Goal: Task Accomplishment & Management: Manage account settings

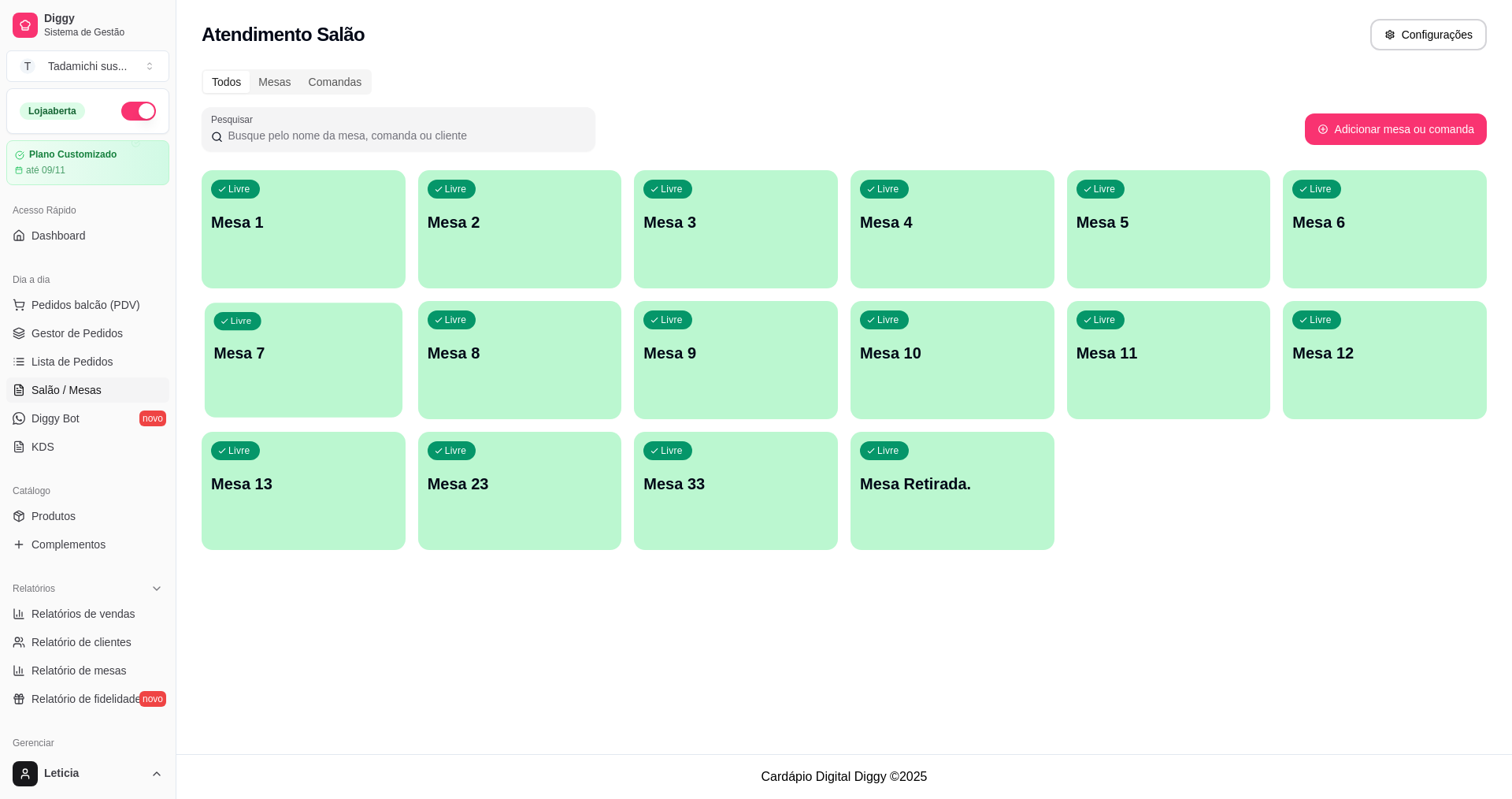
click at [368, 368] on div "Livre Mesa 7" at bounding box center [303, 350] width 197 height 96
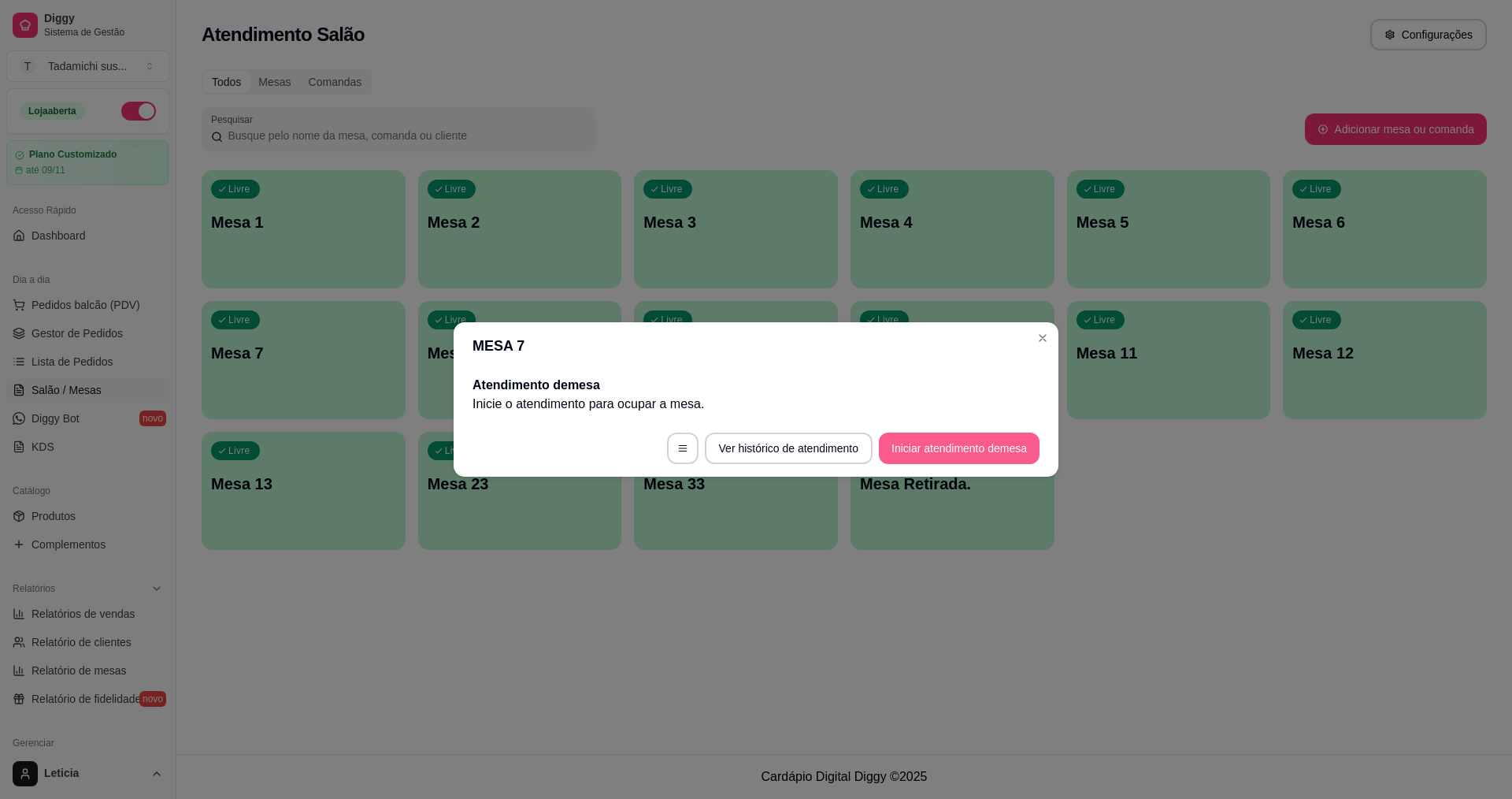
click at [1012, 453] on button "Iniciar atendimento de mesa" at bounding box center [960, 448] width 161 height 31
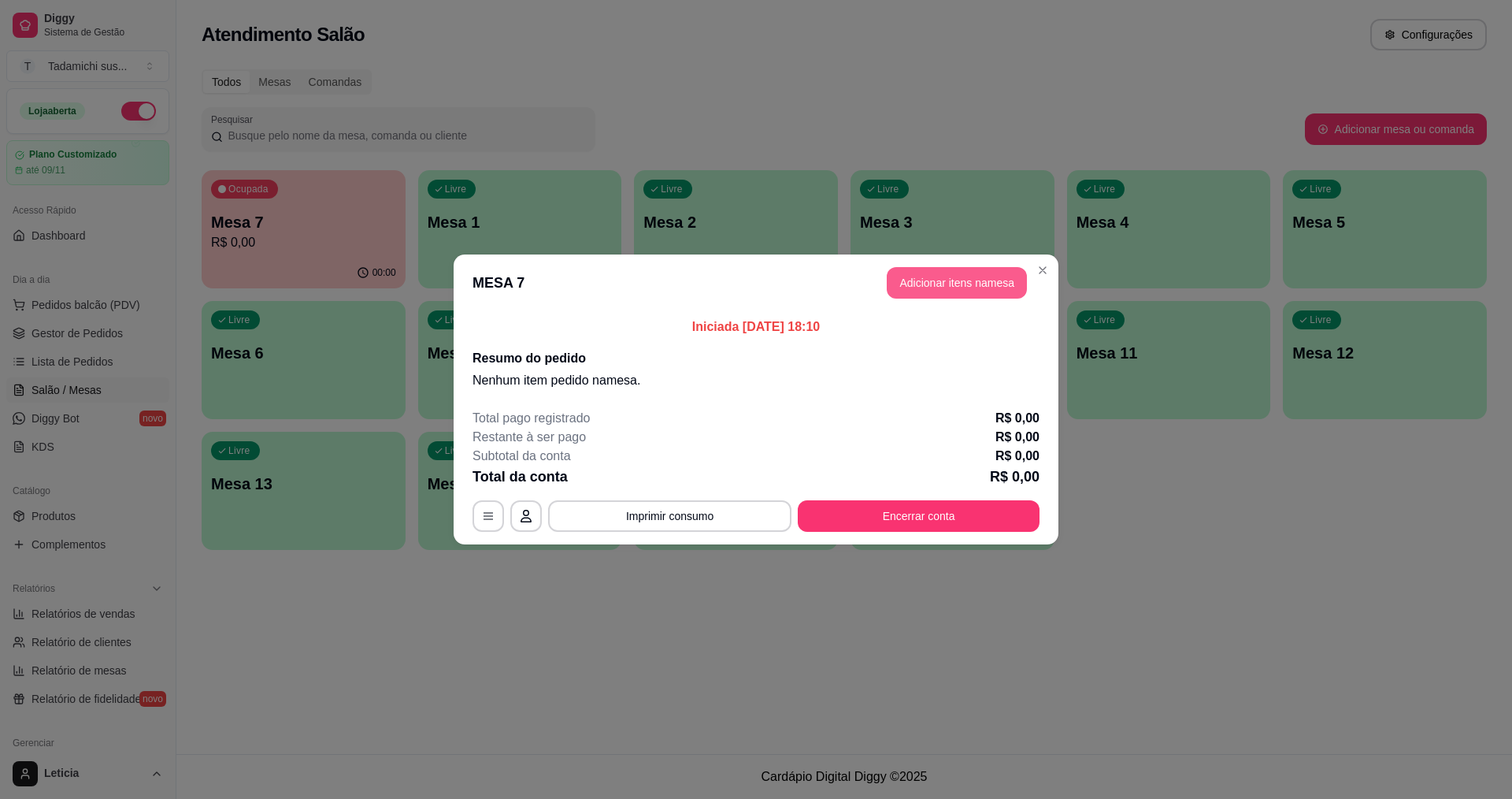
click at [956, 287] on button "Adicionar itens na mesa" at bounding box center [956, 282] width 140 height 31
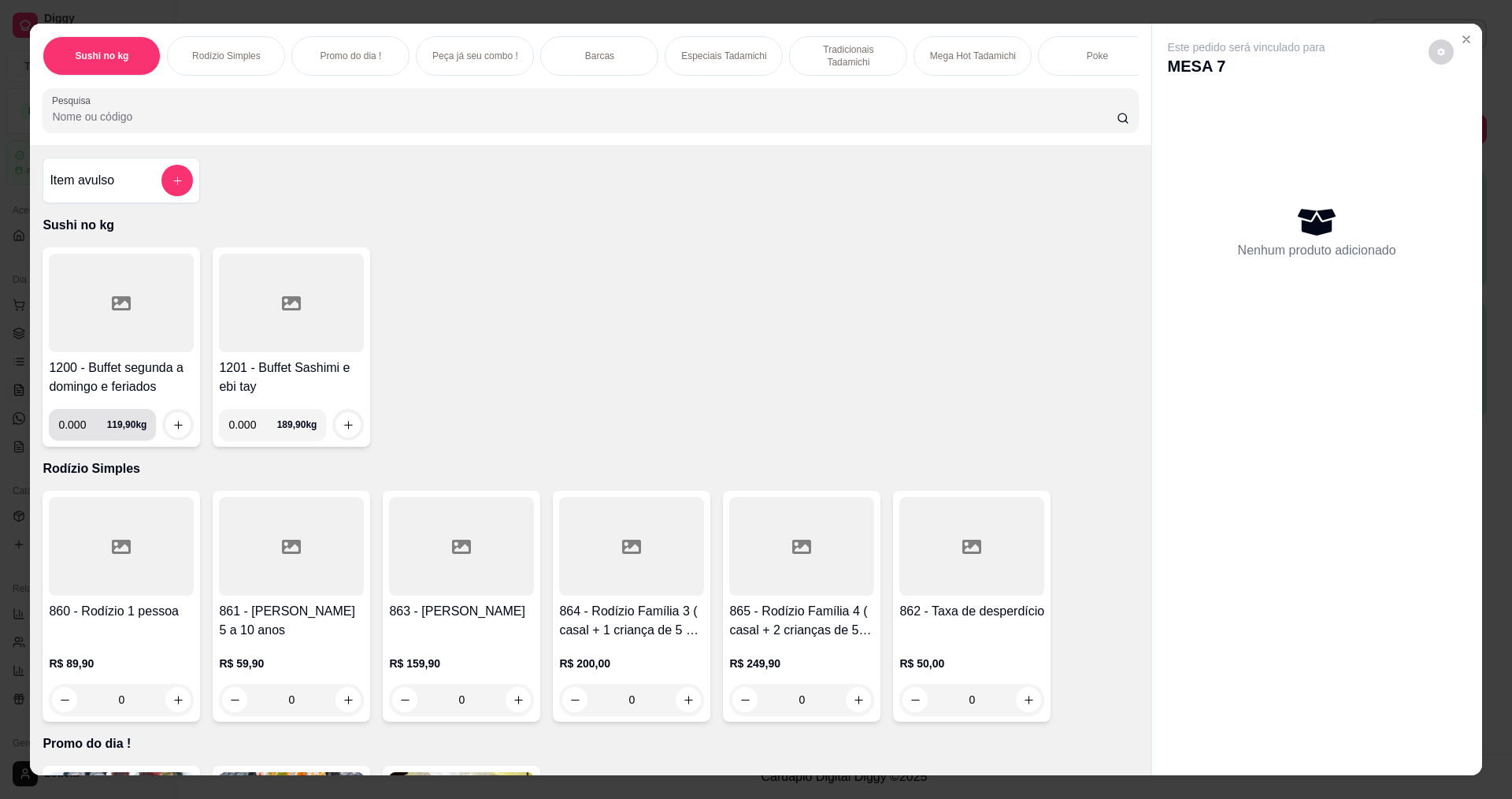
click at [81, 441] on input "0.000" at bounding box center [82, 424] width 48 height 31
type input "0.204"
click at [183, 433] on button "increase-product-quantity" at bounding box center [178, 425] width 26 height 26
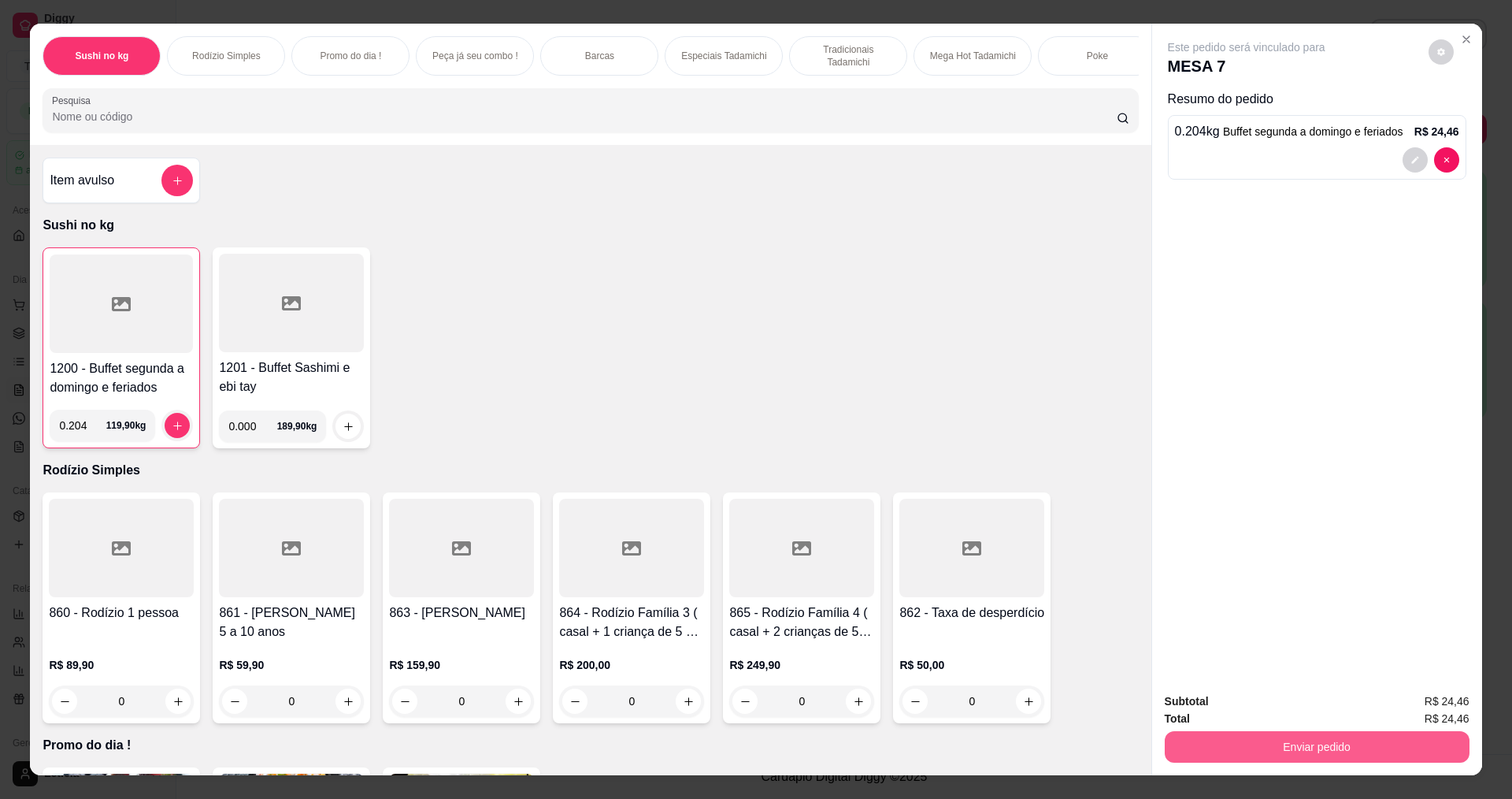
click at [1187, 754] on button "Enviar pedido" at bounding box center [1316, 747] width 304 height 31
click at [1408, 703] on button "Enviar pedido" at bounding box center [1428, 707] width 89 height 30
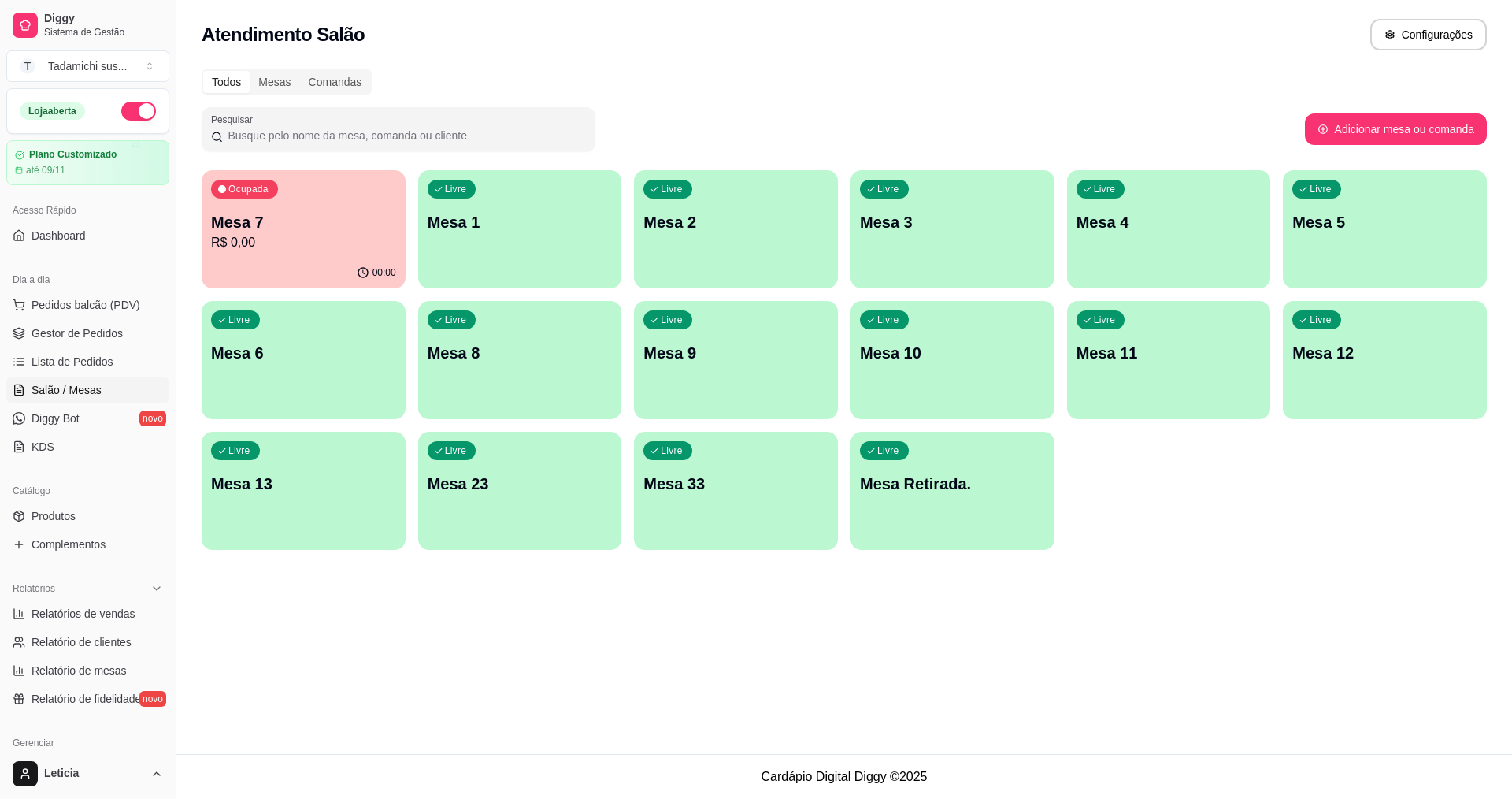
click at [476, 353] on p "Mesa 8" at bounding box center [520, 353] width 185 height 22
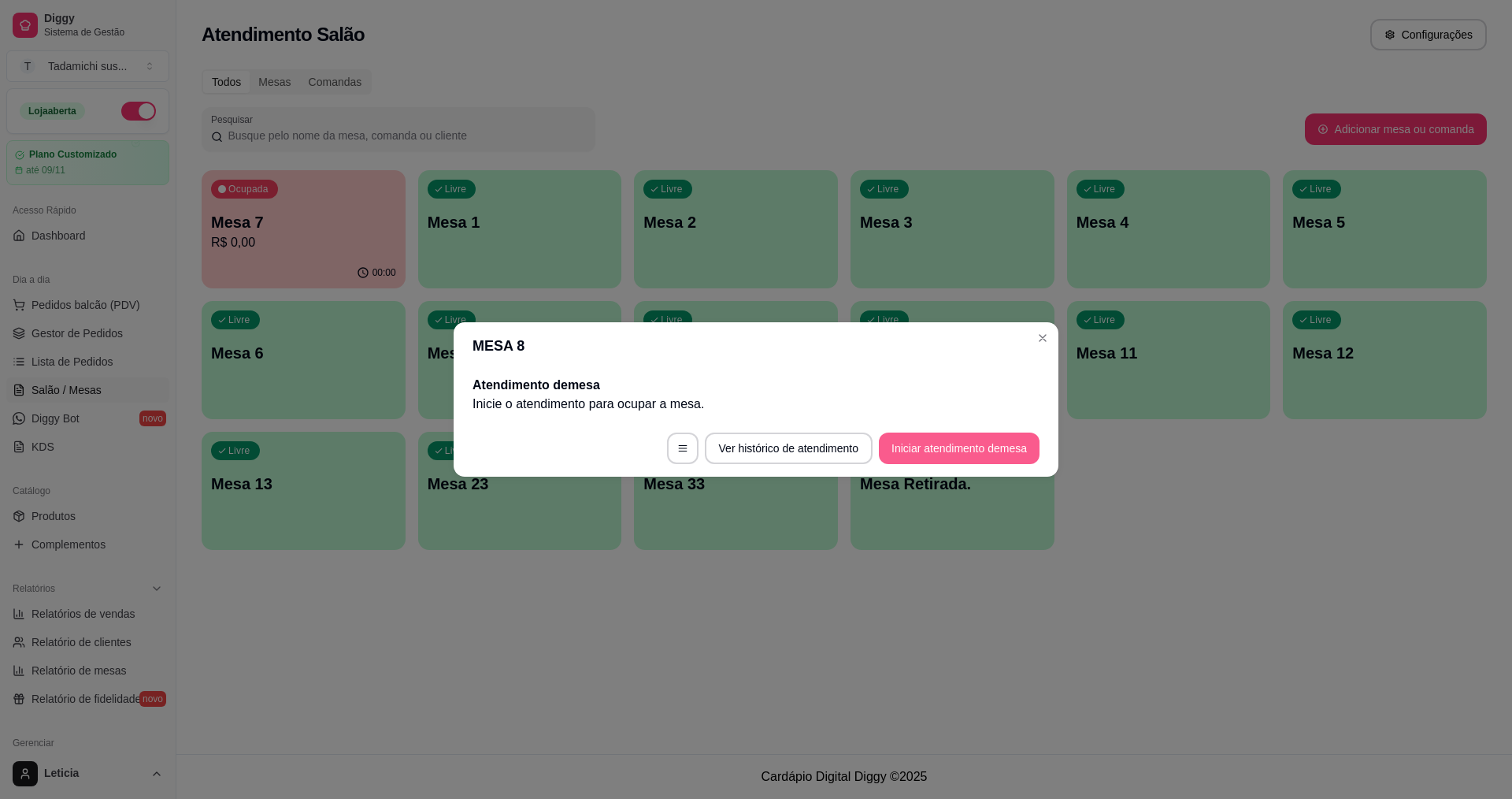
click at [965, 447] on button "Iniciar atendimento de mesa" at bounding box center [960, 448] width 161 height 31
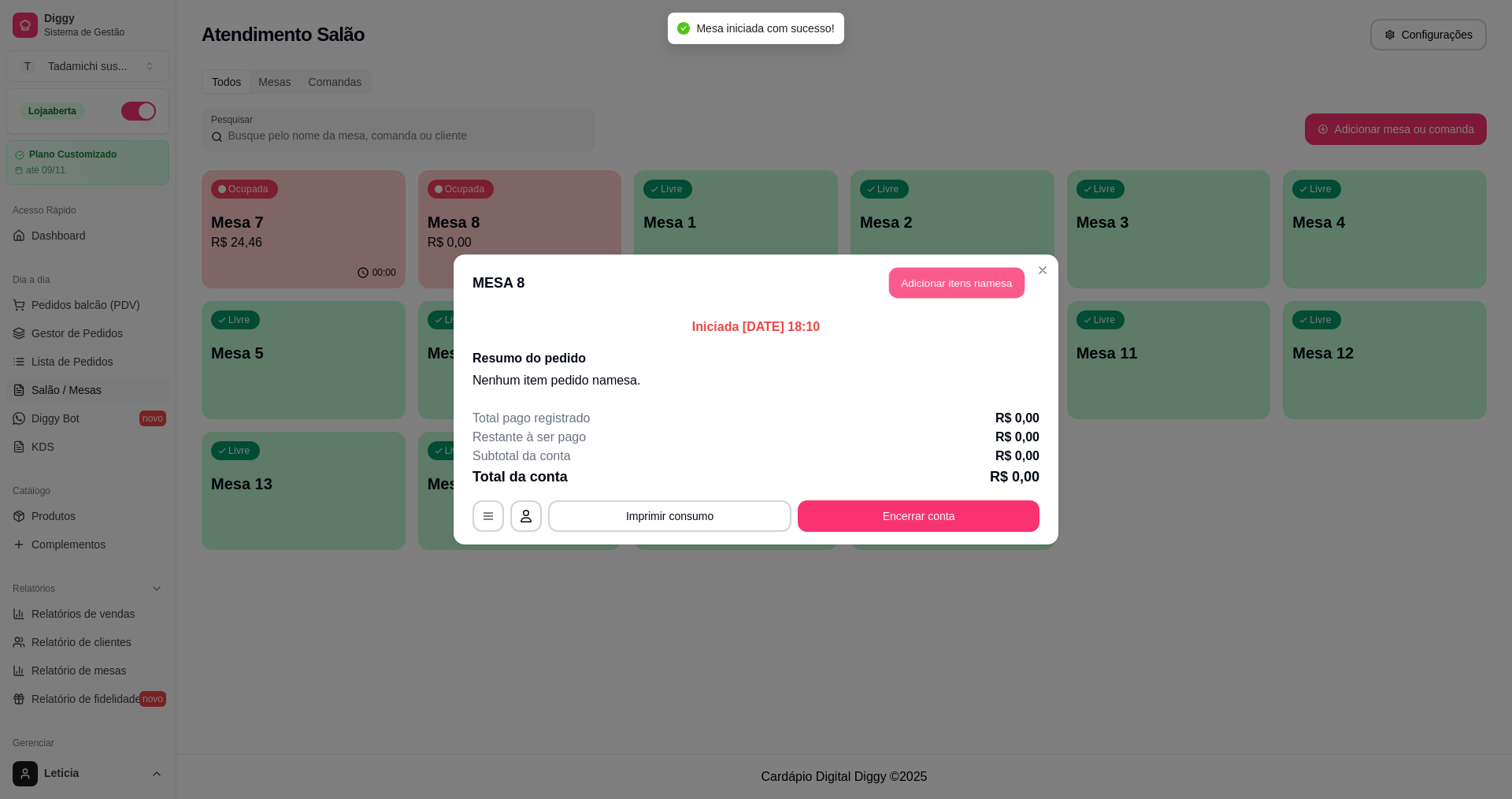
click at [959, 268] on button "Adicionar itens na mesa" at bounding box center [957, 283] width 135 height 31
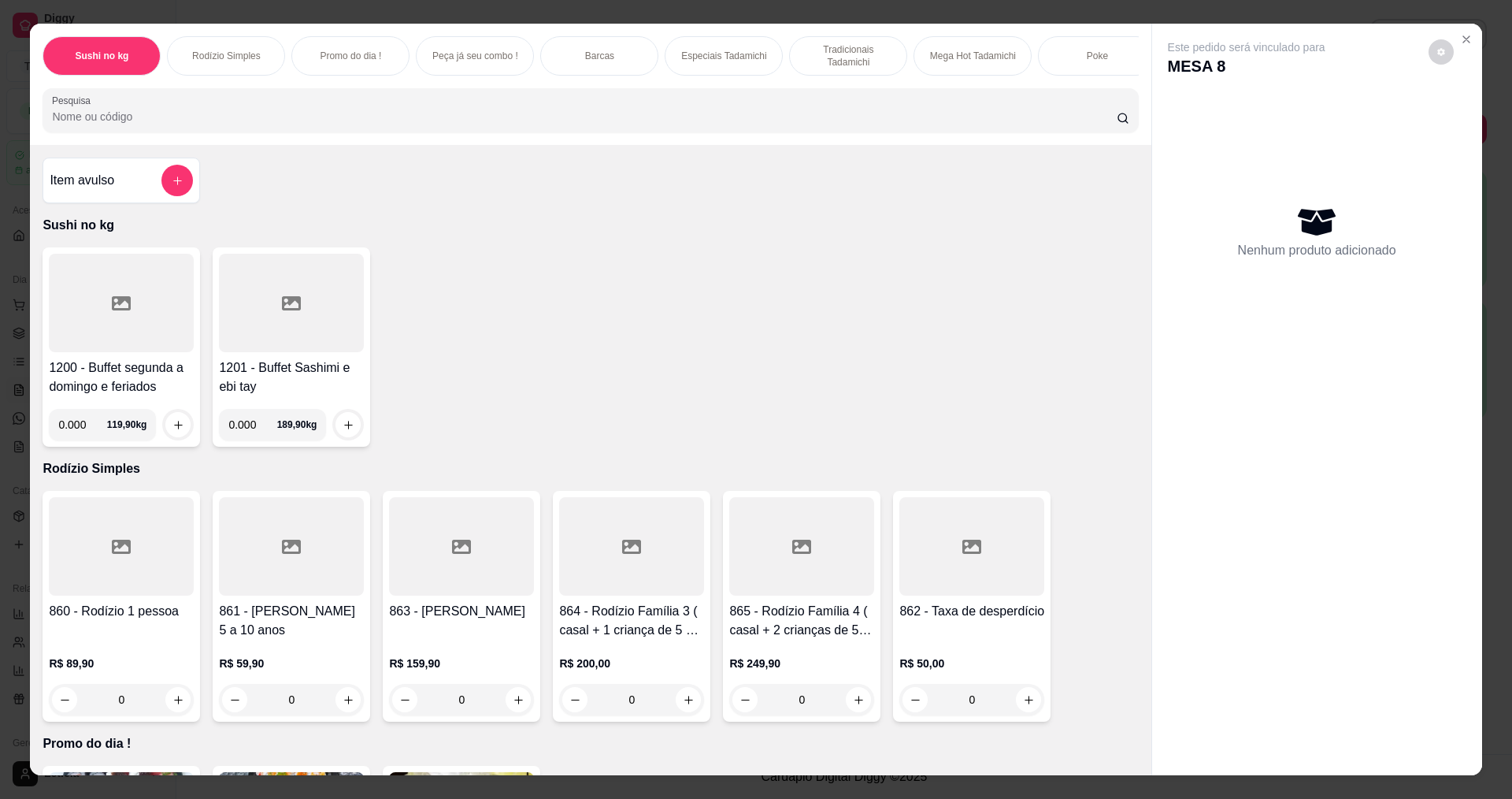
click at [79, 441] on input "0.000" at bounding box center [82, 424] width 48 height 31
type input "0.076"
click at [180, 412] on div "0.076 119,90 kg" at bounding box center [121, 418] width 145 height 44
click at [173, 431] on icon "increase-product-quantity" at bounding box center [178, 424] width 12 height 12
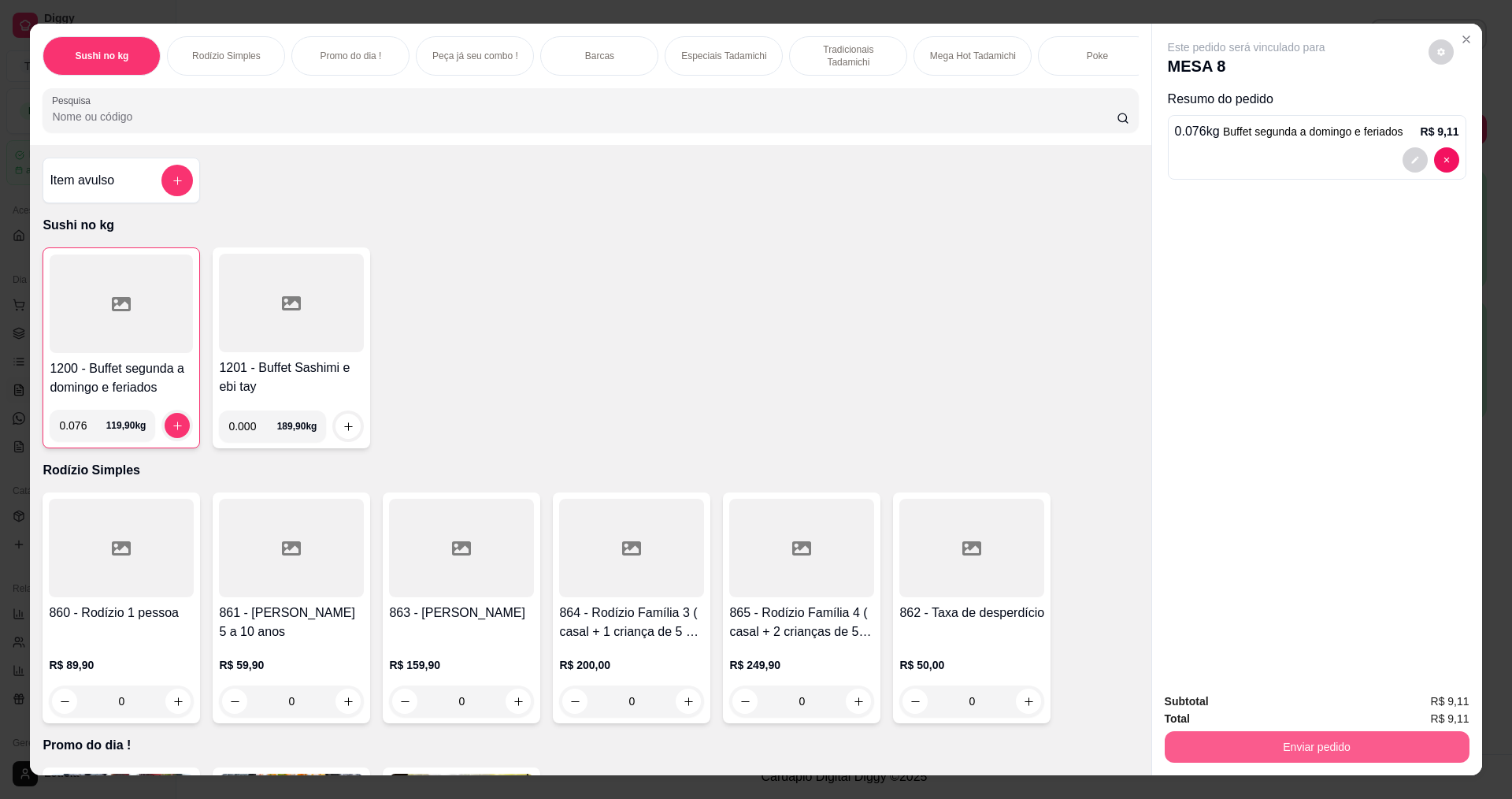
click at [1282, 744] on button "Enviar pedido" at bounding box center [1316, 747] width 304 height 31
click at [1442, 698] on button "Enviar pedido" at bounding box center [1428, 707] width 89 height 30
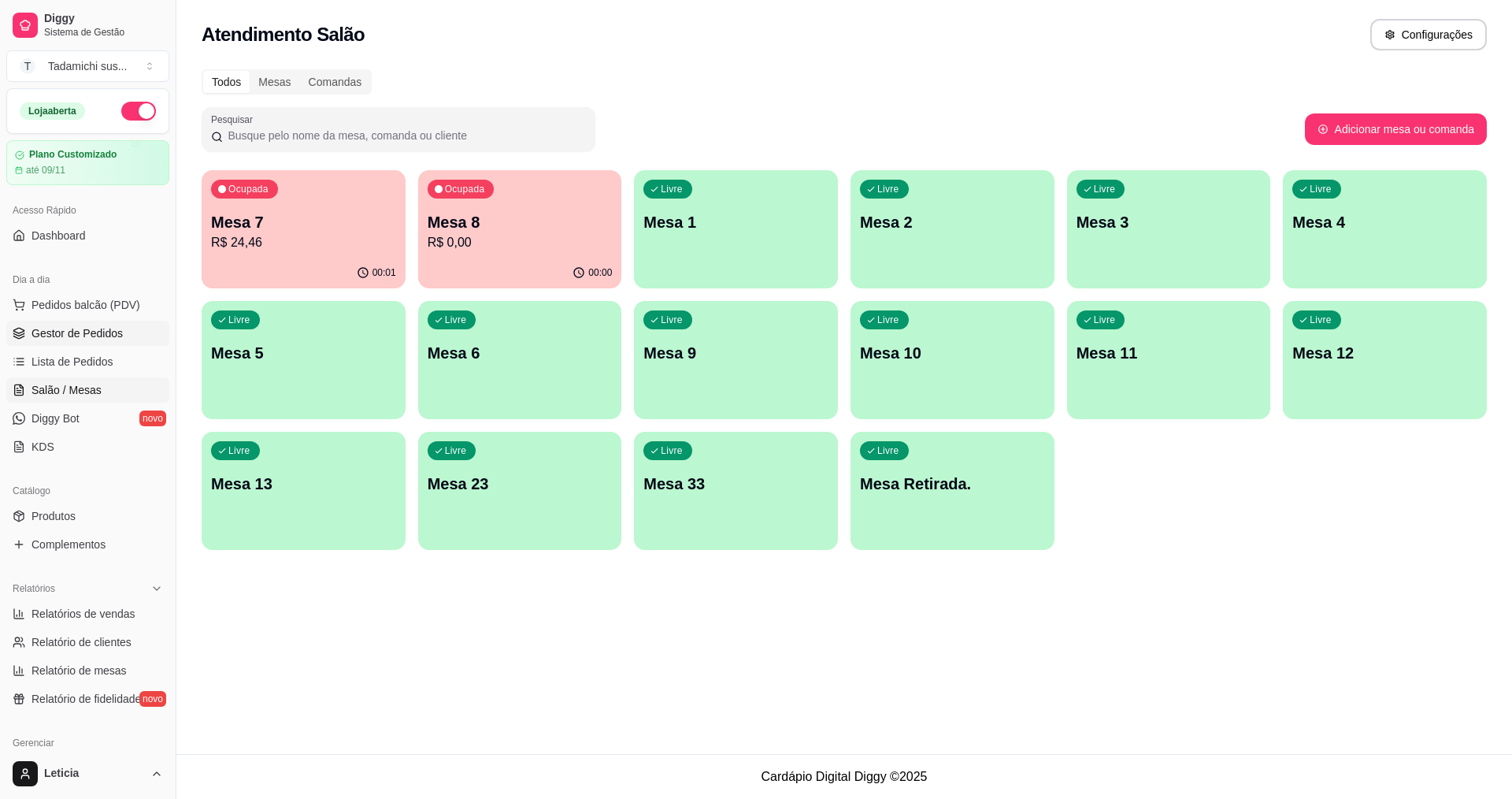
click at [94, 334] on span "Gestor de Pedidos" at bounding box center [77, 333] width 91 height 16
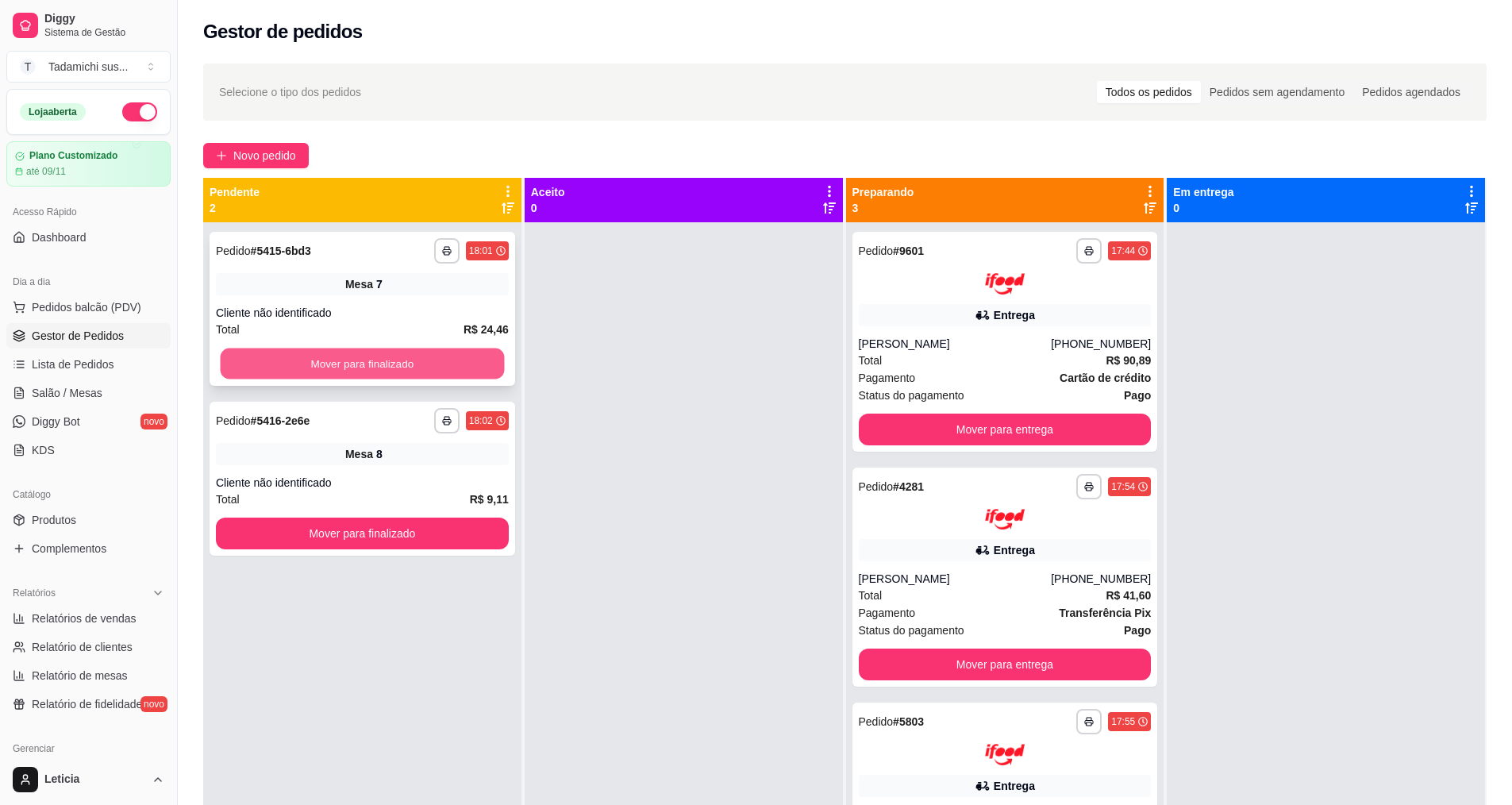
click at [256, 350] on button "Mover para finalizado" at bounding box center [363, 364] width 284 height 31
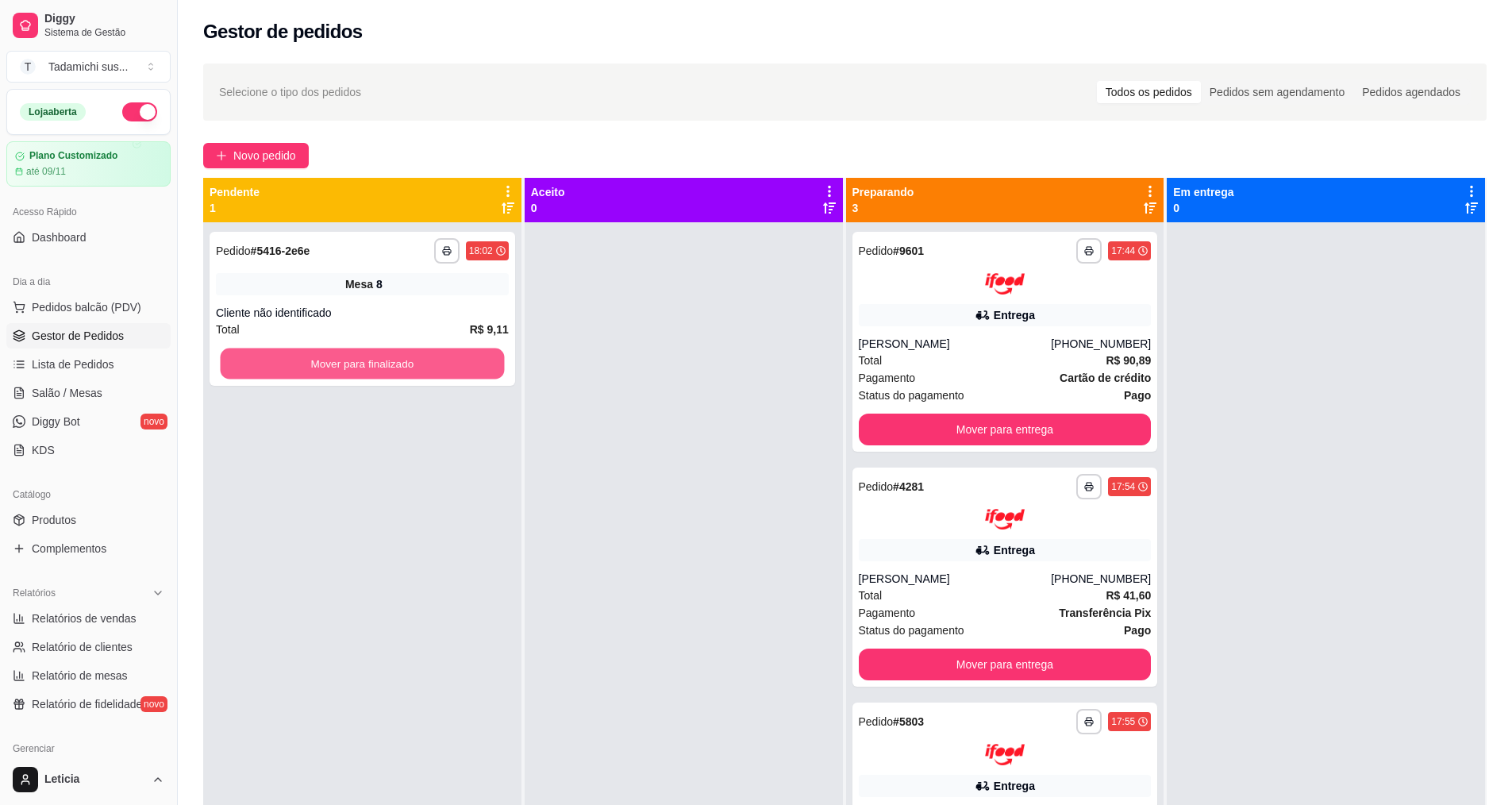
click at [256, 350] on button "Mover para finalizado" at bounding box center [363, 364] width 284 height 31
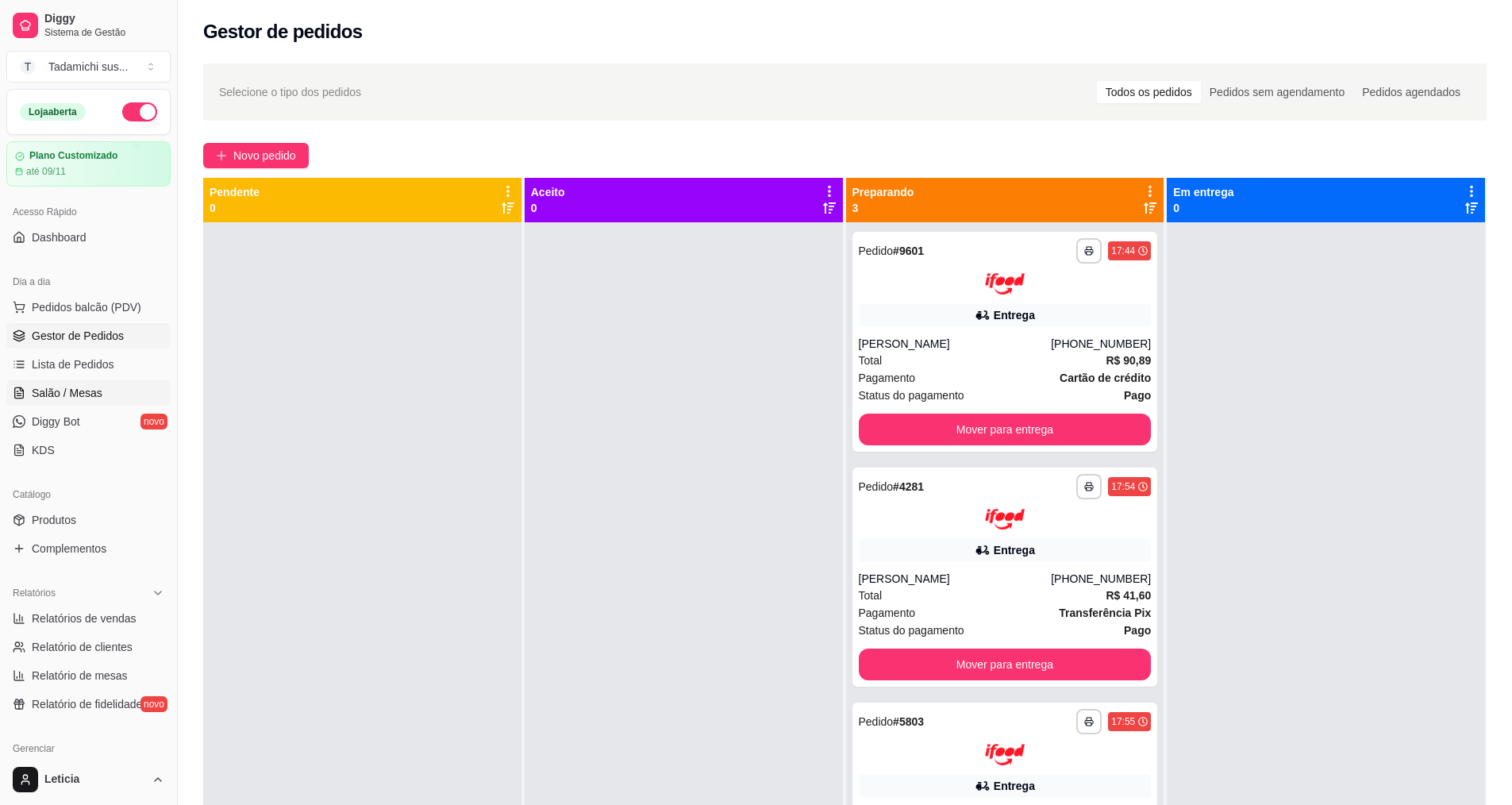
click at [64, 391] on span "Salão / Mesas" at bounding box center [66, 392] width 71 height 16
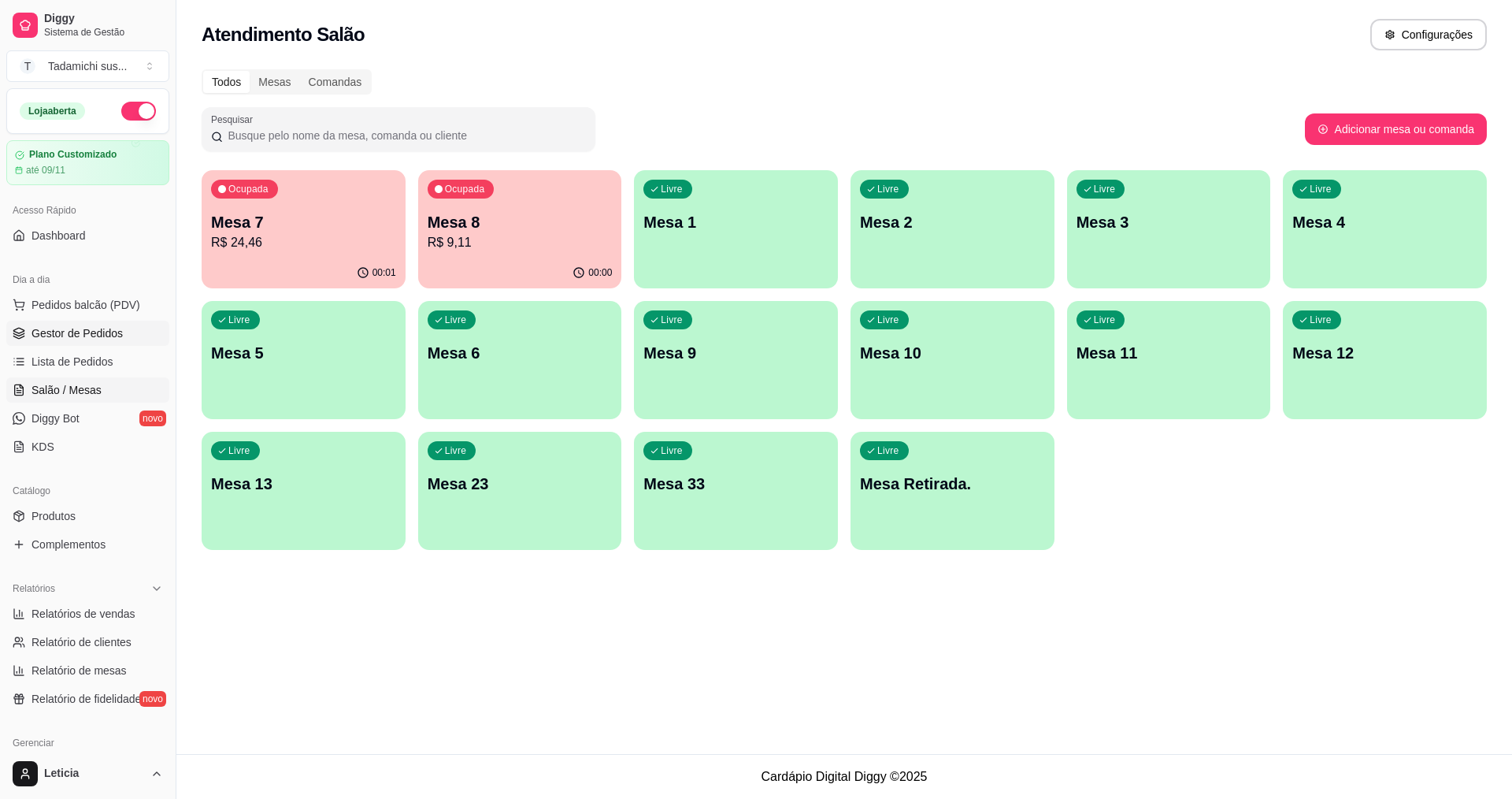
click at [79, 338] on span "Gestor de Pedidos" at bounding box center [77, 333] width 91 height 16
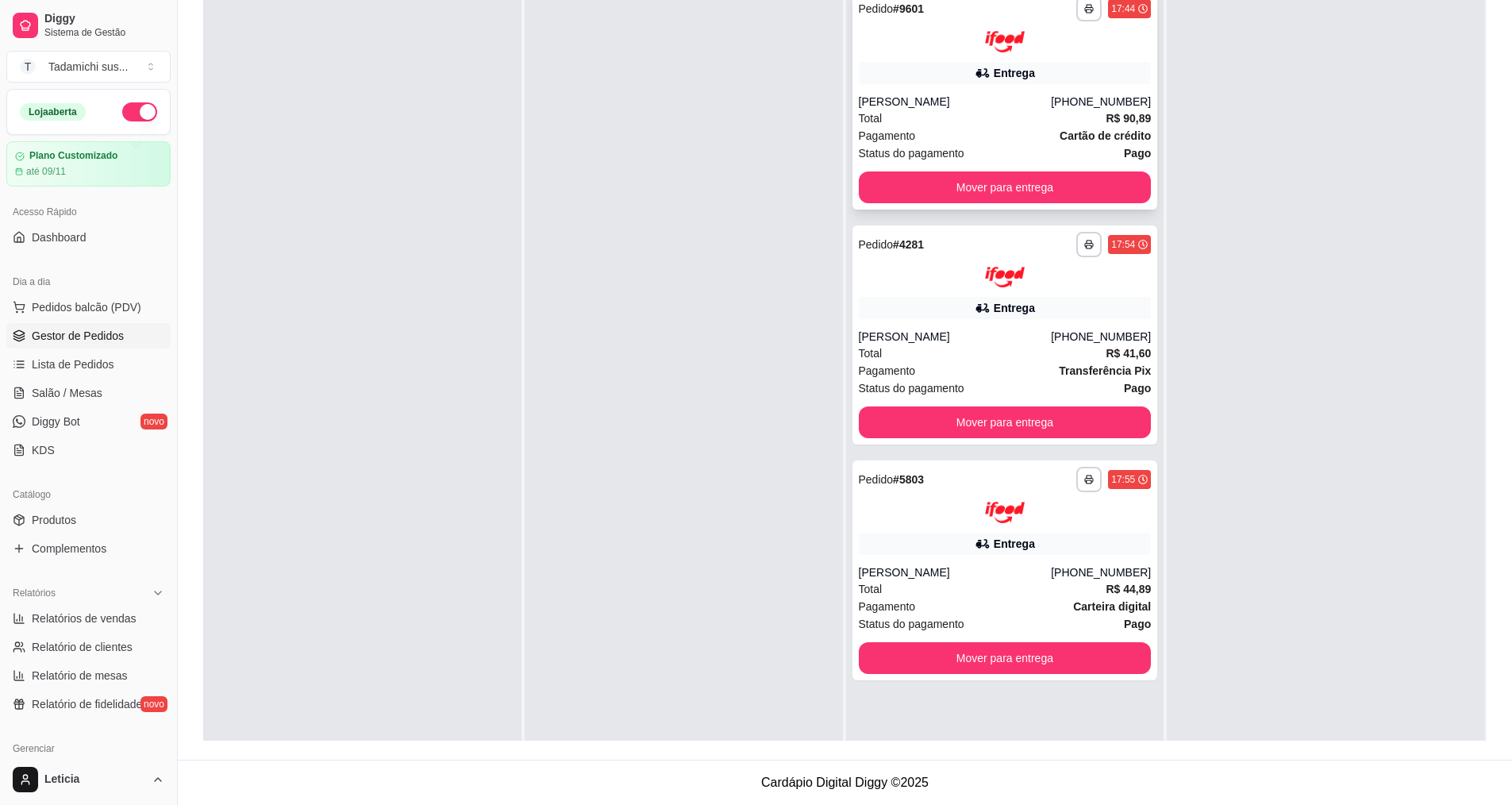
click at [1076, 110] on div "Total R$ 90,89" at bounding box center [1005, 118] width 293 height 18
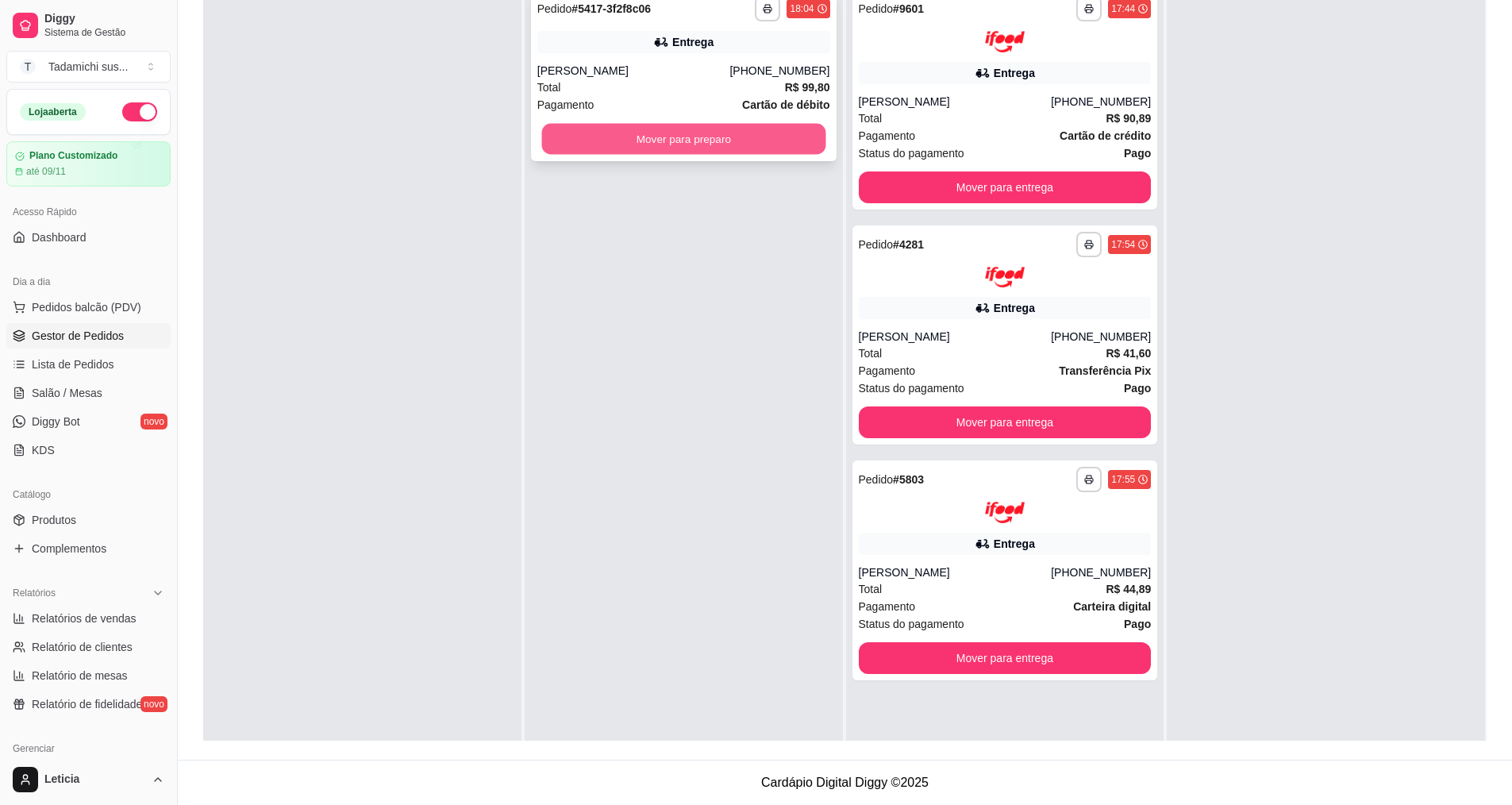
click at [627, 133] on button "Mover para preparo" at bounding box center [684, 139] width 284 height 31
click at [729, 145] on button "Mover para preparo" at bounding box center [684, 139] width 293 height 31
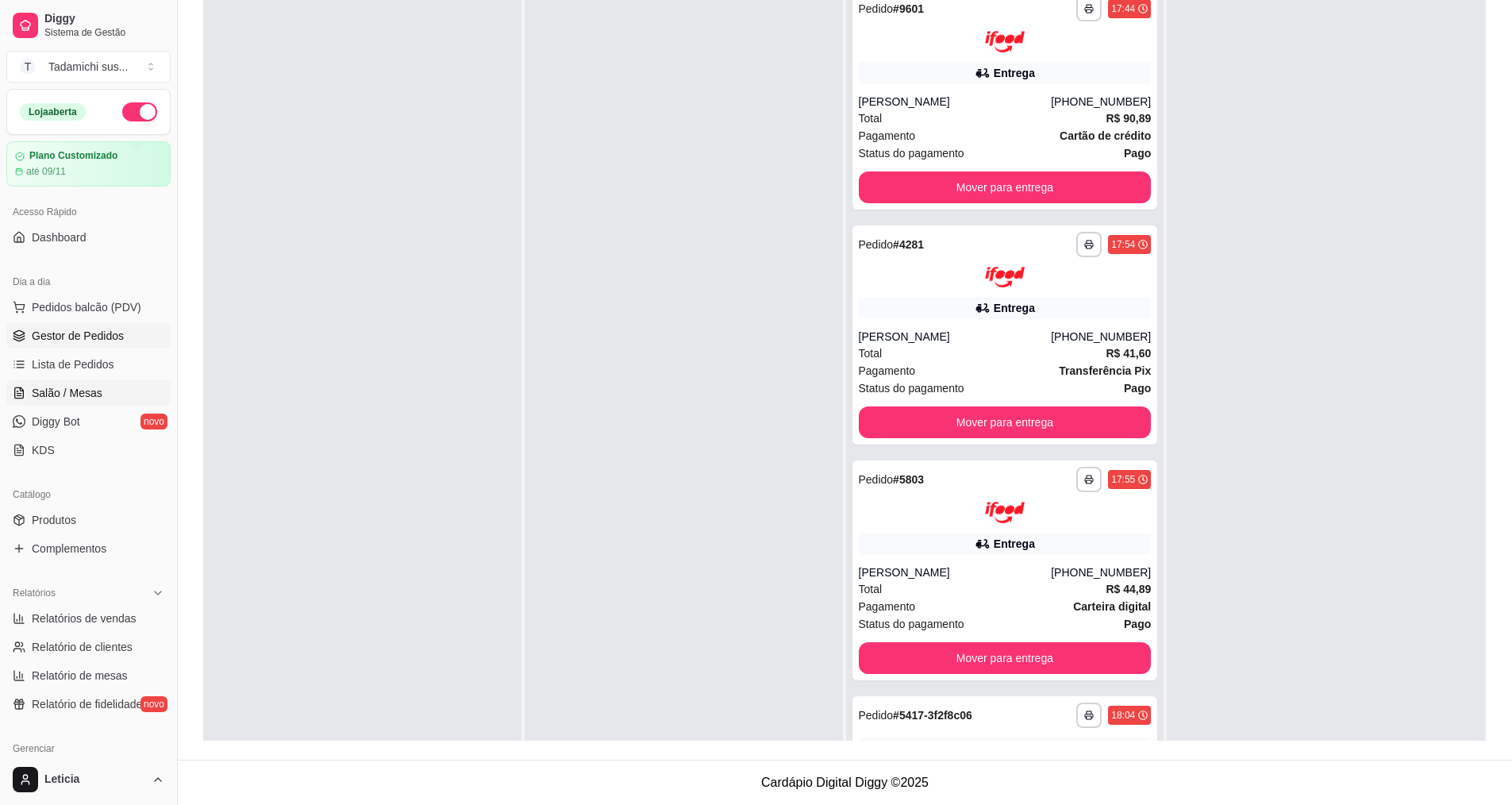
click at [101, 397] on link "Salão / Mesas" at bounding box center [88, 393] width 164 height 26
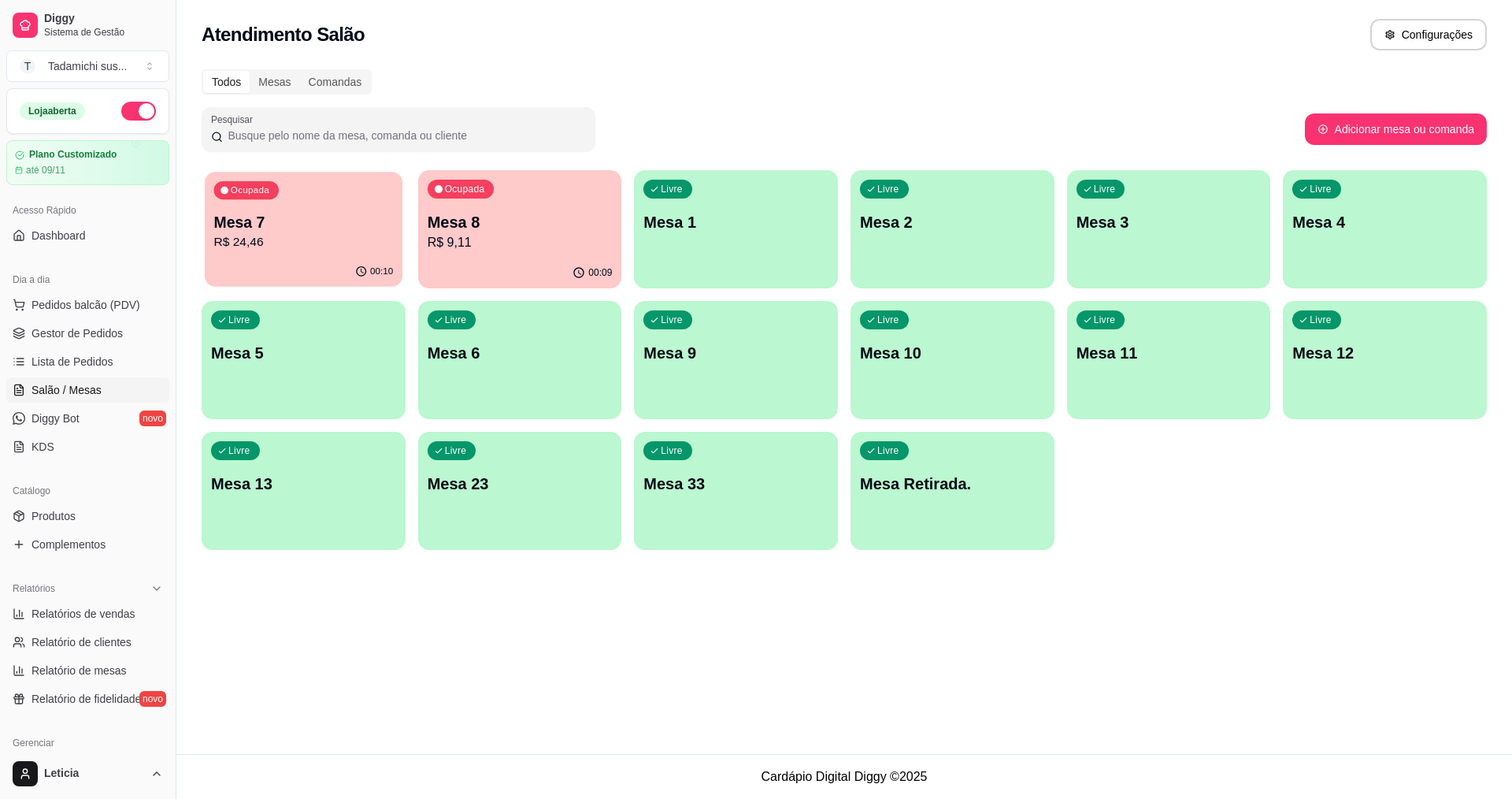
click at [266, 244] on p "R$ 24,46" at bounding box center [303, 242] width 179 height 18
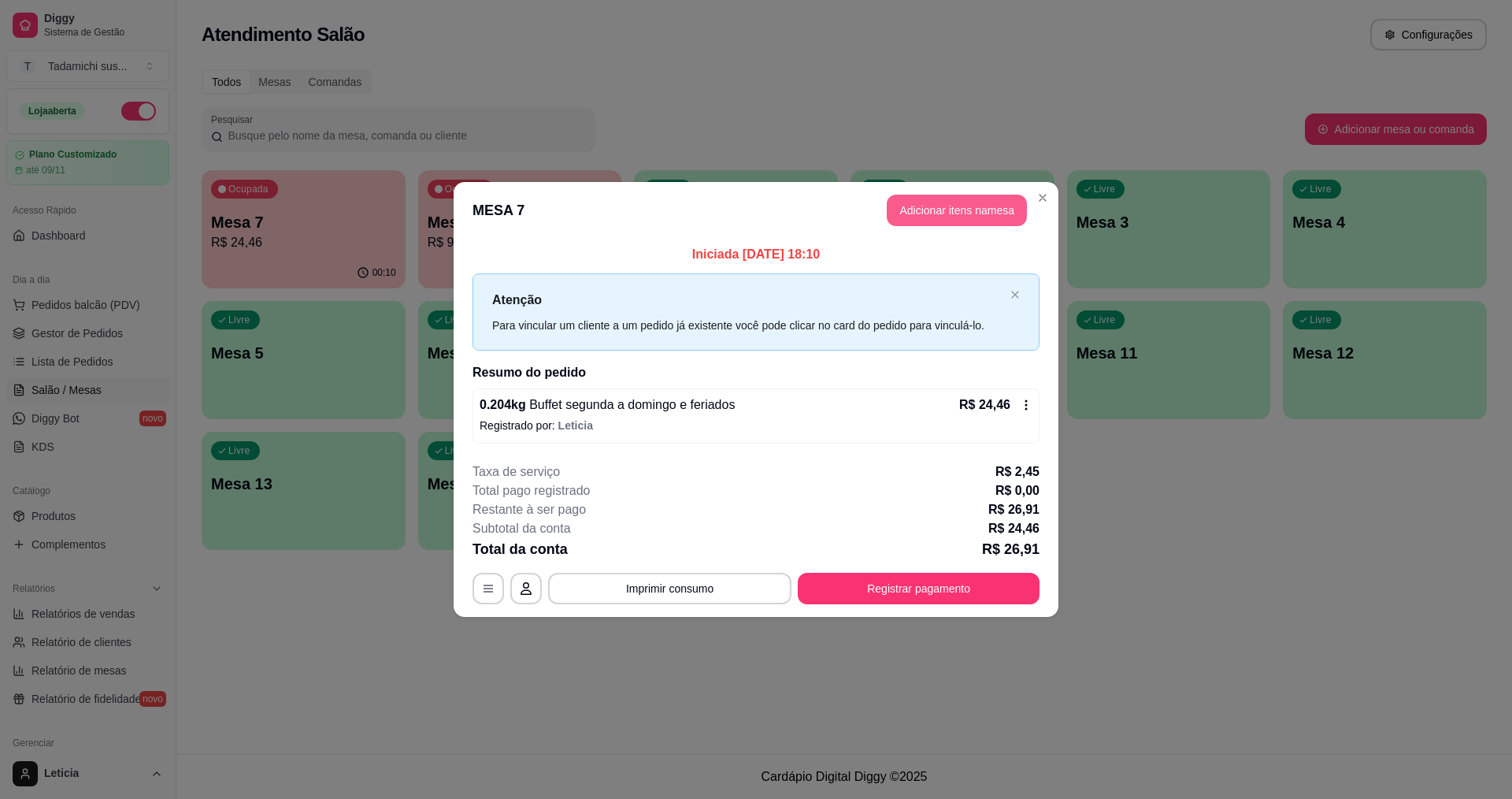
click at [969, 208] on button "Adicionar itens na mesa" at bounding box center [956, 210] width 140 height 31
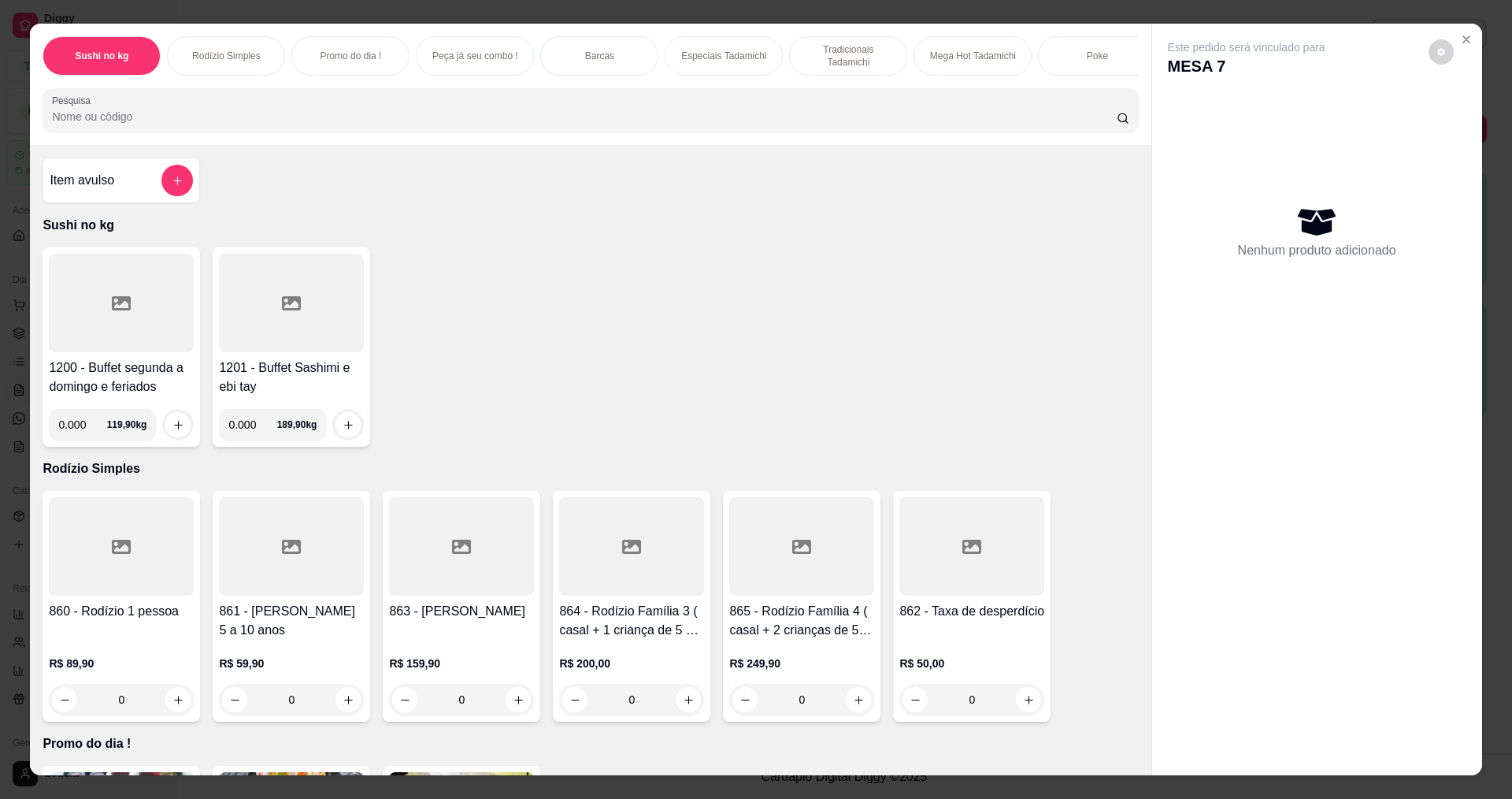
click at [77, 432] on input "0.000" at bounding box center [82, 424] width 48 height 31
click at [81, 441] on input "0.000" at bounding box center [82, 424] width 48 height 31
click at [74, 437] on input "0.000" at bounding box center [82, 424] width 48 height 31
click at [80, 433] on input "0.000" at bounding box center [82, 424] width 48 height 31
type input "0.090"
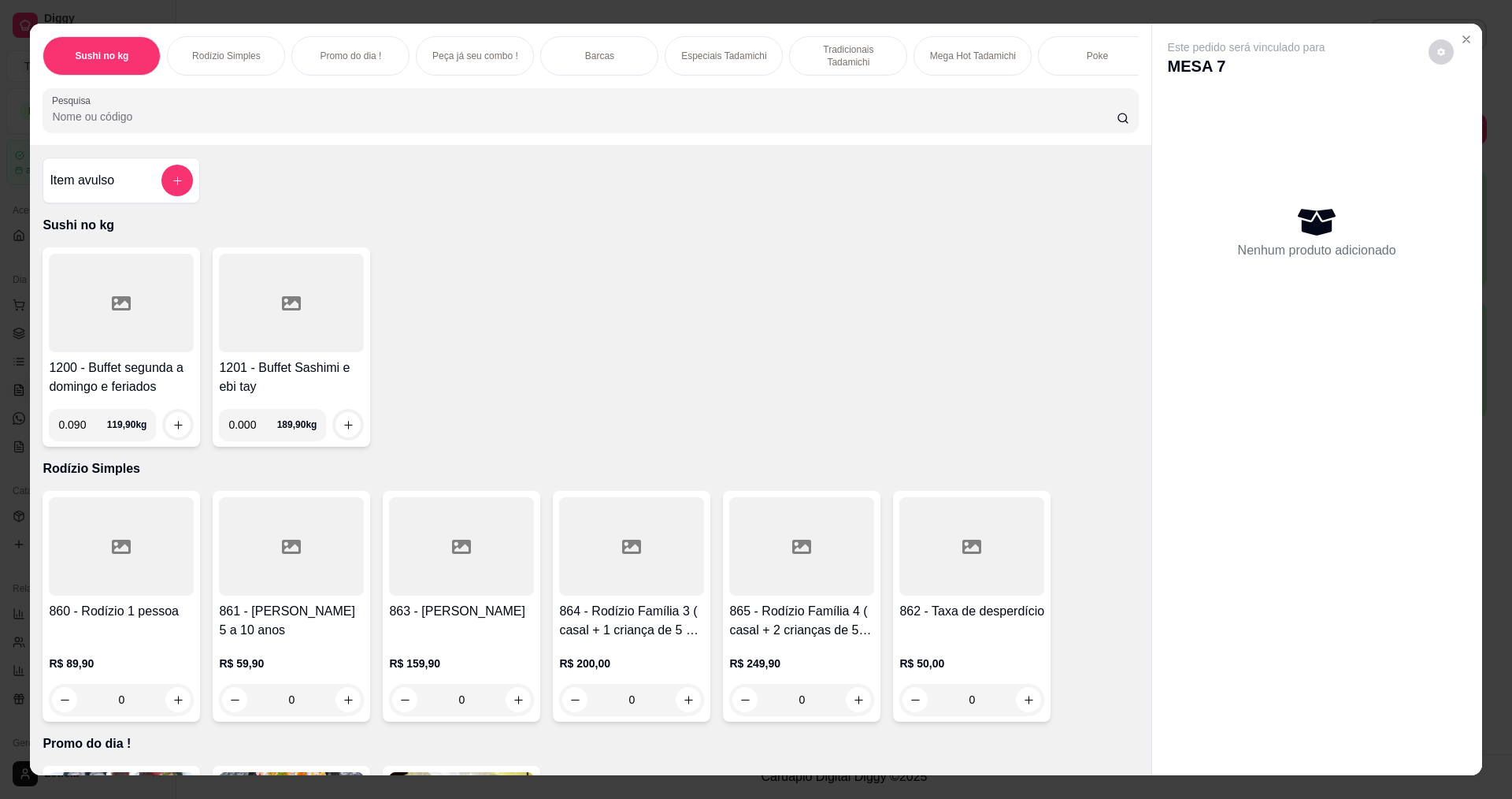
click at [186, 434] on div at bounding box center [177, 424] width 31 height 31
click at [175, 431] on icon "increase-product-quantity" at bounding box center [178, 424] width 12 height 12
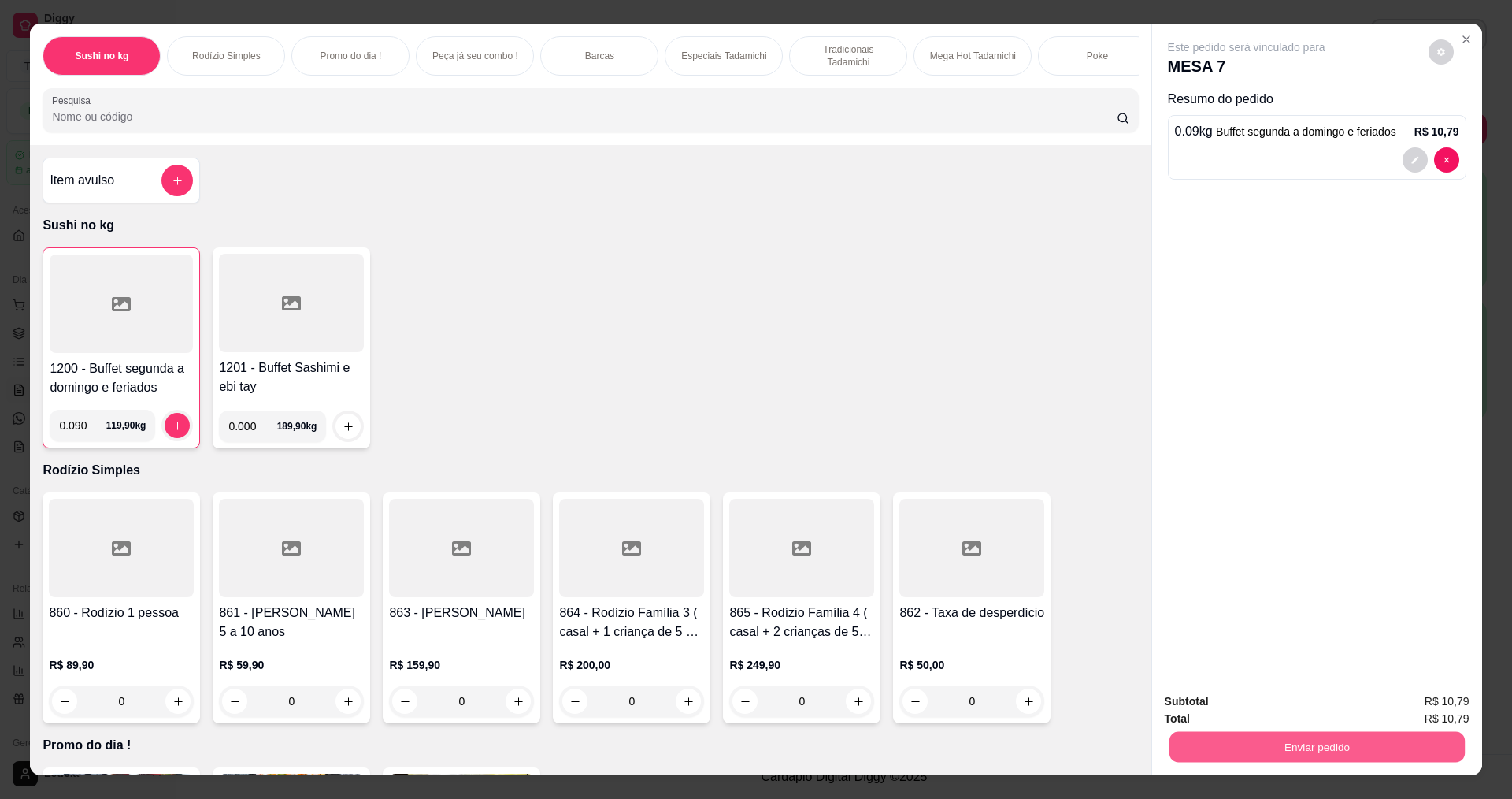
click at [1262, 739] on button "Enviar pedido" at bounding box center [1316, 747] width 295 height 31
click at [1426, 709] on button "Enviar pedido" at bounding box center [1429, 708] width 87 height 29
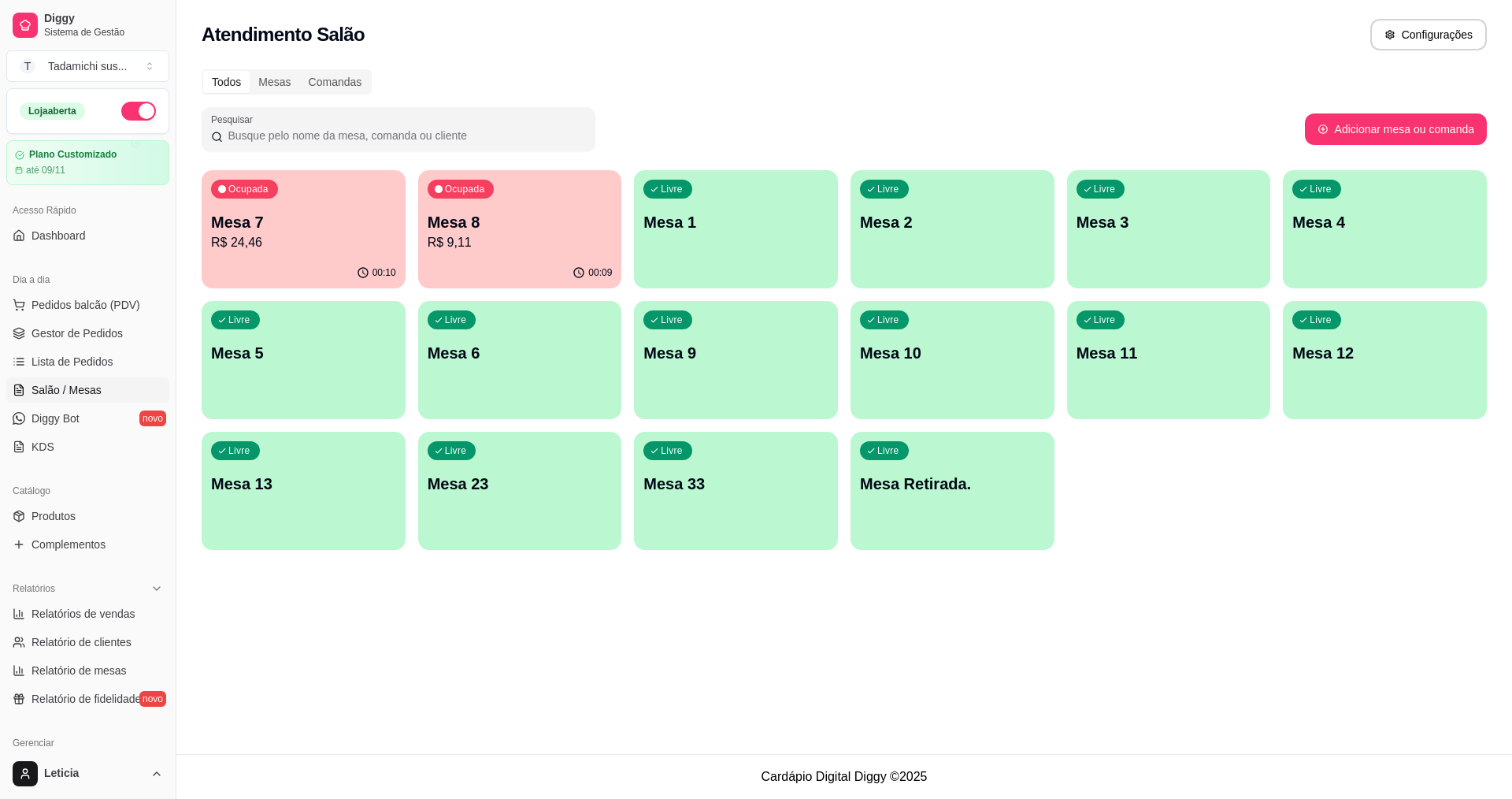
click at [565, 229] on p "Mesa 8" at bounding box center [520, 222] width 185 height 22
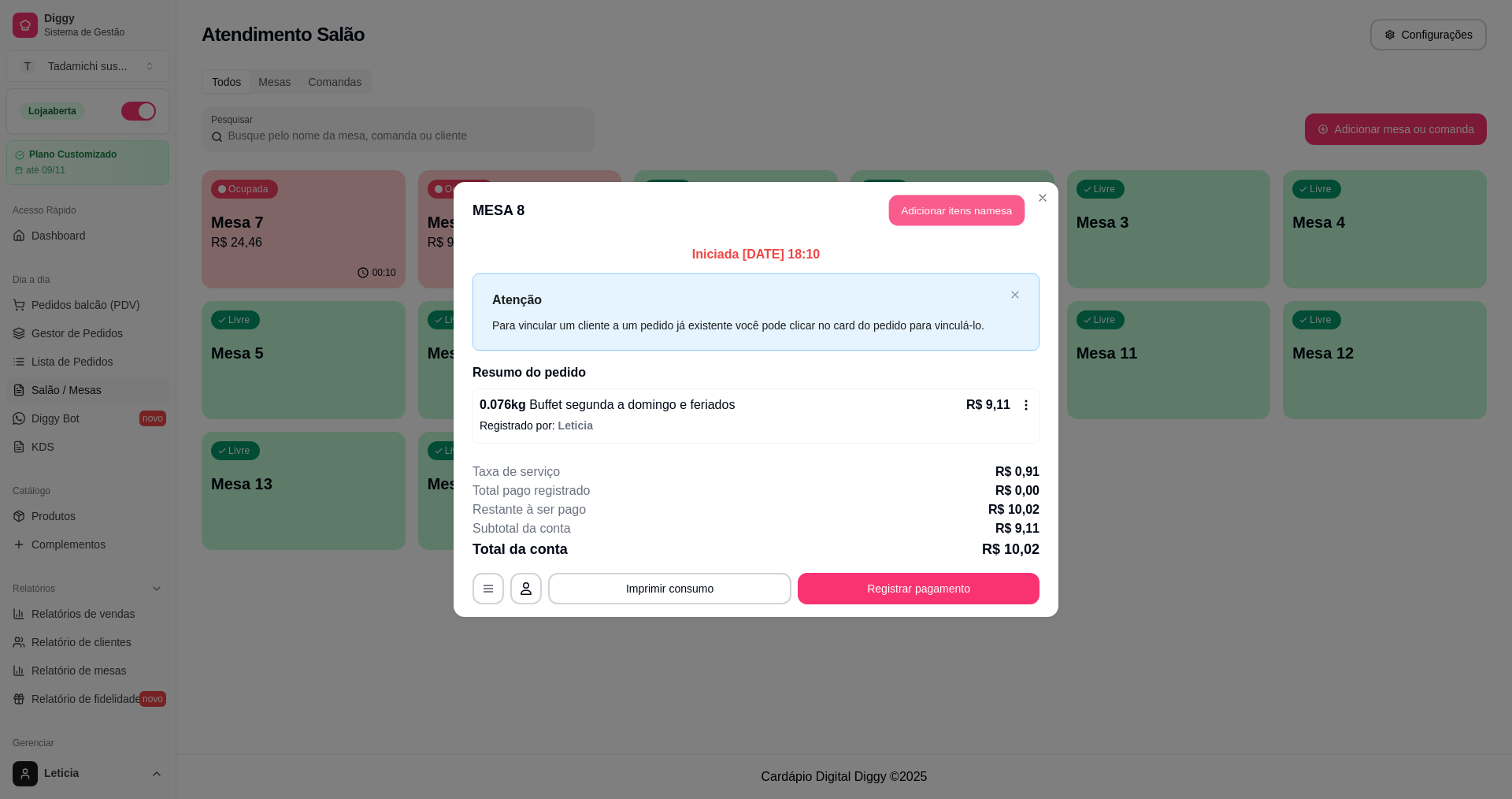
click at [993, 204] on button "Adicionar itens na mesa" at bounding box center [957, 211] width 135 height 31
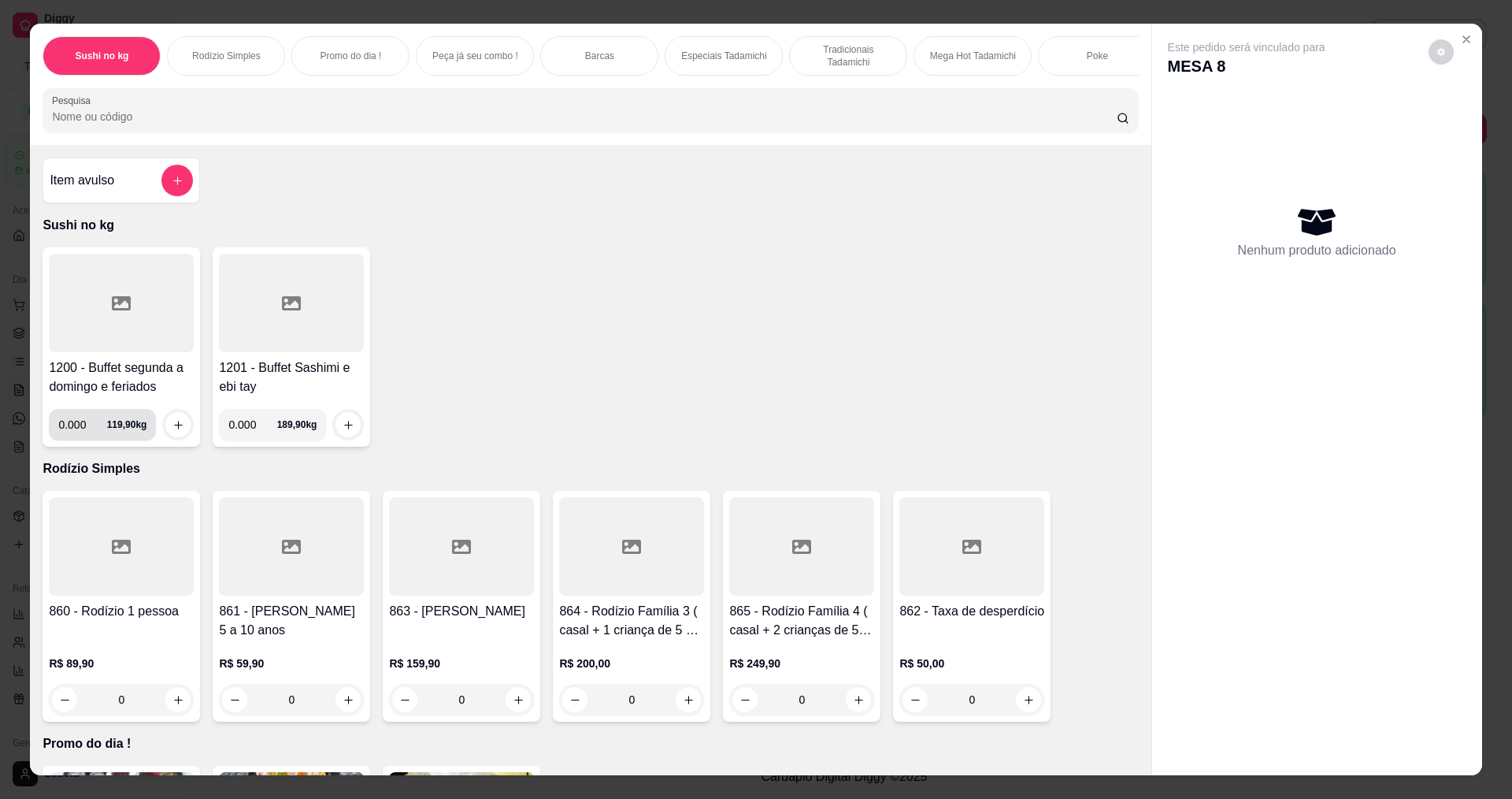
click at [78, 435] on input "0.000" at bounding box center [82, 424] width 48 height 31
click at [175, 431] on icon "increase-product-quantity" at bounding box center [178, 424] width 12 height 12
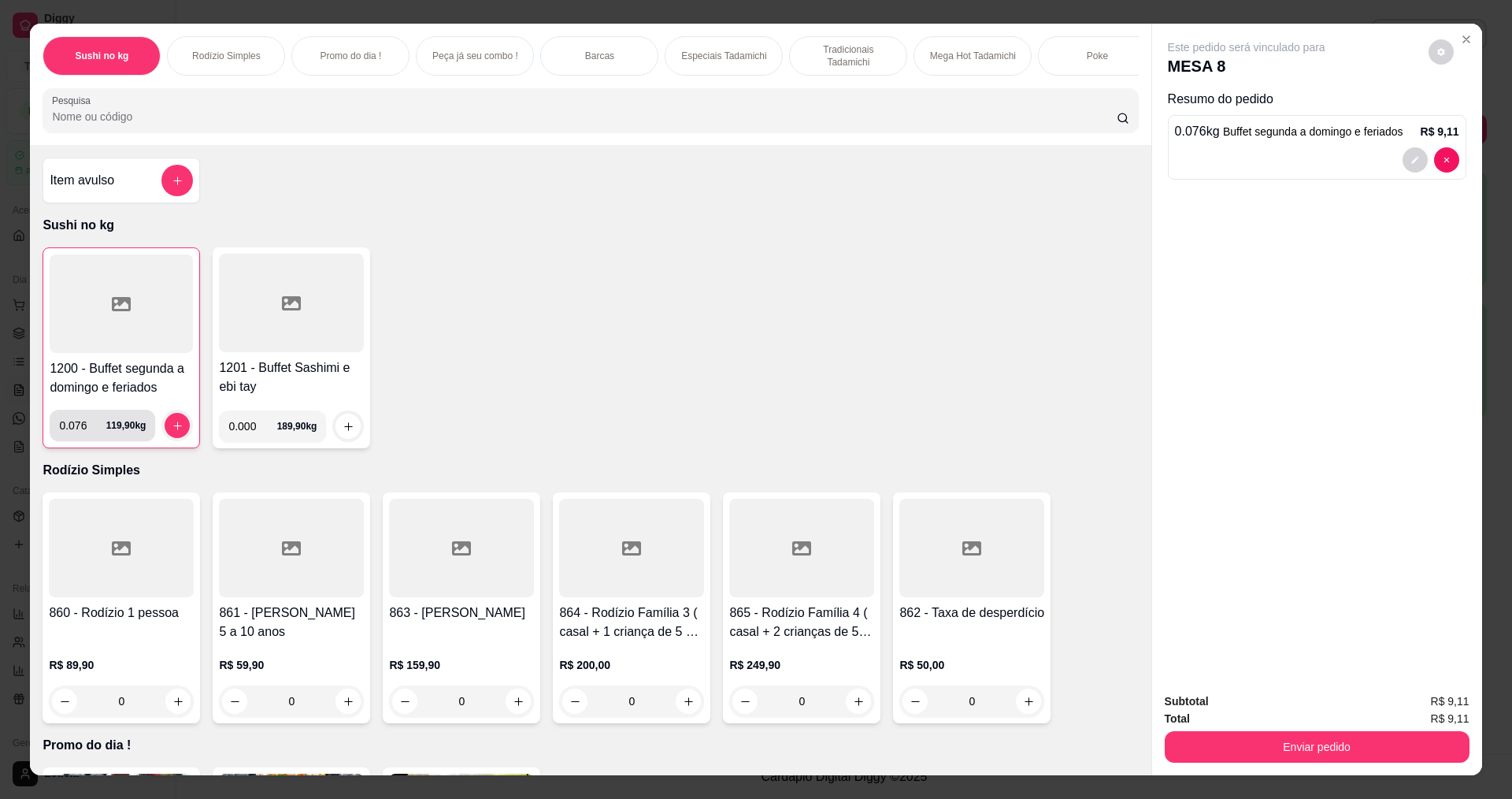
click at [81, 431] on input "0.076" at bounding box center [82, 425] width 47 height 31
type input "0.058"
click at [172, 431] on icon "increase-product-quantity" at bounding box center [177, 425] width 12 height 12
click at [1362, 744] on button "Enviar pedido" at bounding box center [1316, 747] width 304 height 31
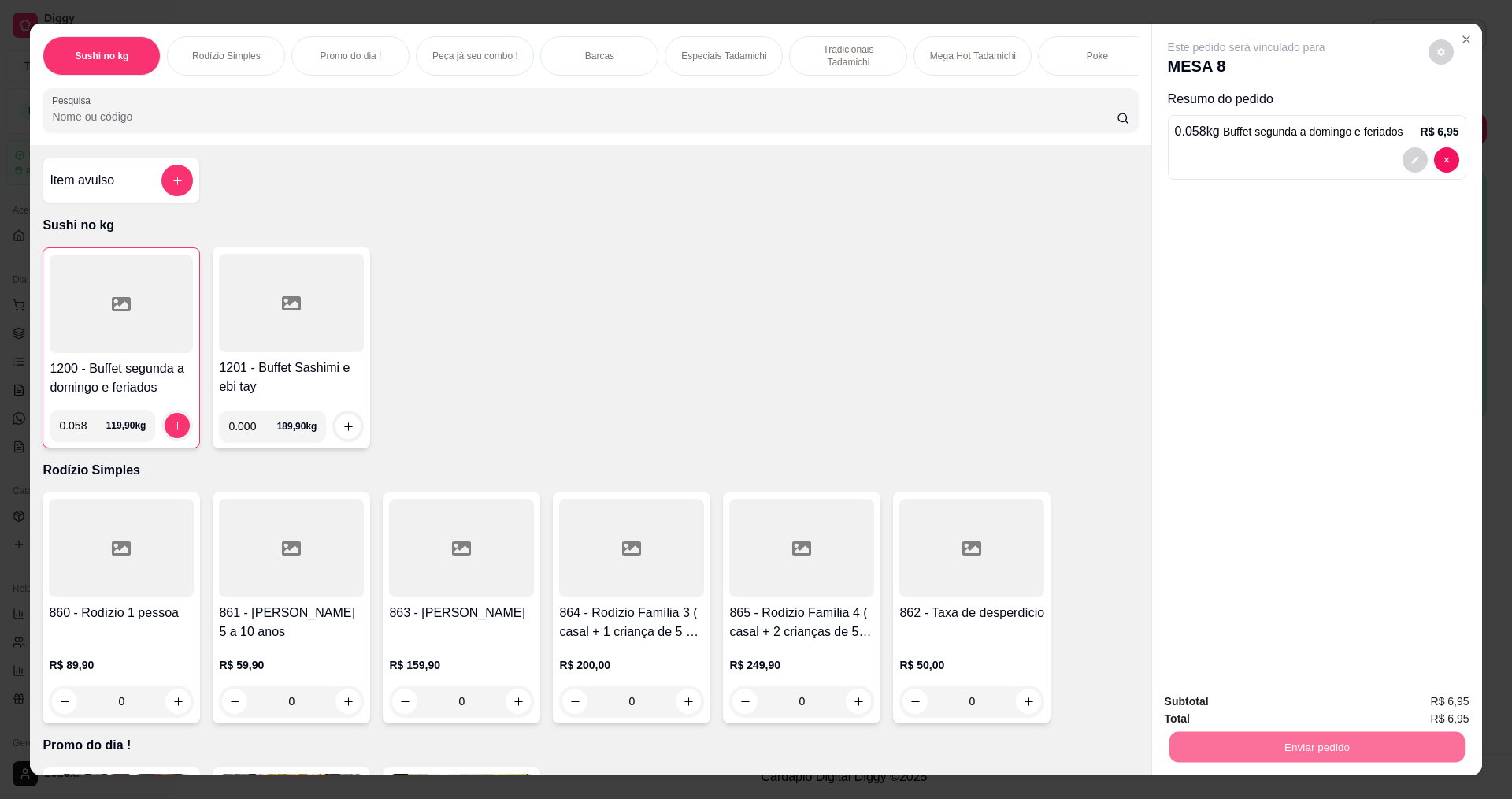
click at [1412, 705] on button "Enviar pedido" at bounding box center [1429, 707] width 87 height 29
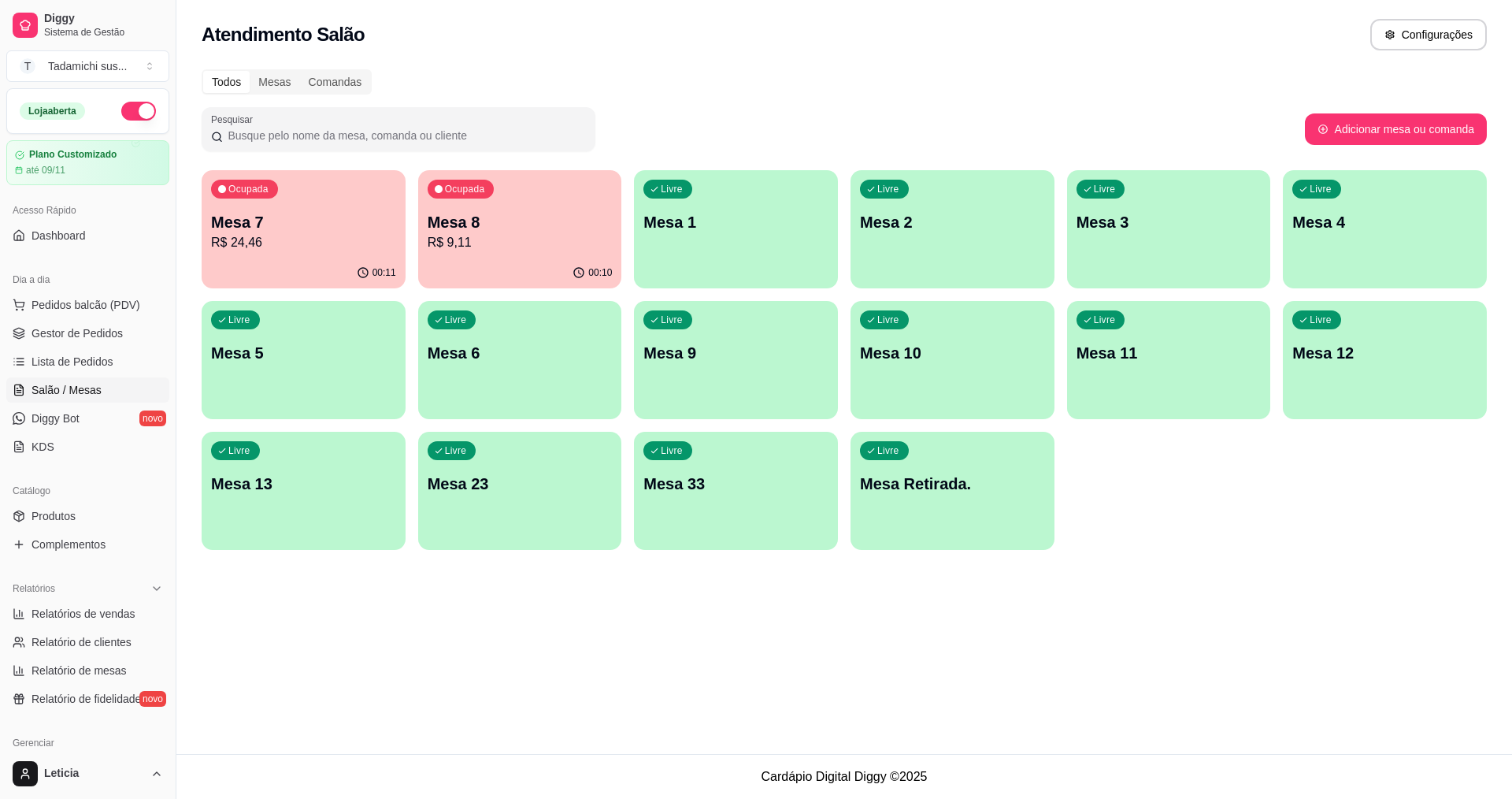
click at [350, 236] on p "R$ 24,46" at bounding box center [303, 242] width 185 height 19
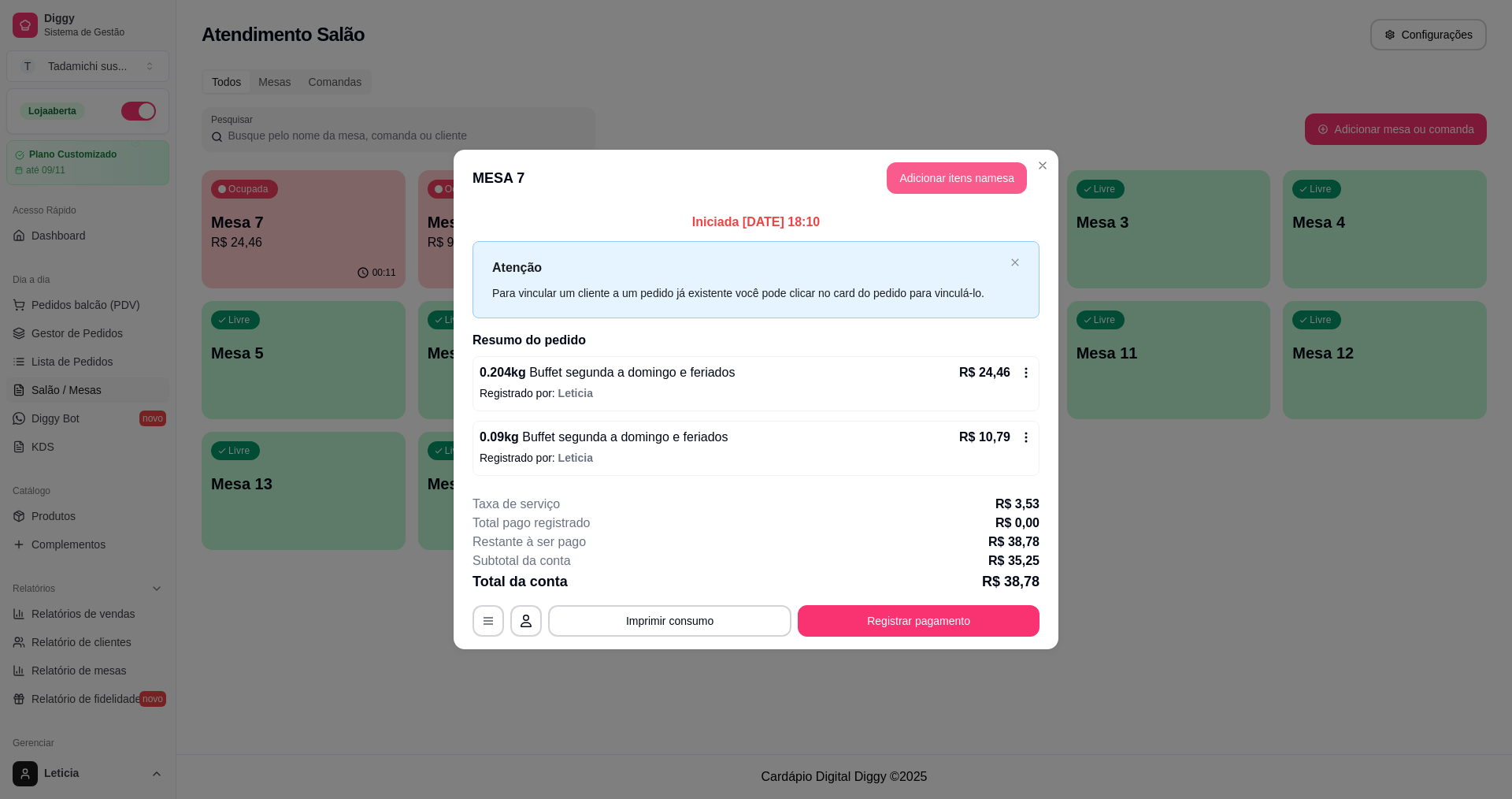
click at [895, 183] on button "Adicionar itens na mesa" at bounding box center [956, 177] width 140 height 31
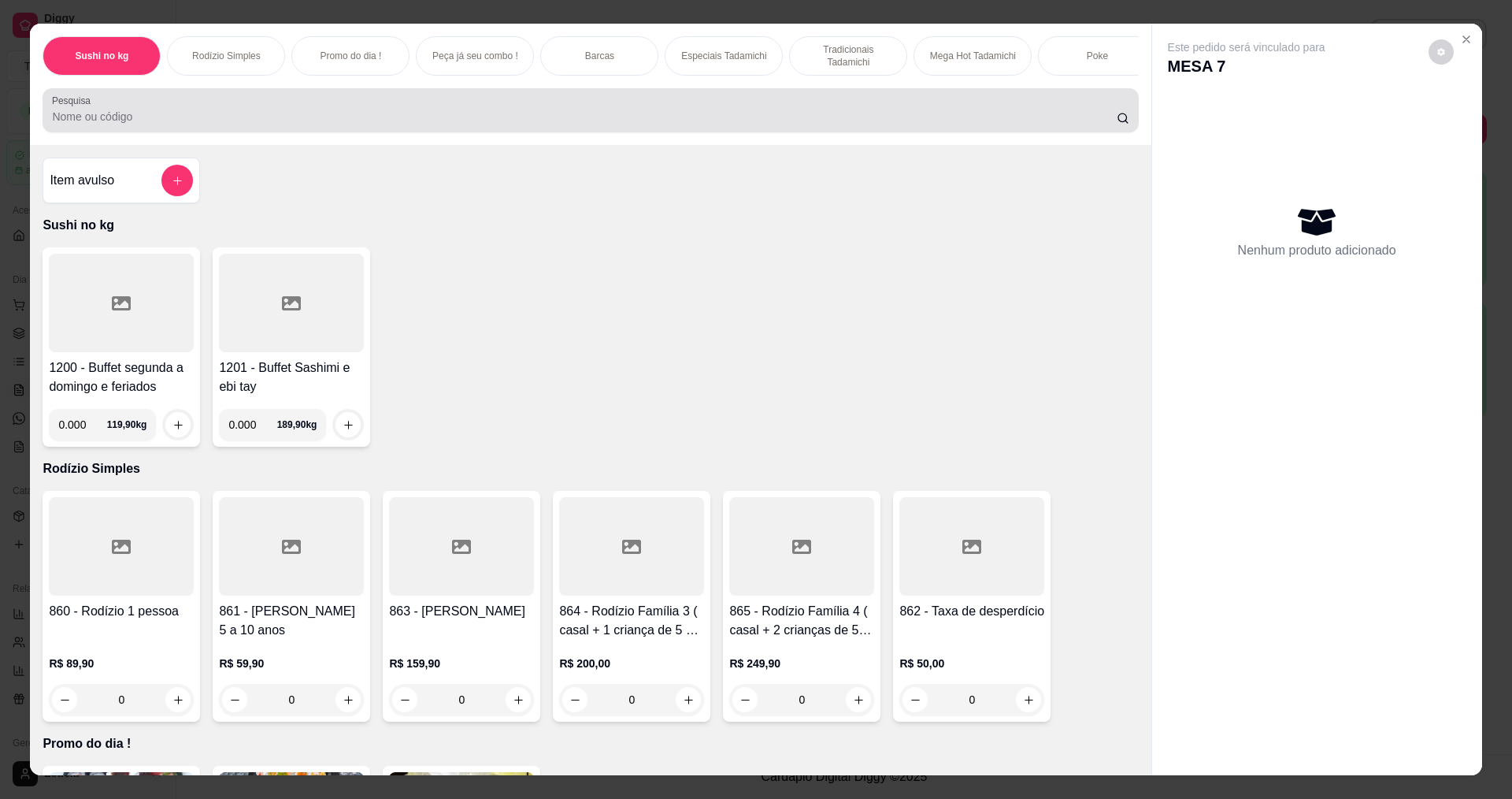
click at [109, 124] on input "Pesquisa" at bounding box center [584, 116] width 1064 height 16
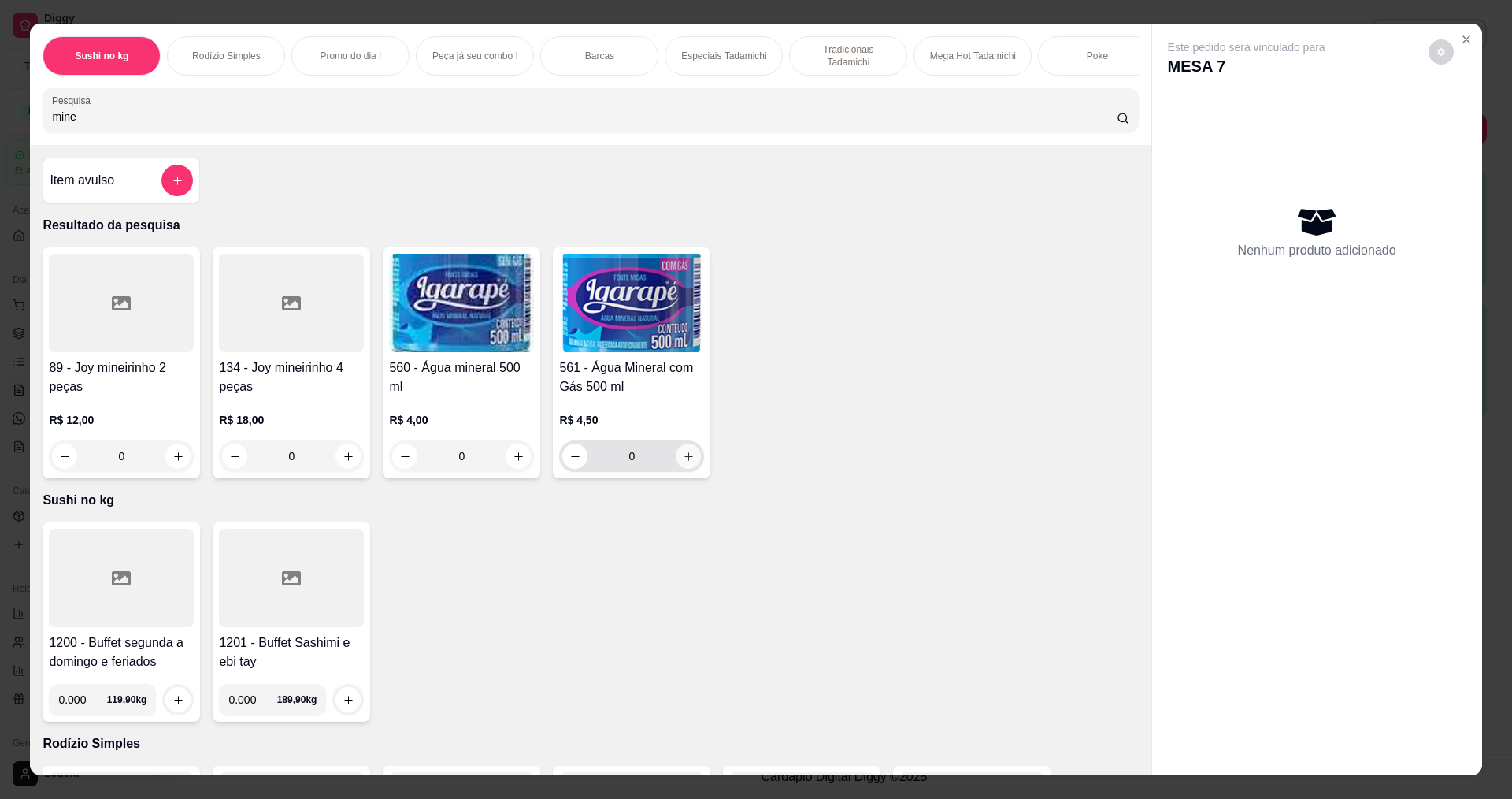
type input "mine"
click at [683, 463] on icon "increase-product-quantity" at bounding box center [688, 456] width 12 height 12
type input "1"
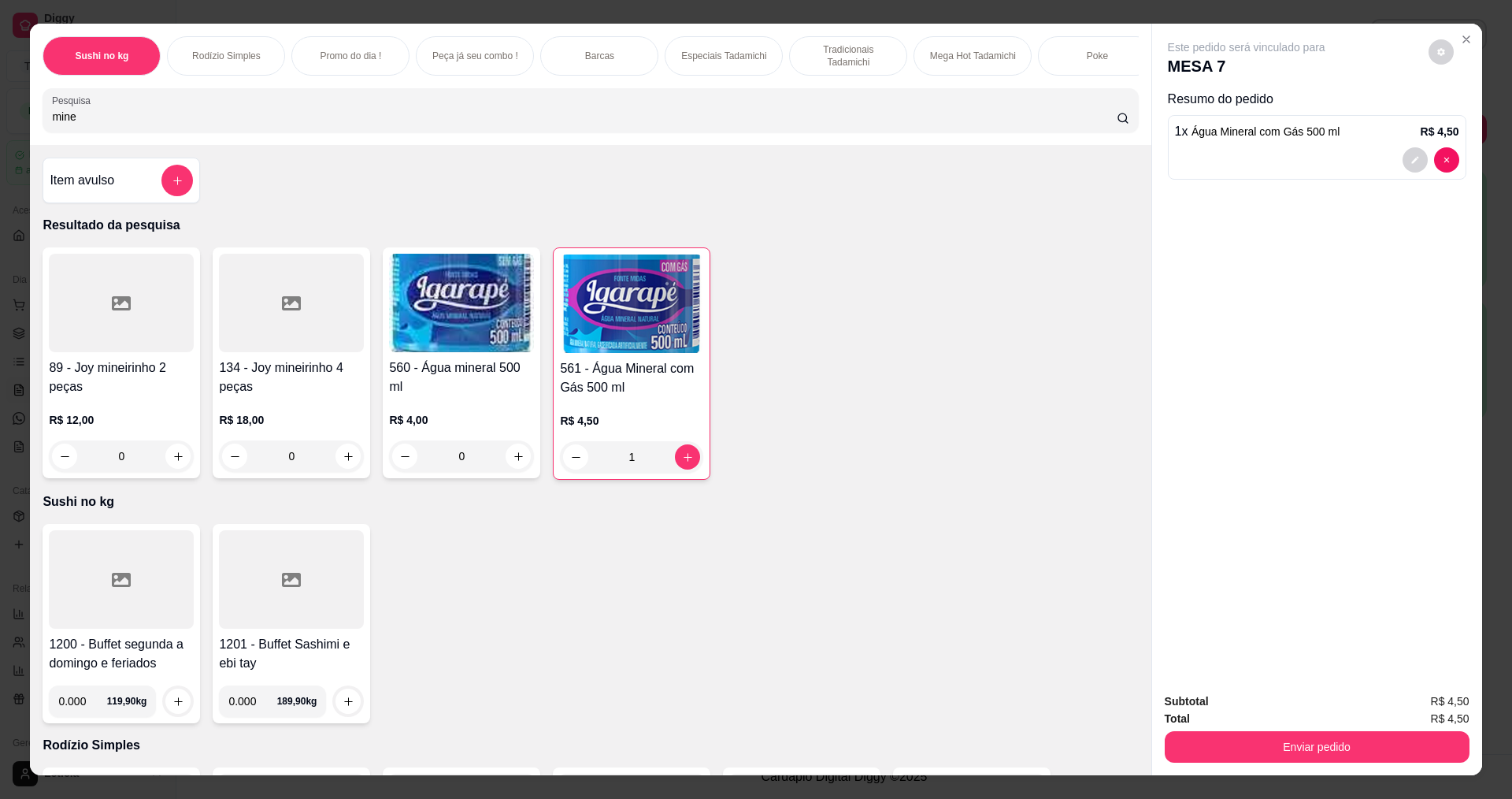
click at [1331, 729] on div "Enviar pedido" at bounding box center [1316, 744] width 304 height 36
click at [1332, 727] on div "Enviar pedido" at bounding box center [1316, 744] width 304 height 36
click at [1329, 755] on button "Enviar pedido" at bounding box center [1316, 747] width 304 height 31
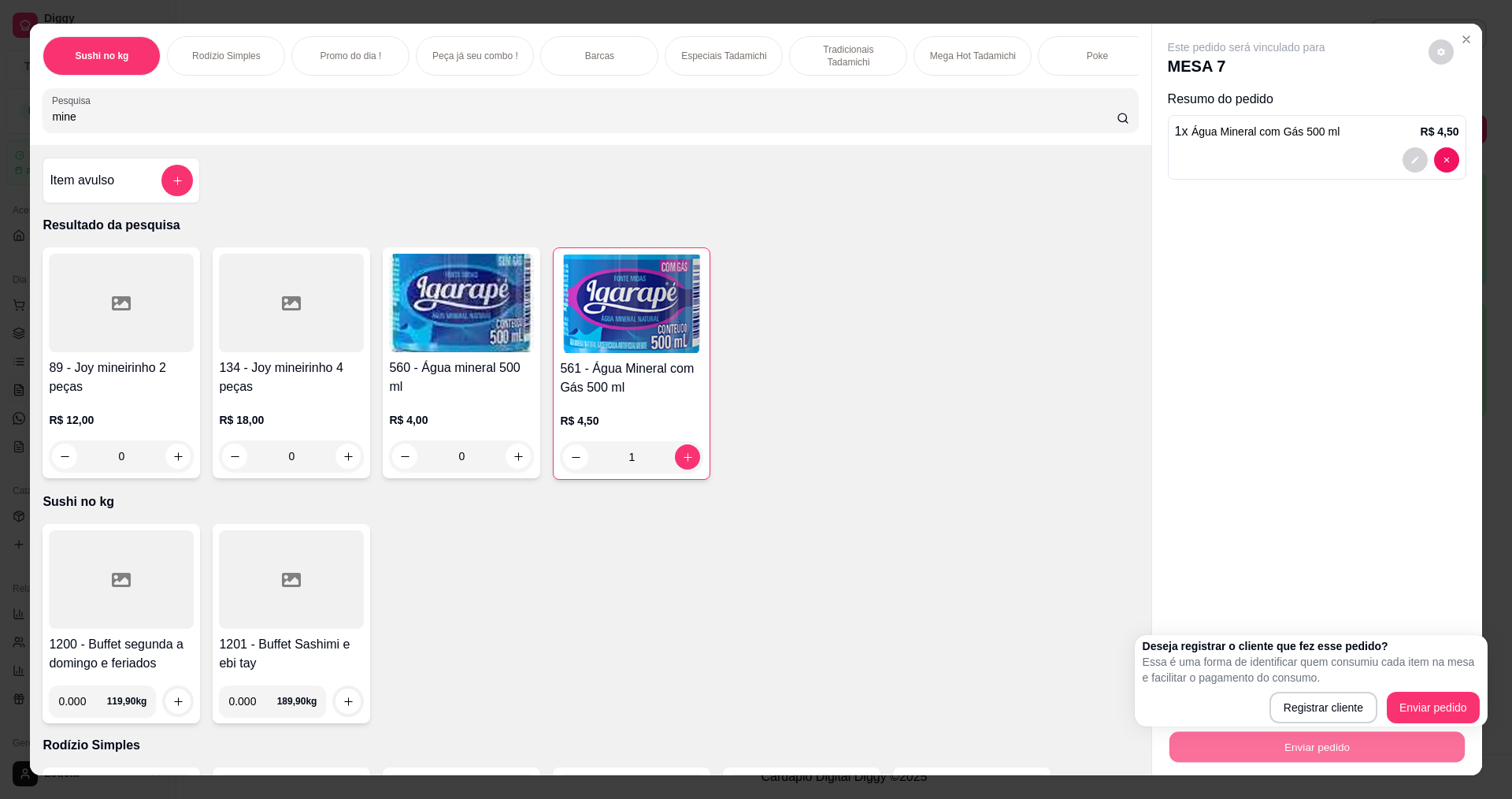
click at [1424, 724] on div "Deseja registrar o cliente que fez esse pedido? Essa é uma forma de identificar…" at bounding box center [1312, 680] width 353 height 91
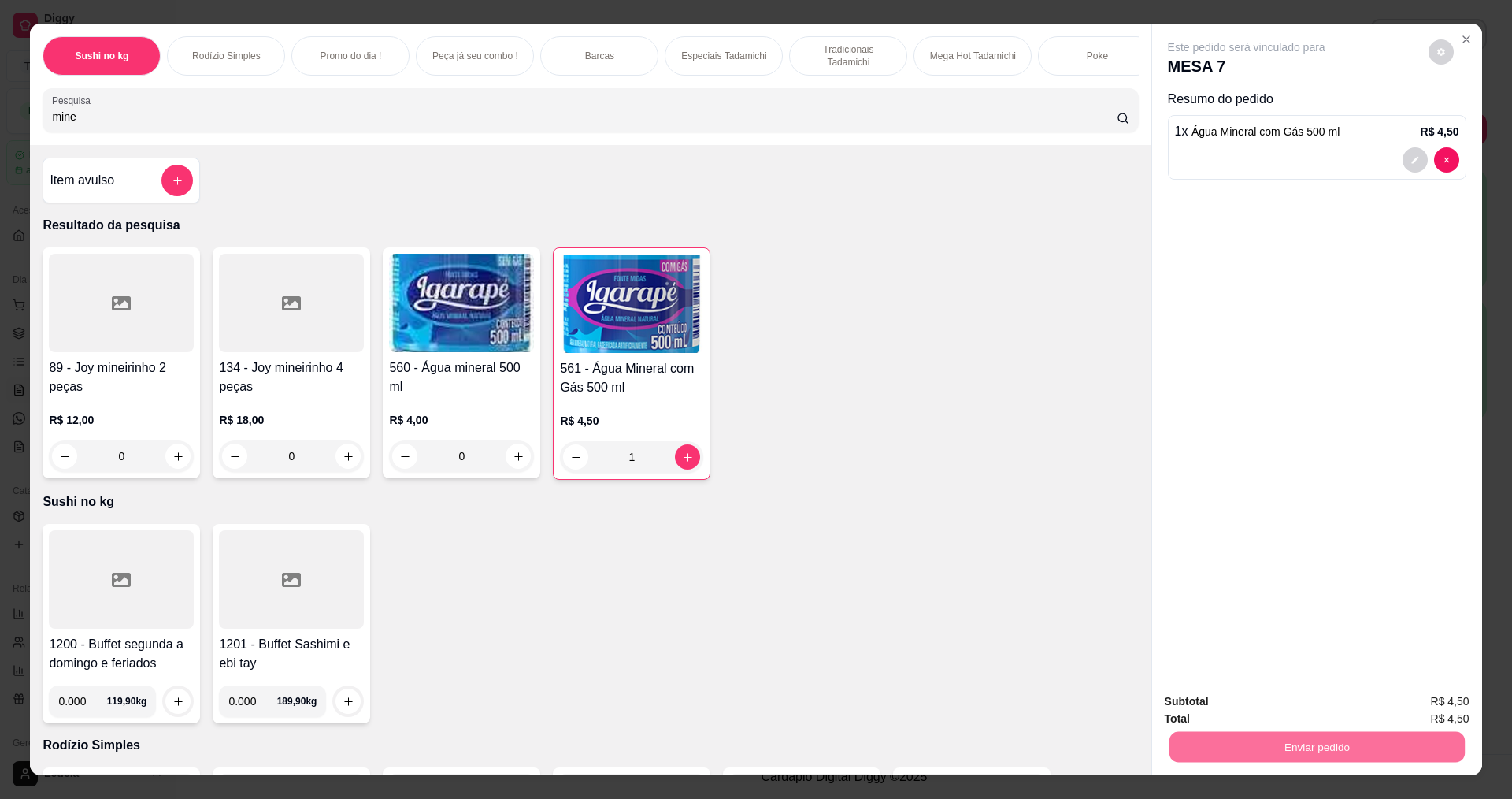
click at [1427, 695] on button "Enviar pedido" at bounding box center [1429, 708] width 87 height 29
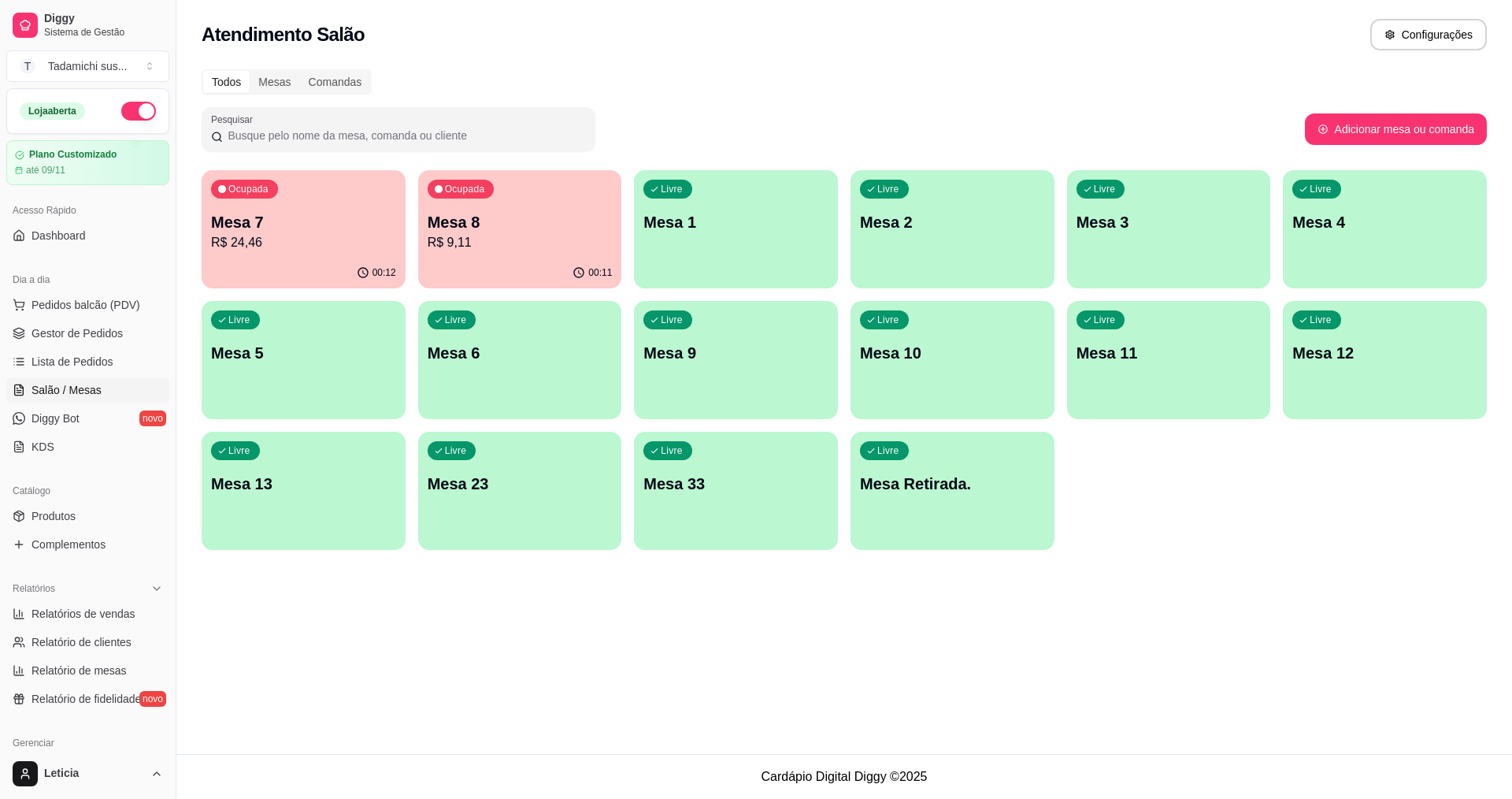
click at [492, 249] on p "R$ 9,11" at bounding box center [520, 242] width 185 height 19
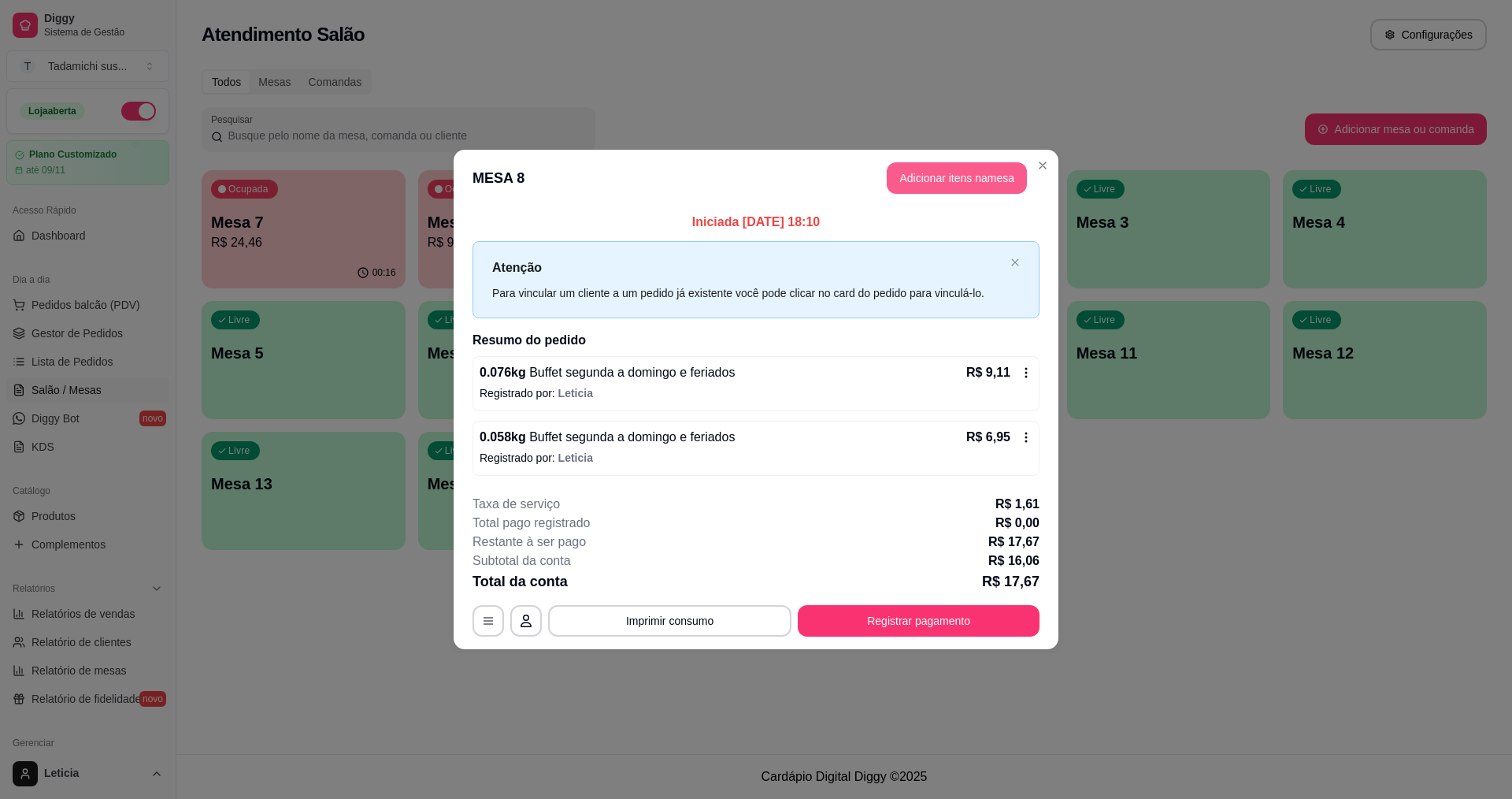
click at [932, 188] on button "Adicionar itens na mesa" at bounding box center [956, 177] width 140 height 31
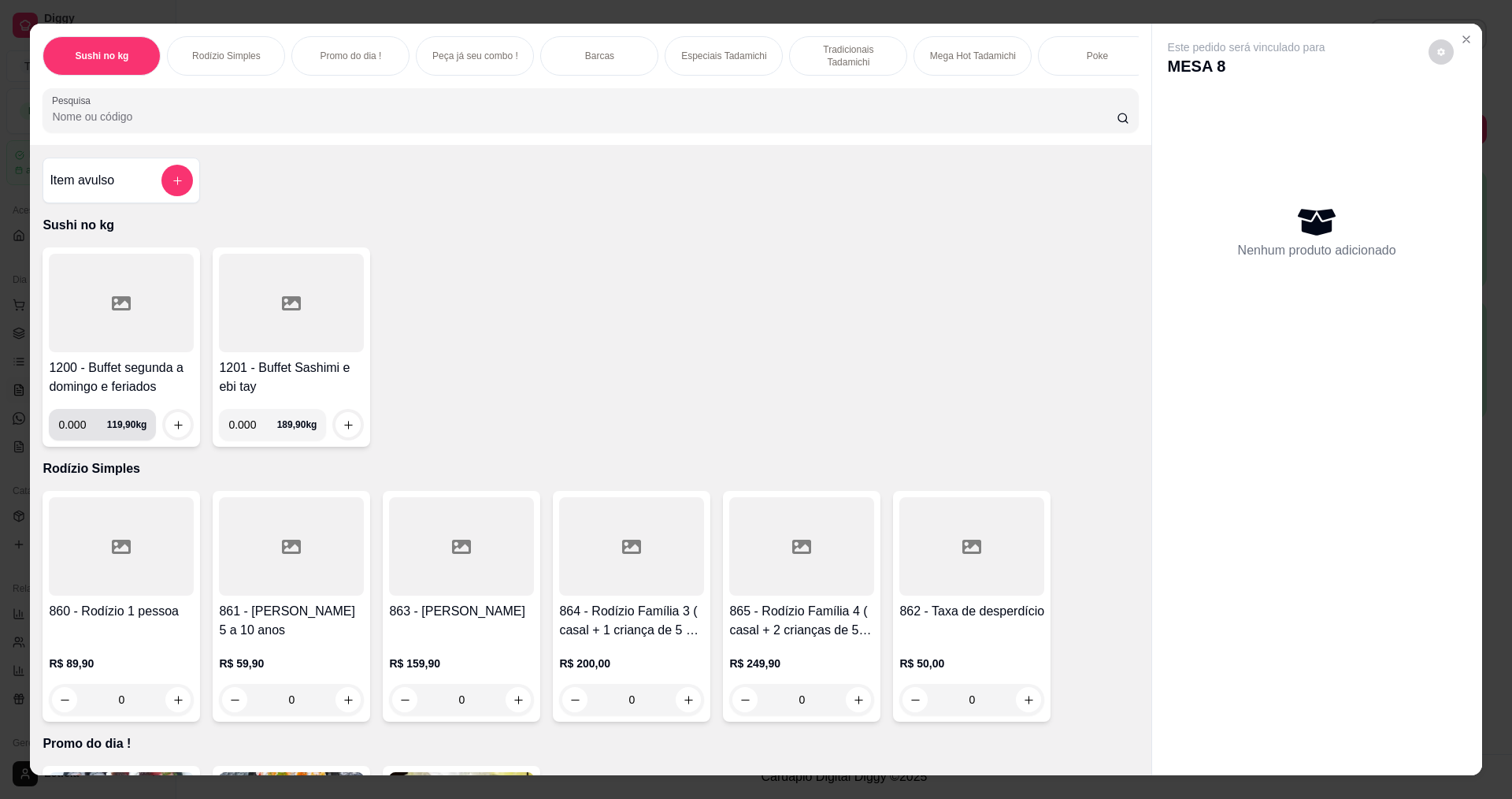
click at [82, 434] on input "0.000" at bounding box center [82, 424] width 48 height 31
type input "0.260"
click at [183, 437] on button "increase-product-quantity" at bounding box center [178, 425] width 26 height 26
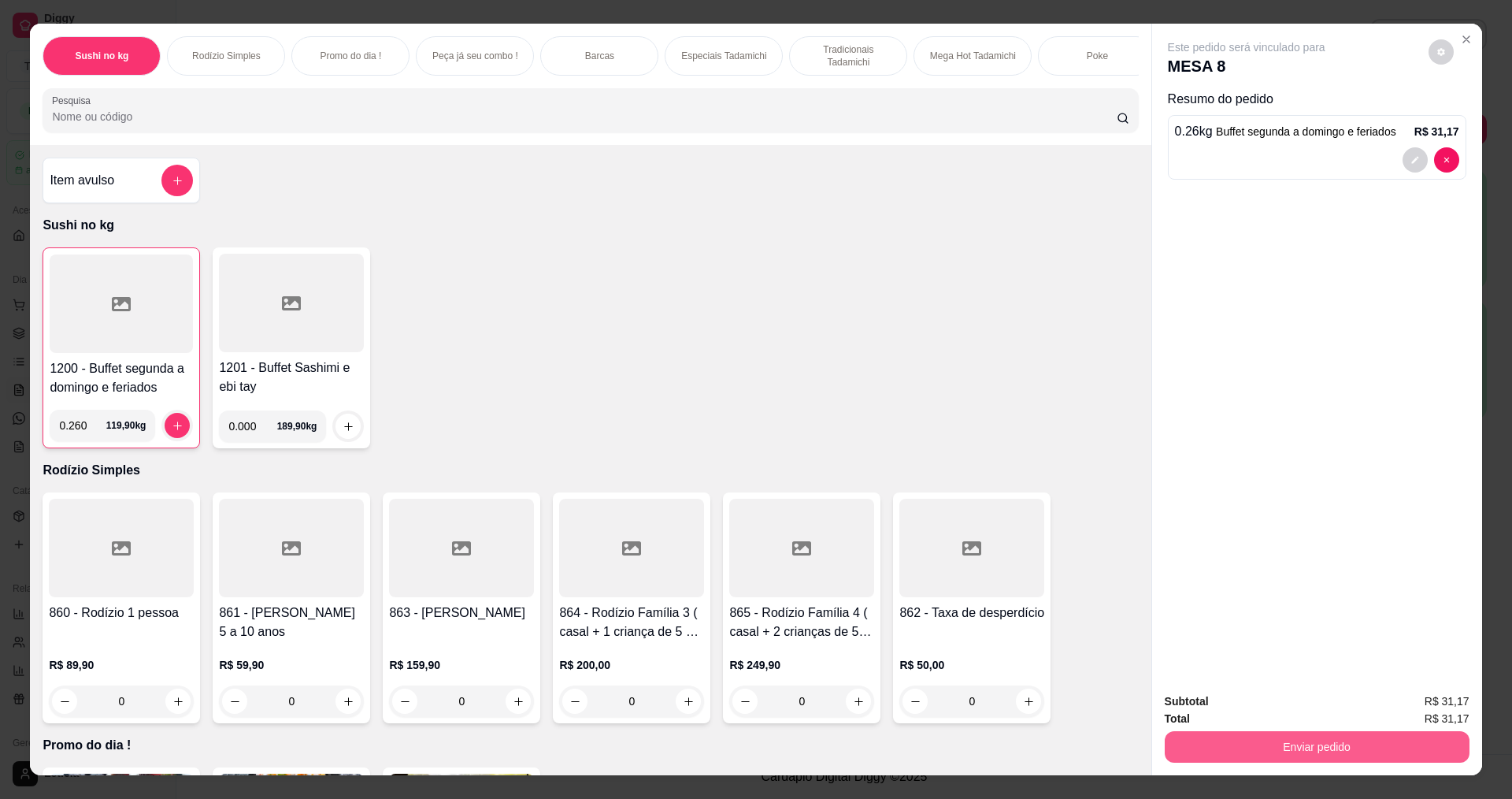
click at [1241, 737] on button "Enviar pedido" at bounding box center [1316, 747] width 304 height 31
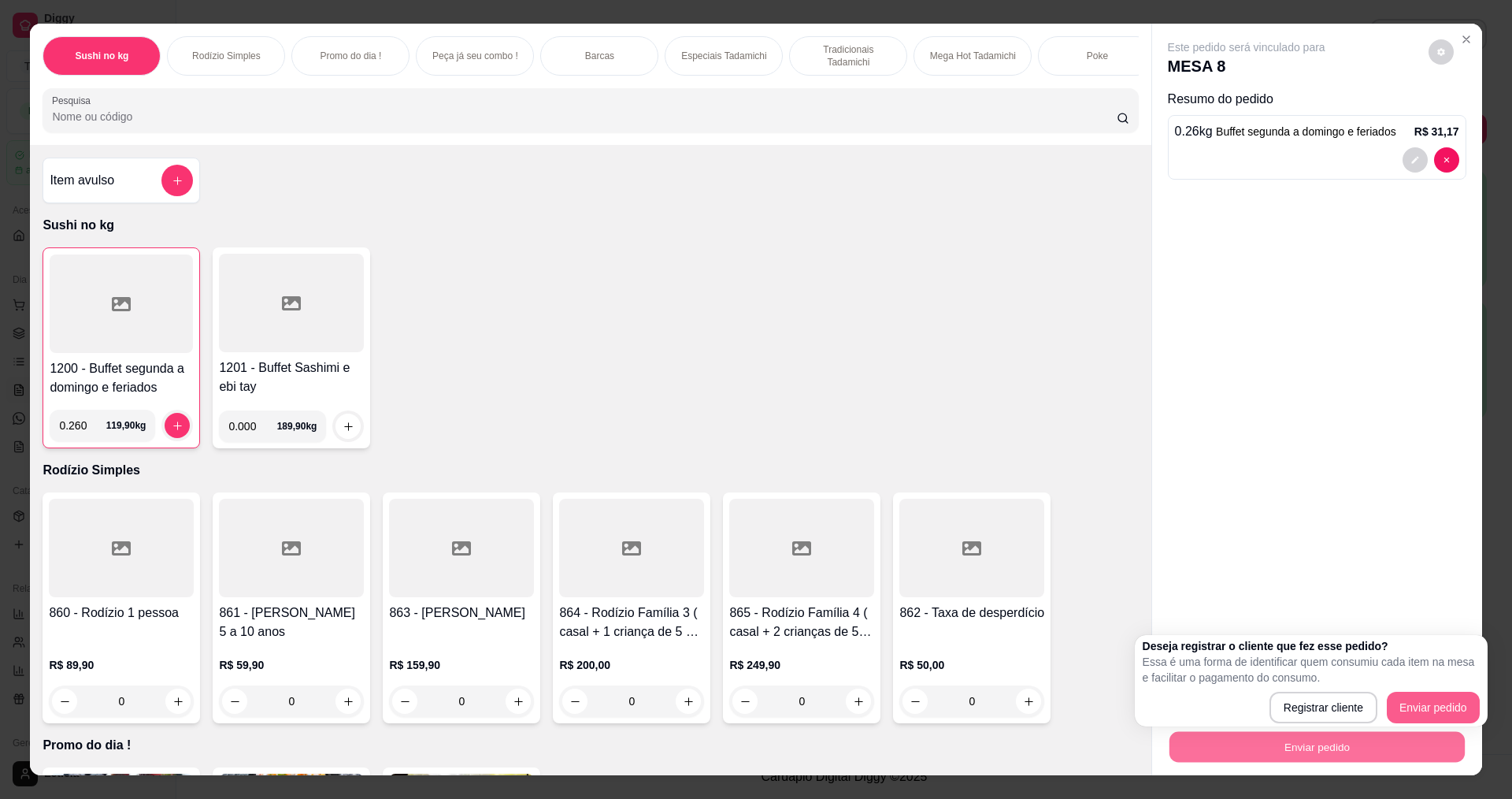
click at [1454, 702] on button "Enviar pedido" at bounding box center [1433, 707] width 93 height 31
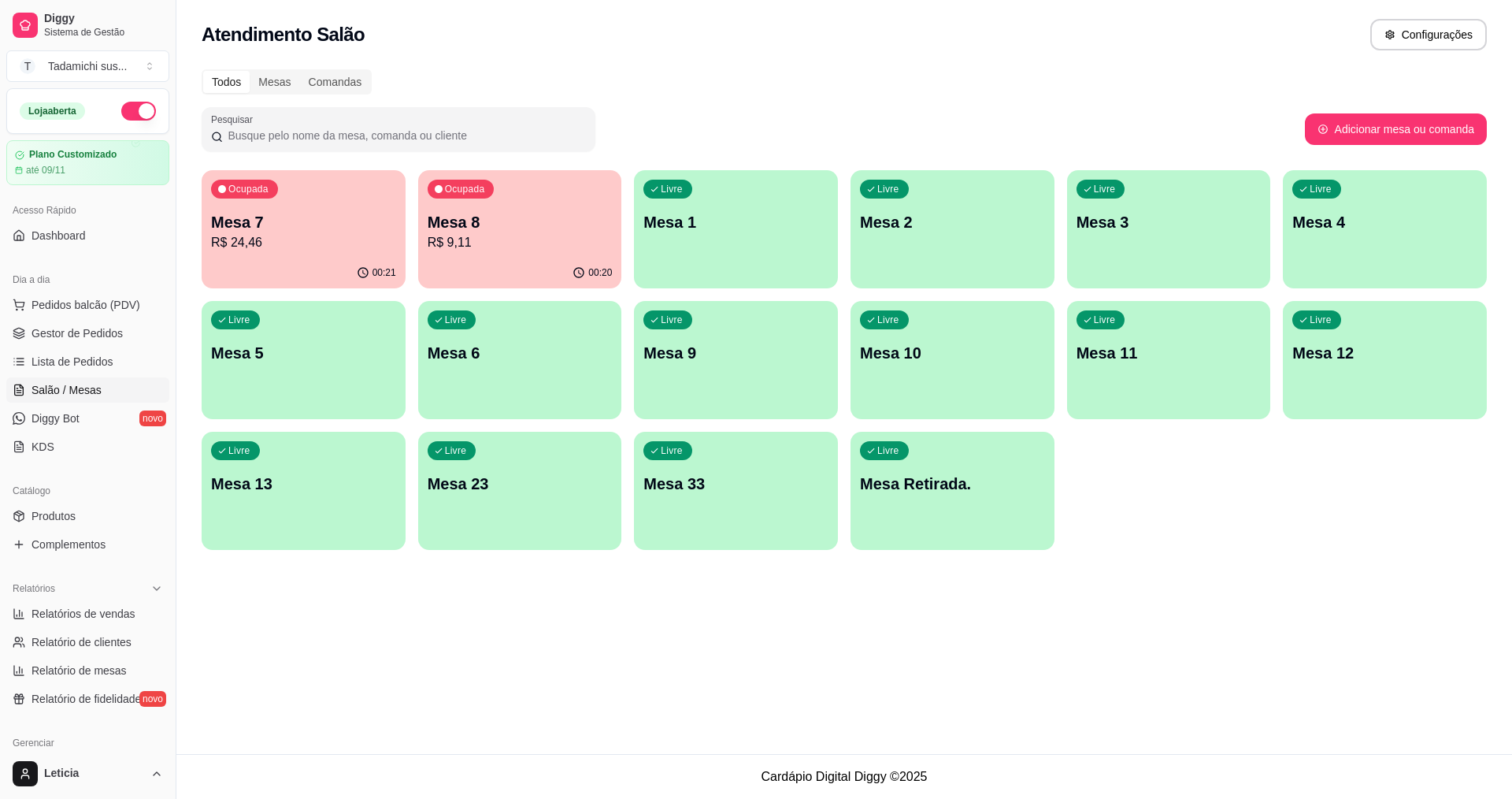
click at [942, 527] on div "Livre Mesa Retirada." at bounding box center [953, 481] width 204 height 100
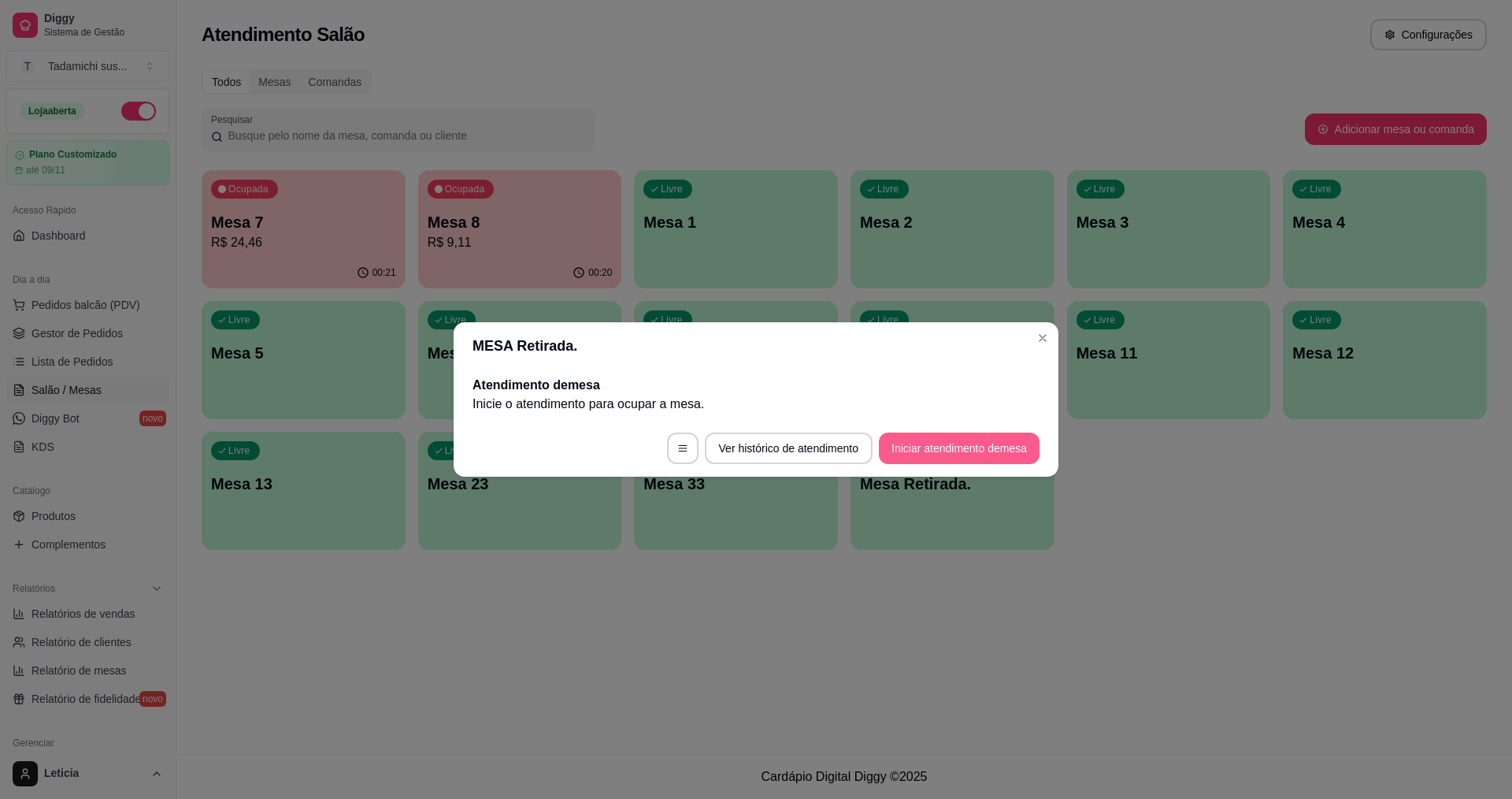
click at [921, 449] on button "Iniciar atendimento de mesa" at bounding box center [960, 448] width 161 height 31
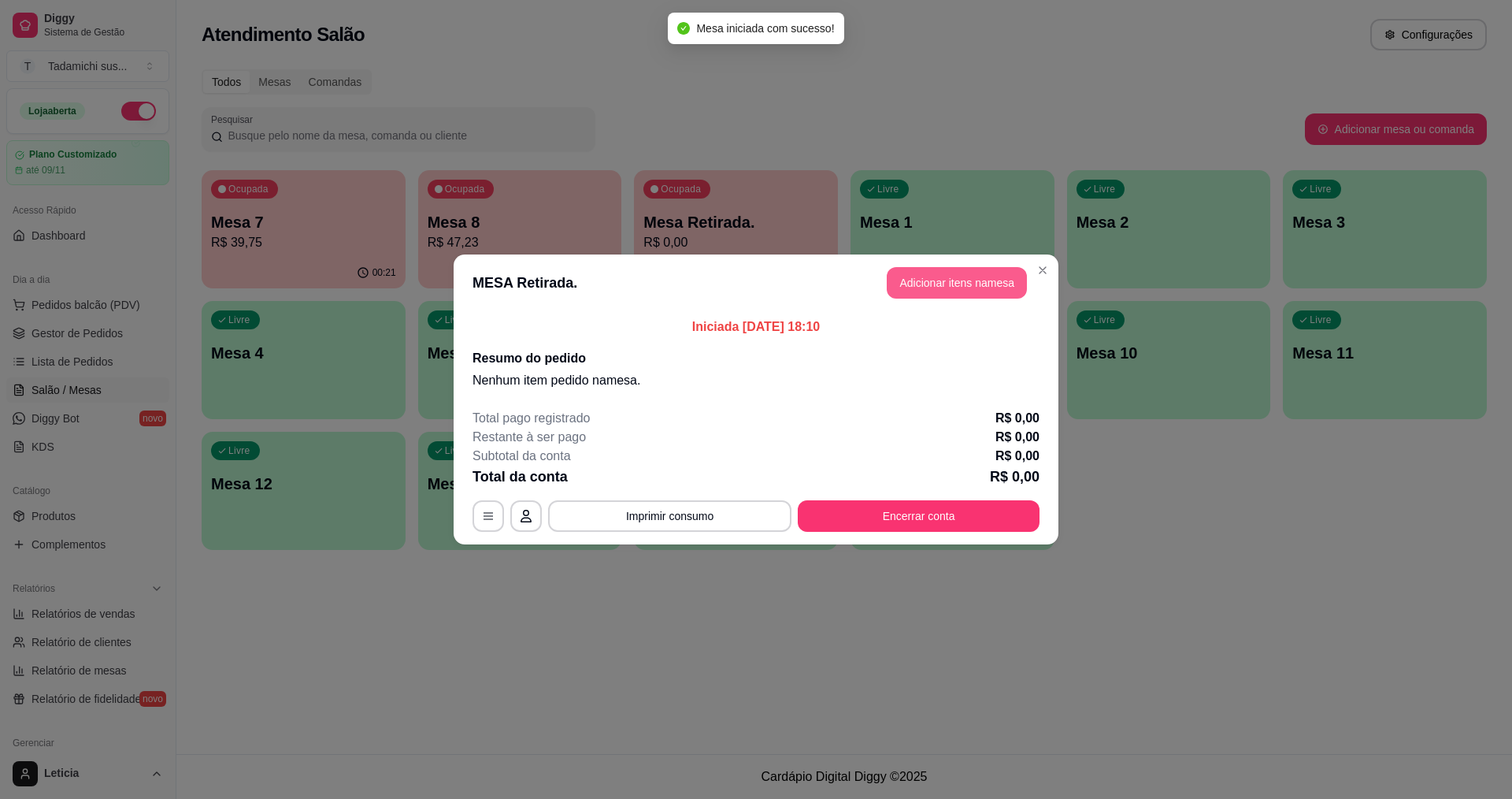
click at [925, 286] on button "Adicionar itens na mesa" at bounding box center [956, 282] width 140 height 31
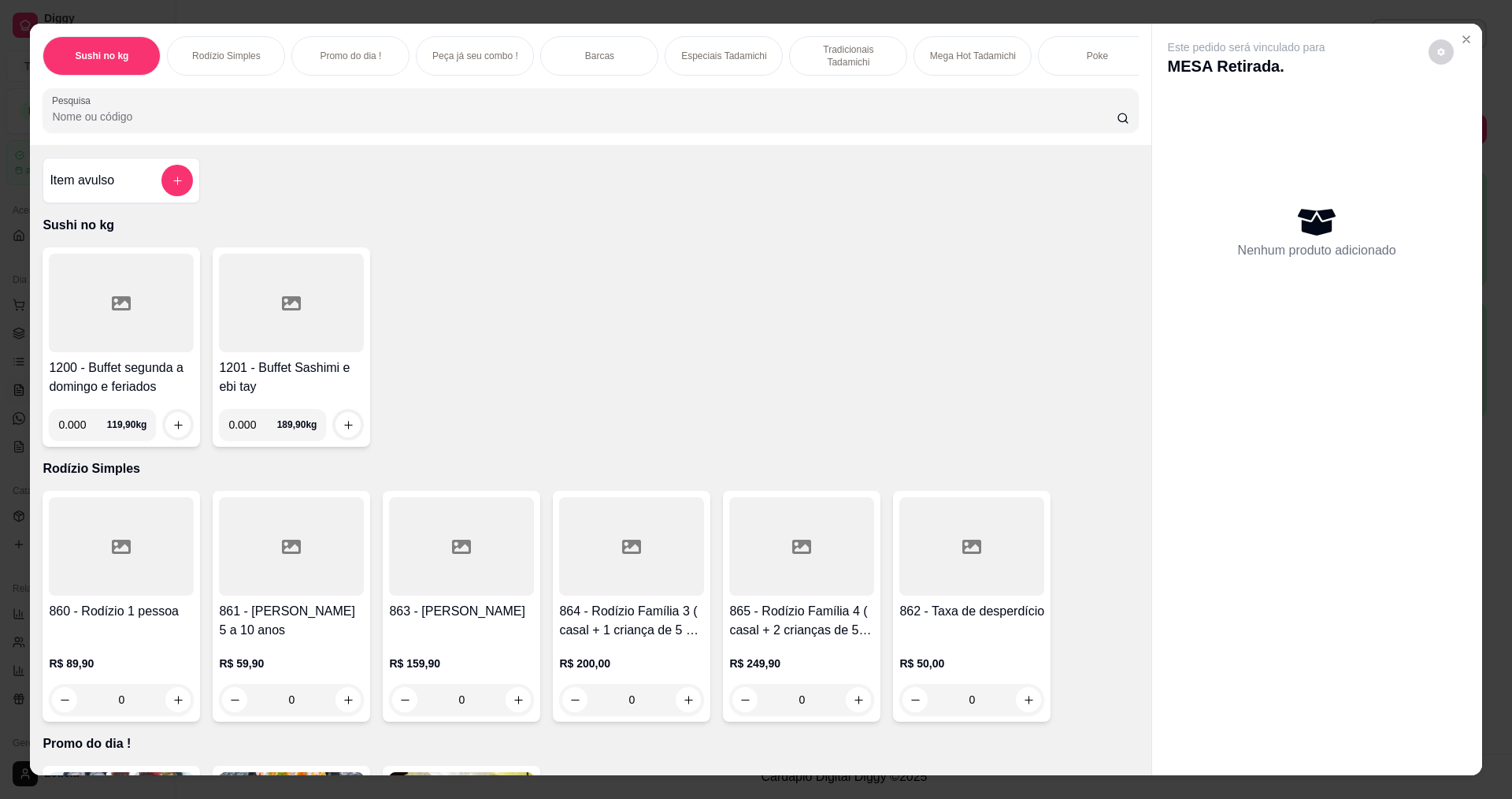
click at [139, 122] on input "Pesquisa" at bounding box center [584, 116] width 1064 height 16
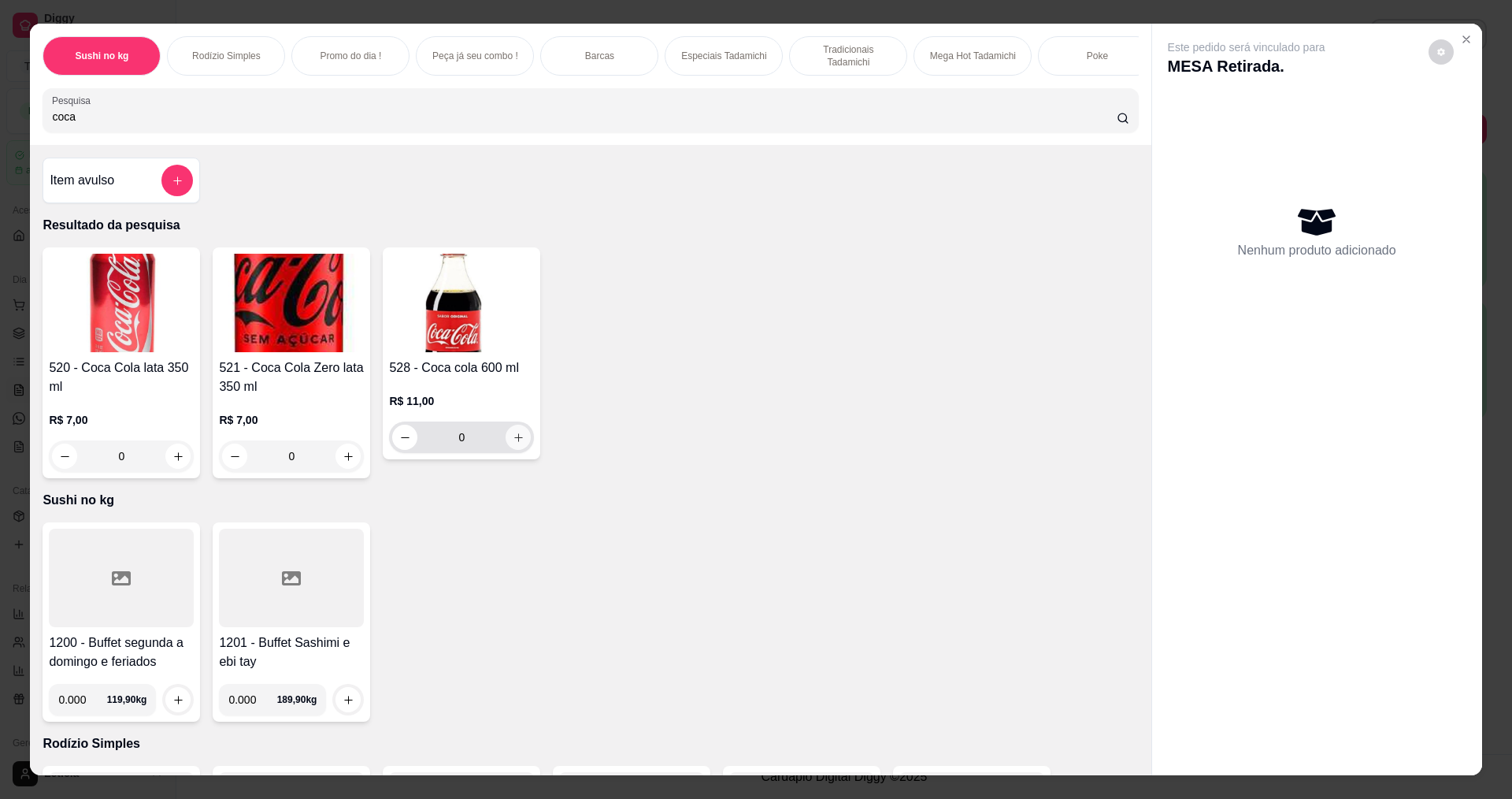
type input "coca"
click at [511, 450] on button "increase-product-quantity" at bounding box center [518, 437] width 25 height 25
type input "1"
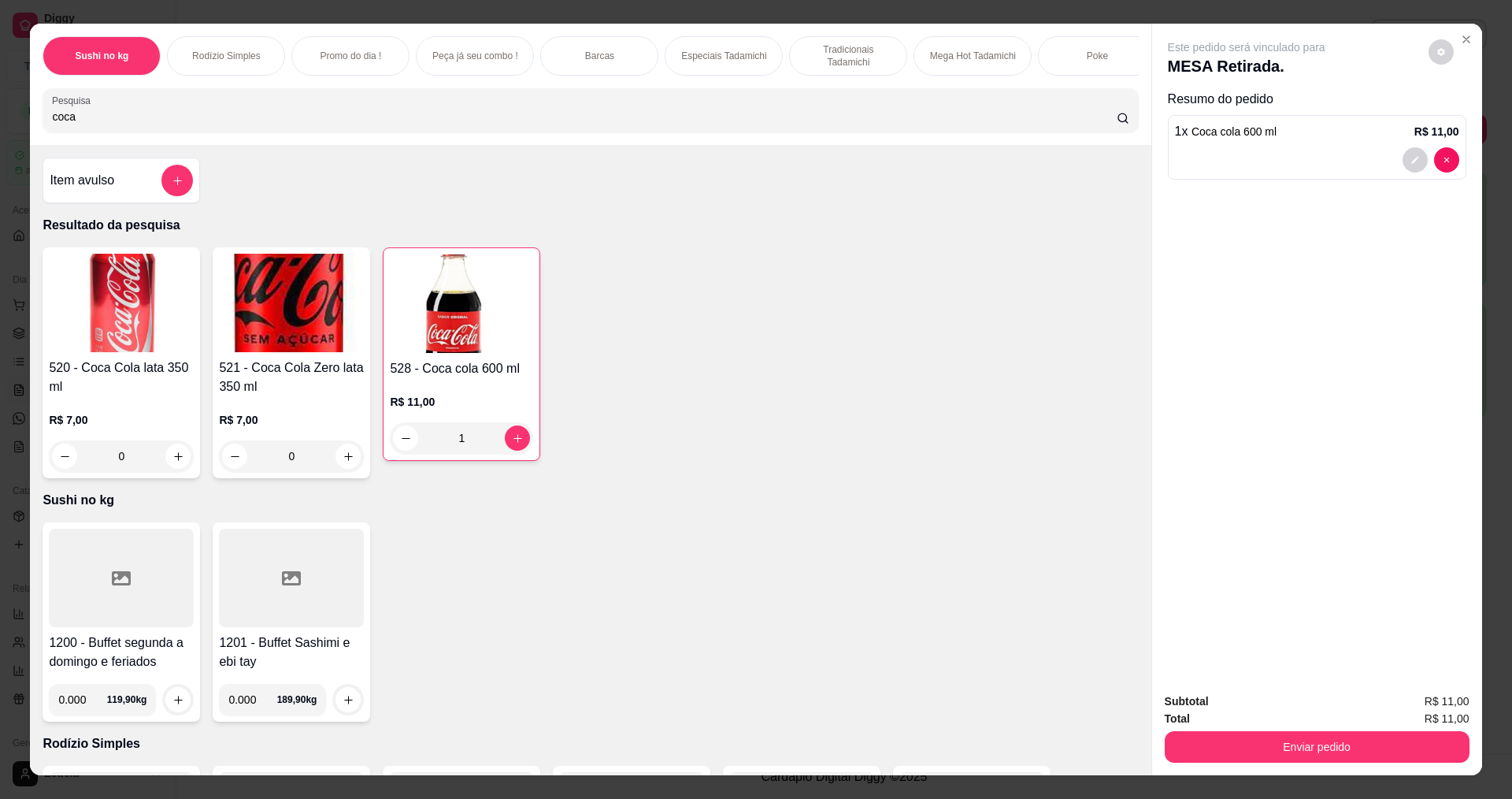
click at [84, 714] on input "0.000" at bounding box center [82, 699] width 48 height 31
type input "0.760"
click at [174, 705] on icon "increase-product-quantity" at bounding box center [178, 699] width 12 height 12
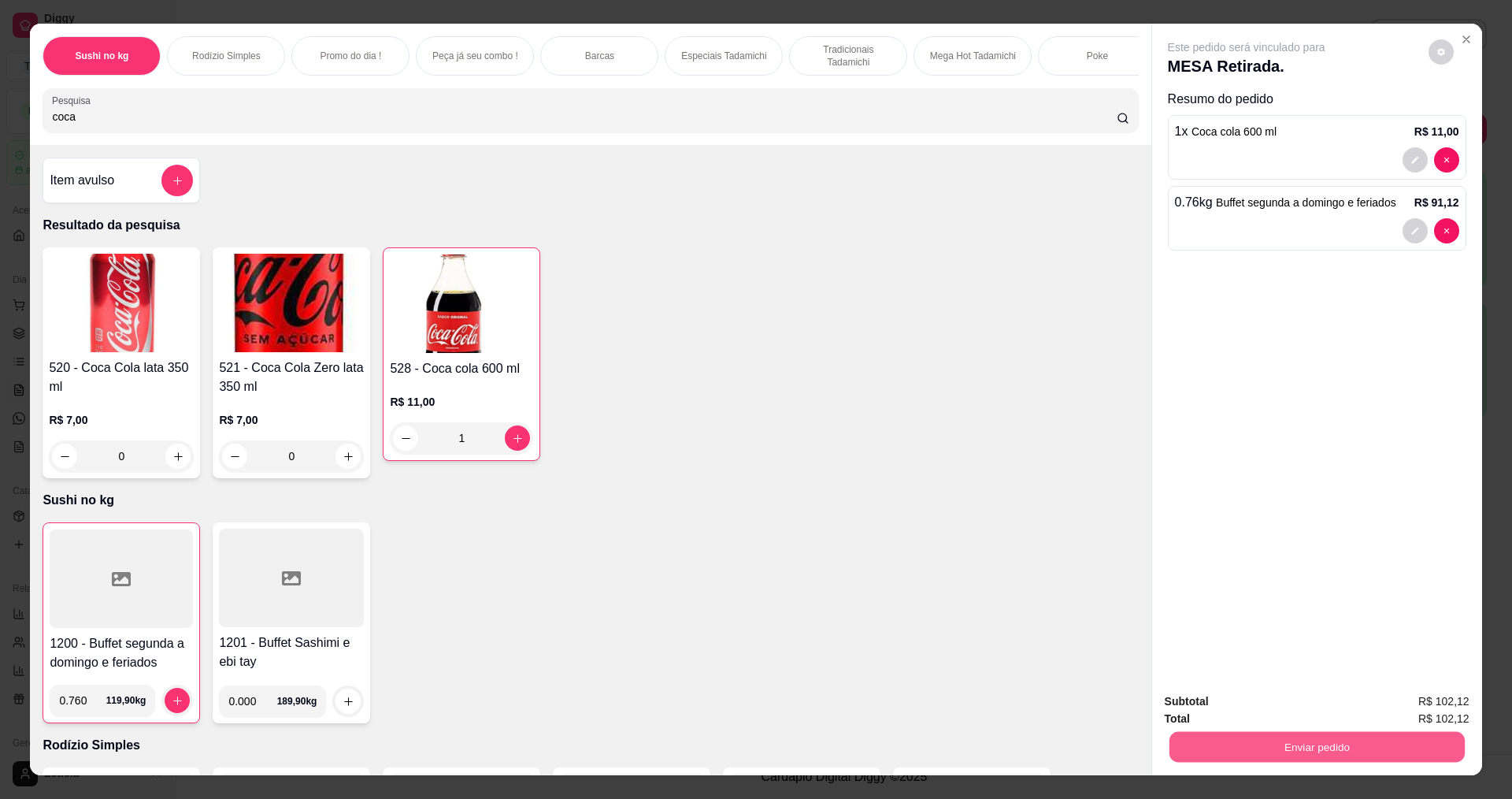
click at [1364, 736] on button "Enviar pedido" at bounding box center [1316, 747] width 295 height 31
click at [1409, 698] on button "Enviar pedido" at bounding box center [1428, 707] width 89 height 30
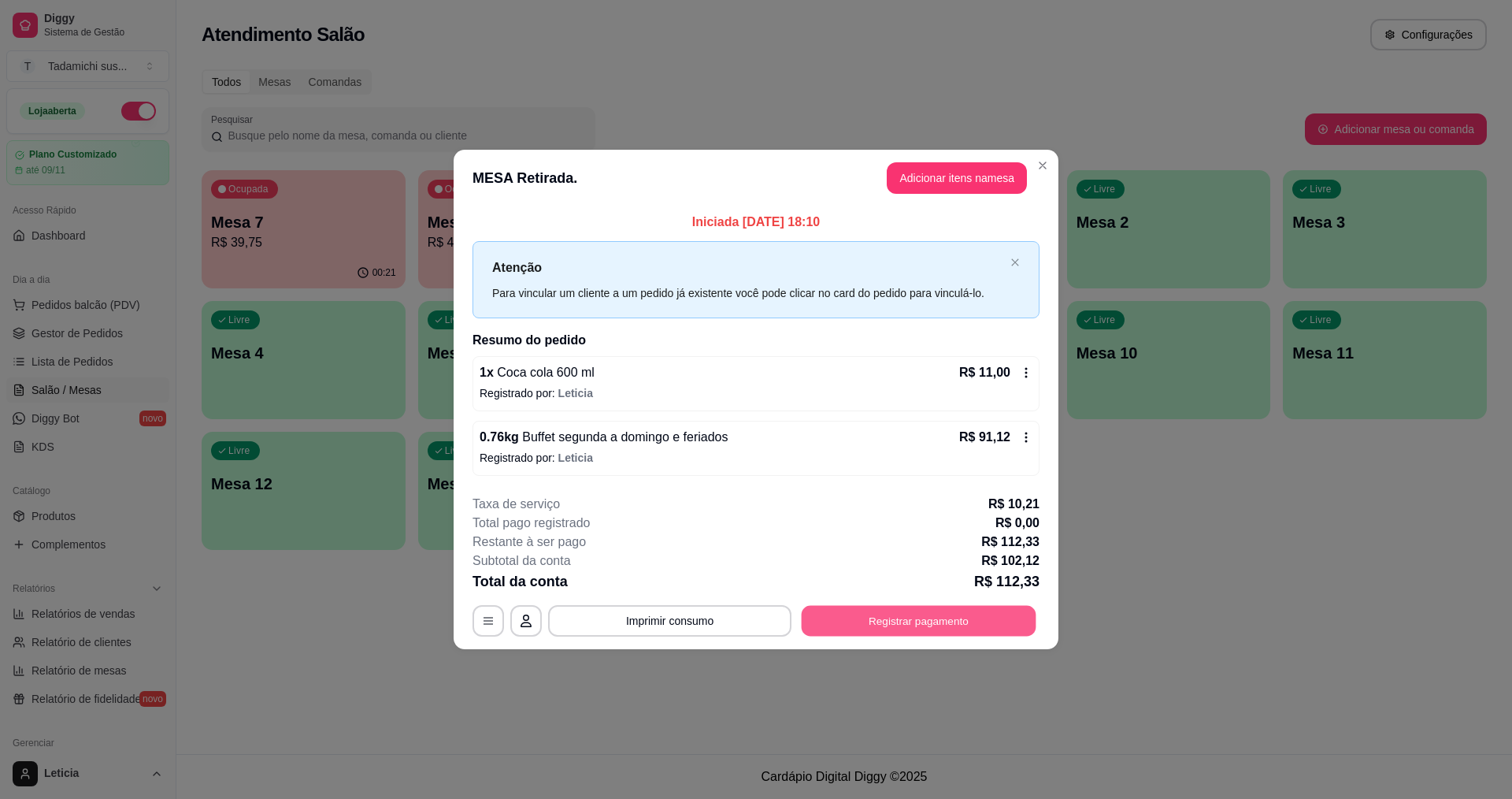
click at [857, 623] on button "Registrar pagamento" at bounding box center [919, 621] width 235 height 31
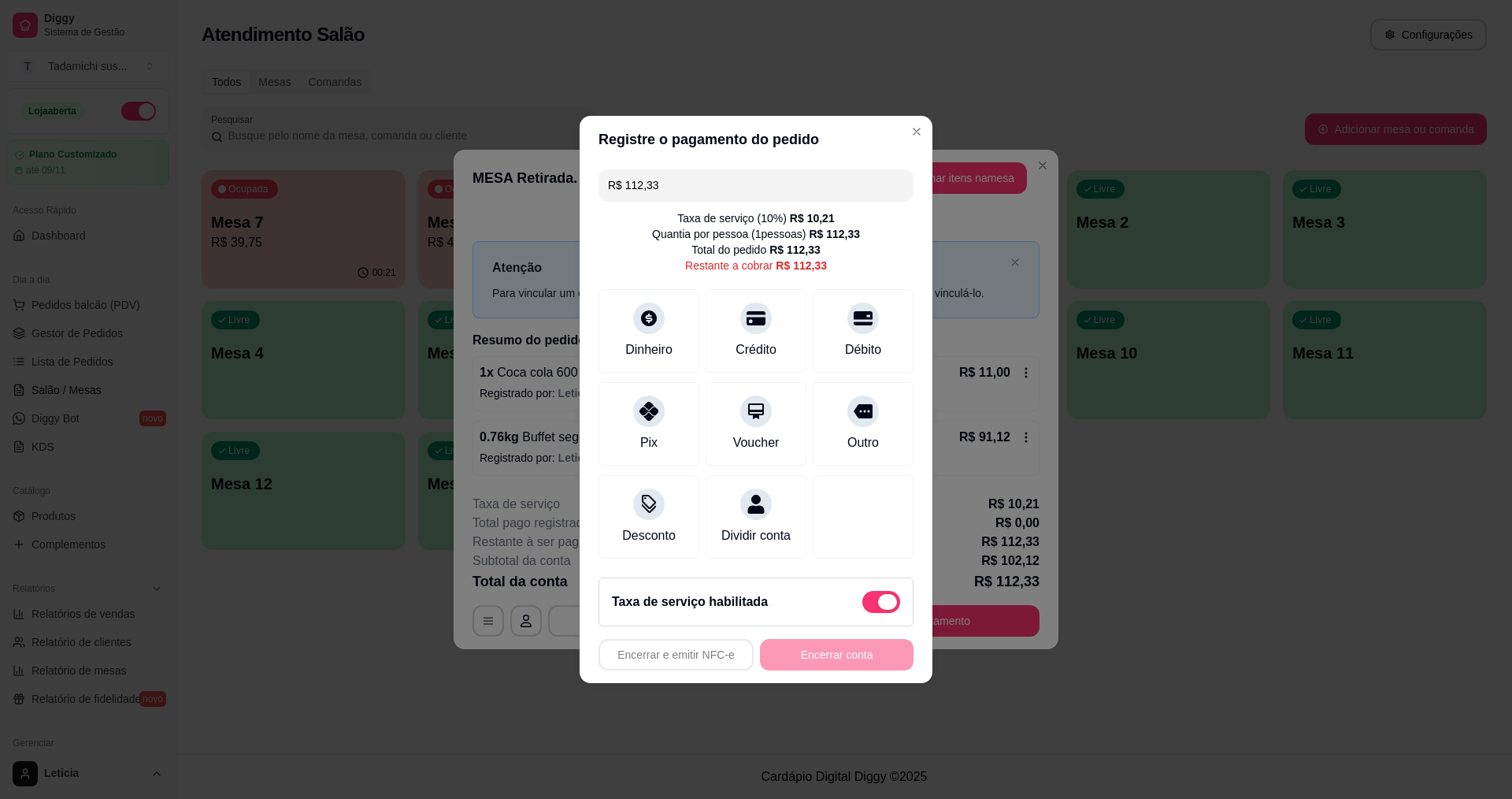
click at [862, 607] on span at bounding box center [880, 602] width 37 height 22
click at [862, 607] on input "checkbox" at bounding box center [867, 610] width 10 height 10
checkbox input "true"
type input "R$ 102,12"
checkbox input "false"
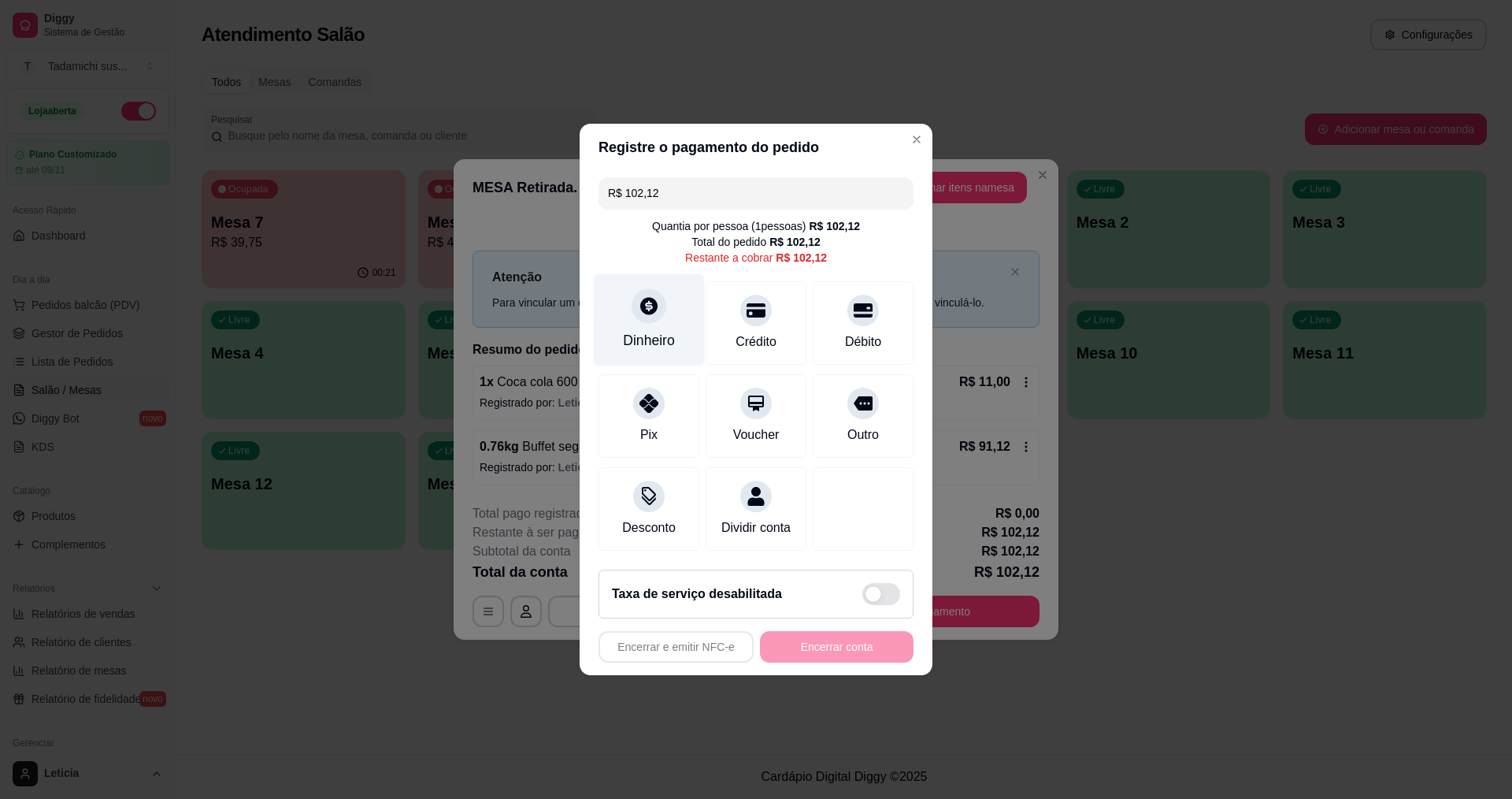
click at [646, 330] on div "Dinheiro" at bounding box center [649, 340] width 52 height 20
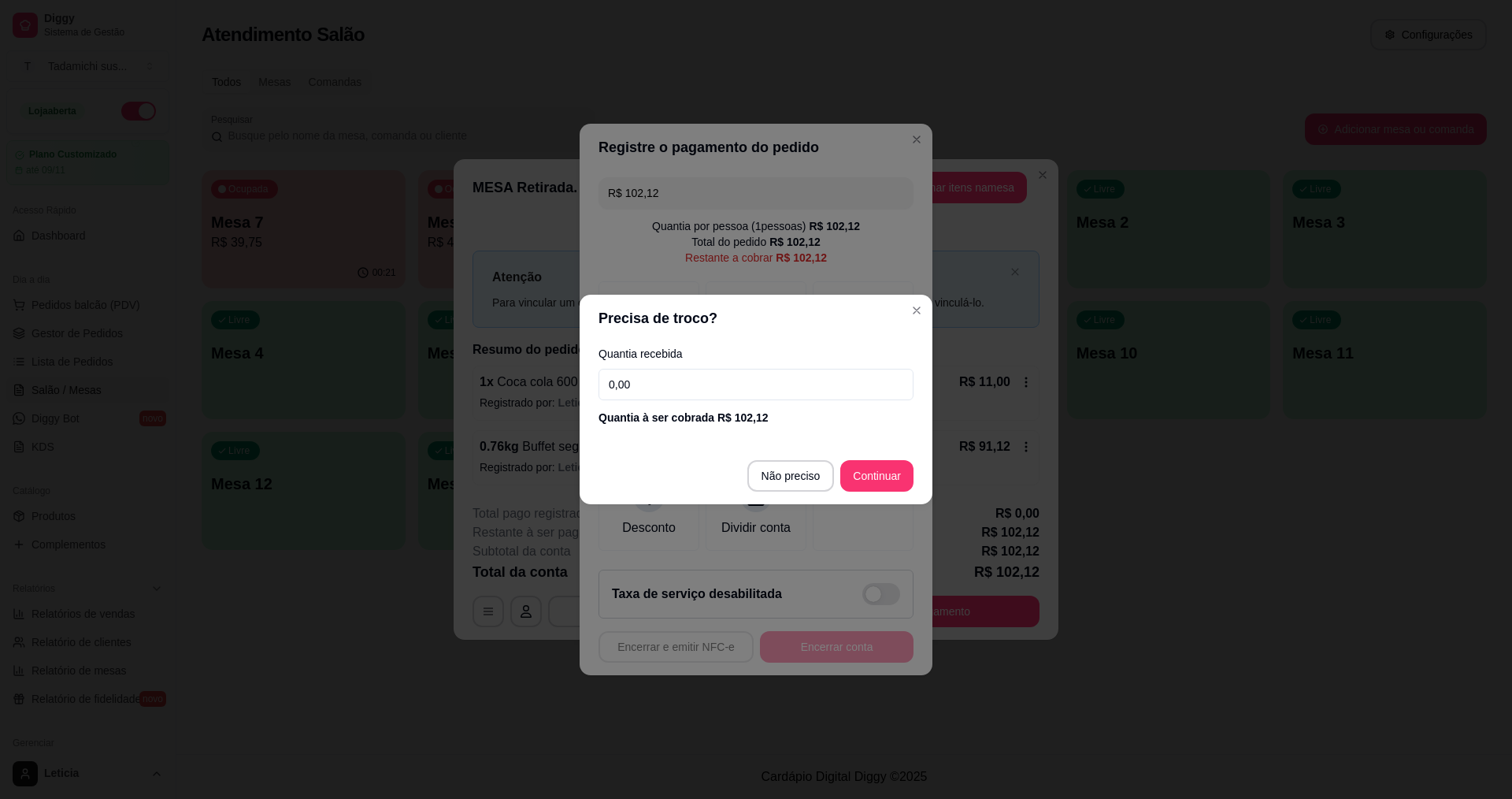
click at [897, 321] on header "Precisa de troco?" at bounding box center [756, 318] width 353 height 48
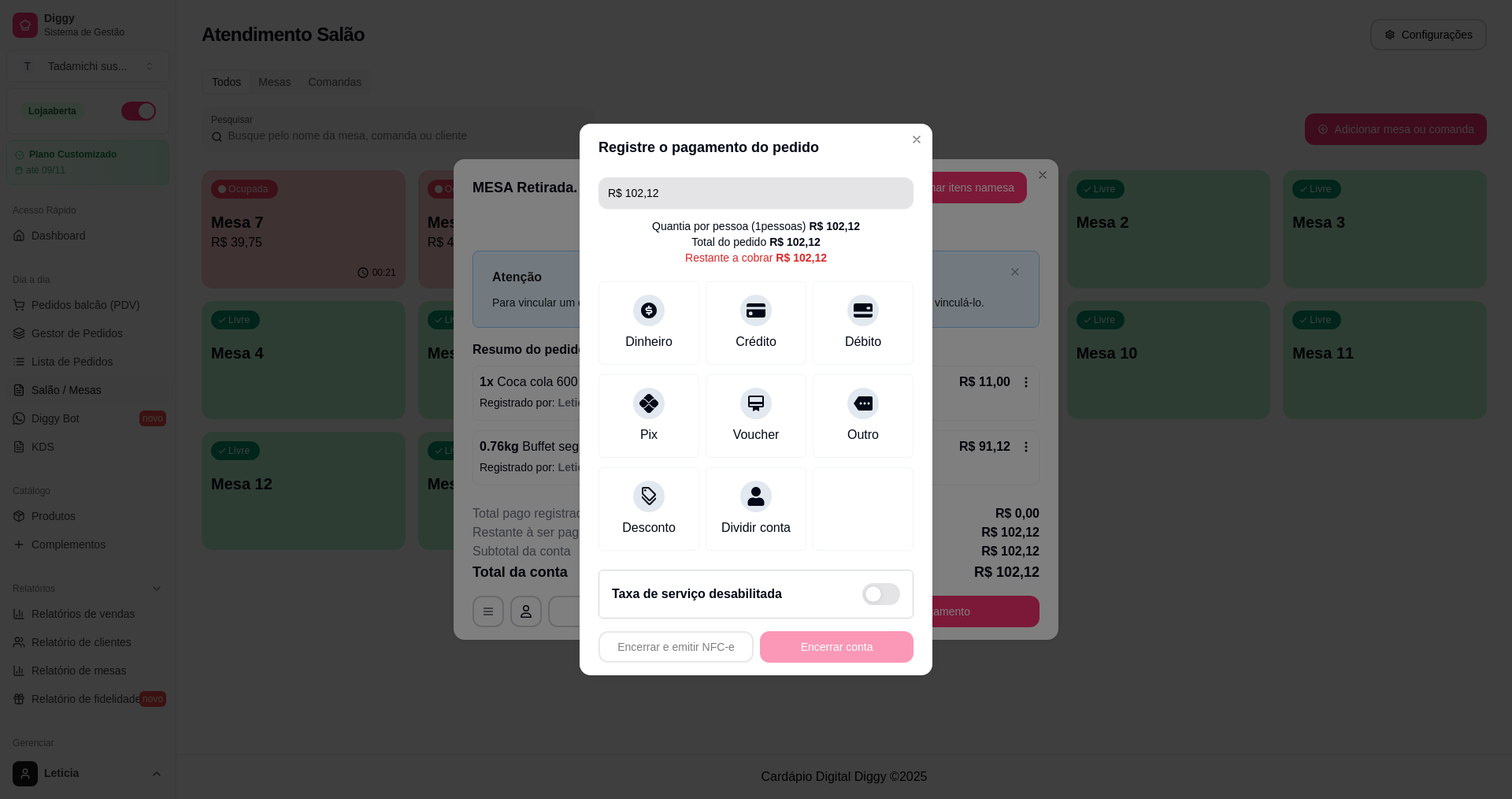
click at [718, 182] on input "R$ 102,12" at bounding box center [756, 193] width 296 height 31
click at [858, 330] on div "Débito" at bounding box center [864, 340] width 40 height 20
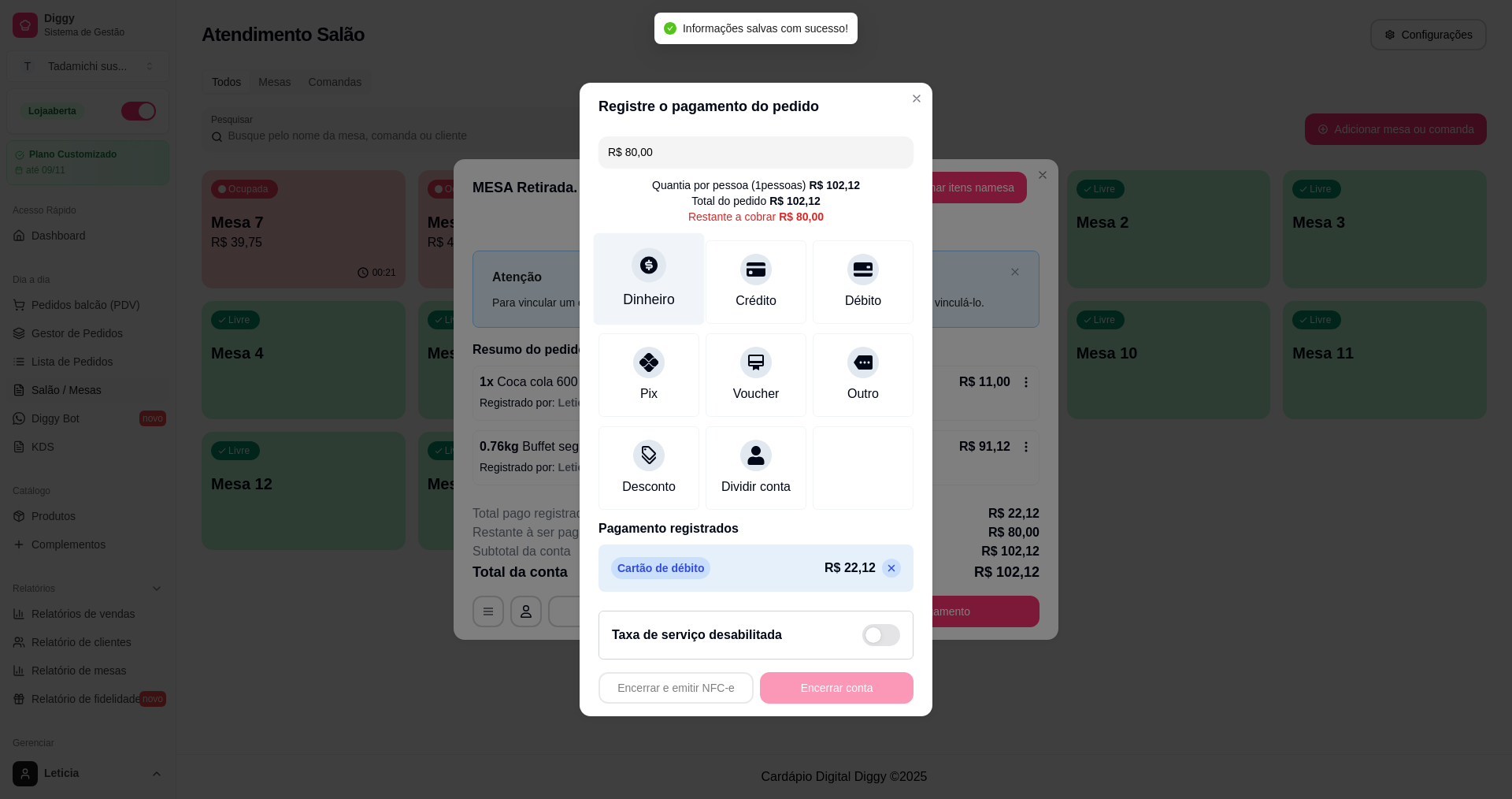
click at [641, 260] on icon at bounding box center [648, 264] width 17 height 17
type input "R$ 0,00"
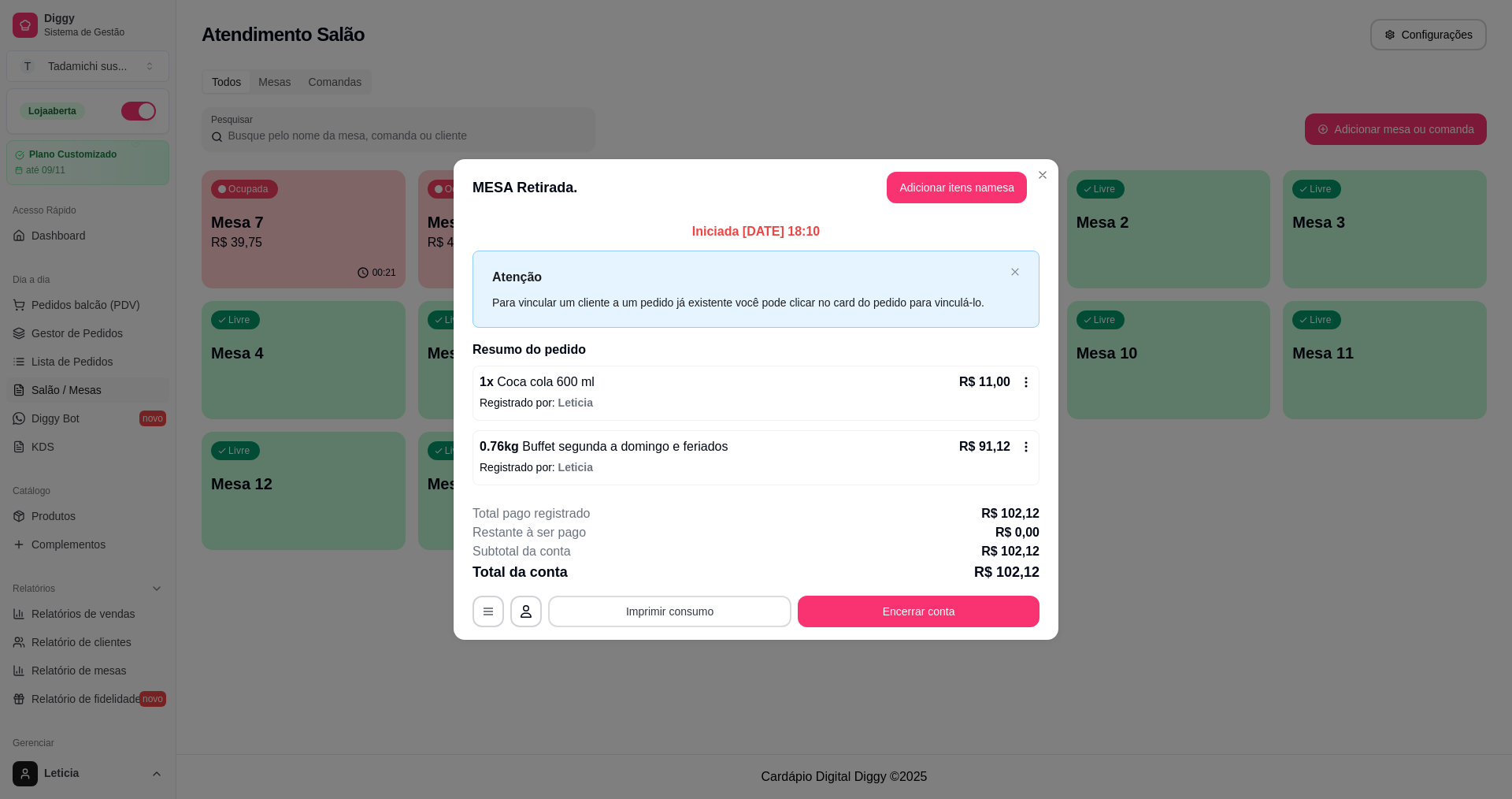
click at [720, 603] on button "Imprimir consumo" at bounding box center [670, 611] width 243 height 31
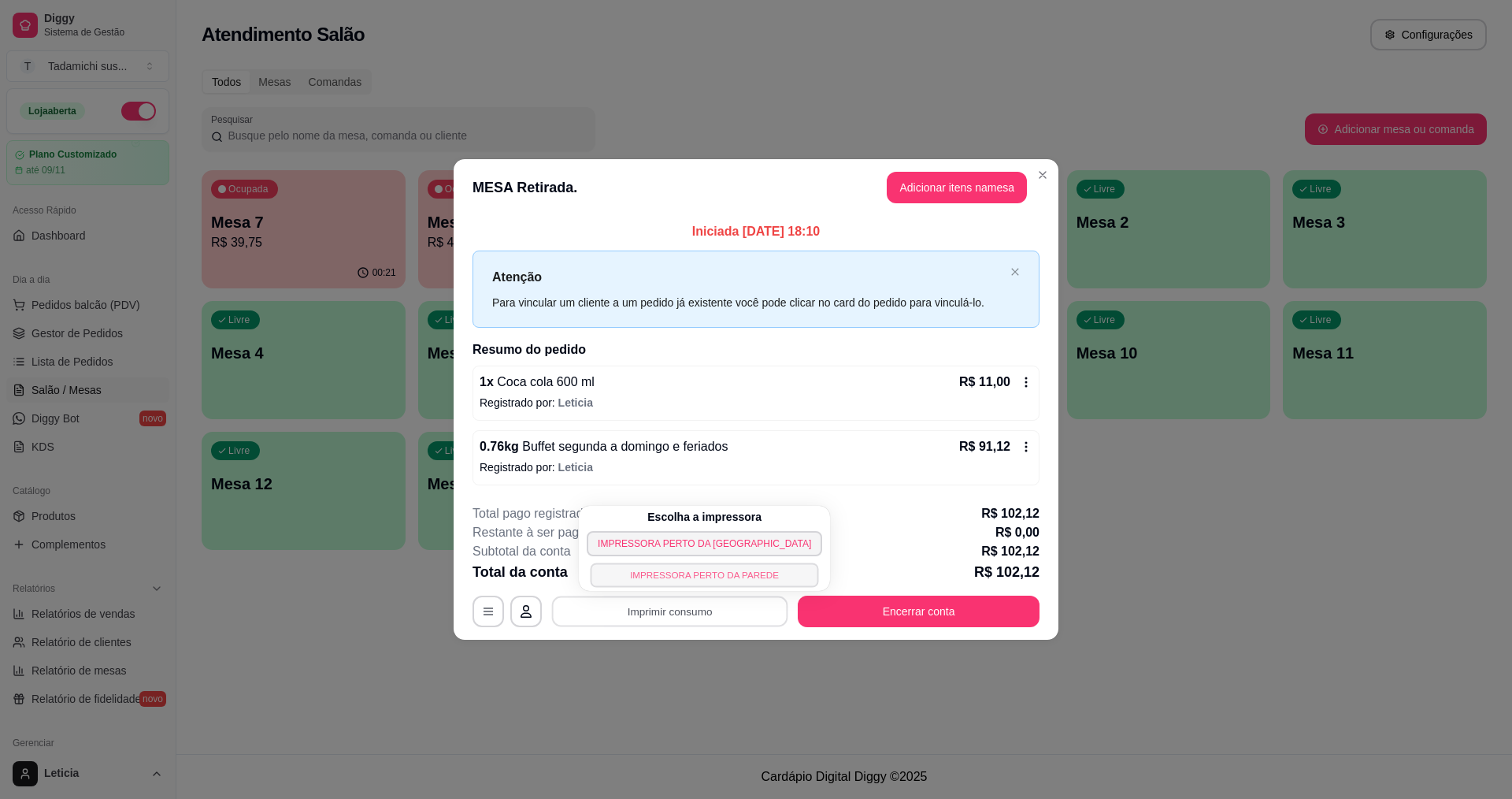
click at [704, 575] on button "IMPRESSORA PERTO DA PAREDE" at bounding box center [705, 574] width 229 height 25
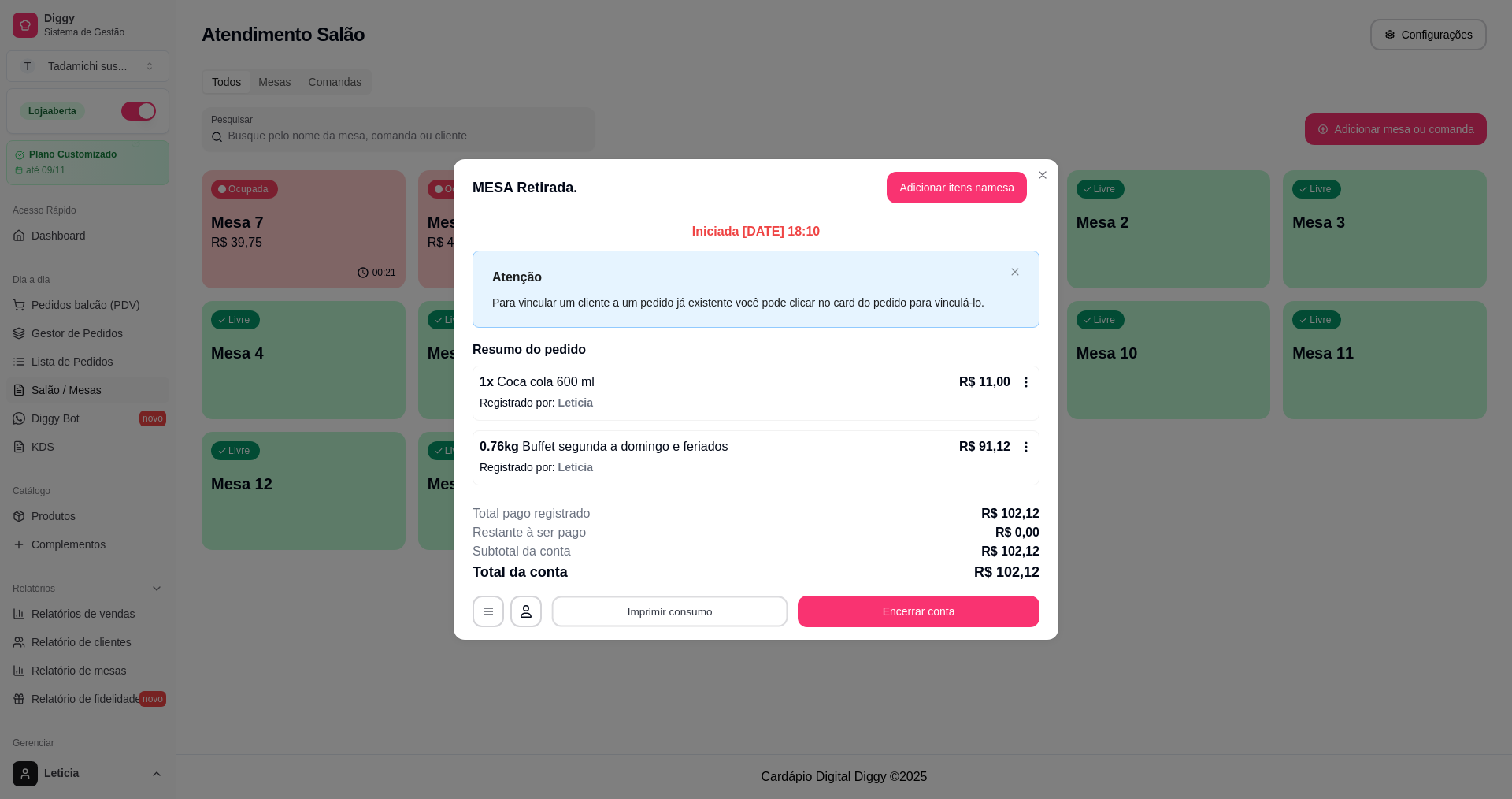
click at [697, 602] on button "Imprimir consumo" at bounding box center [670, 611] width 236 height 31
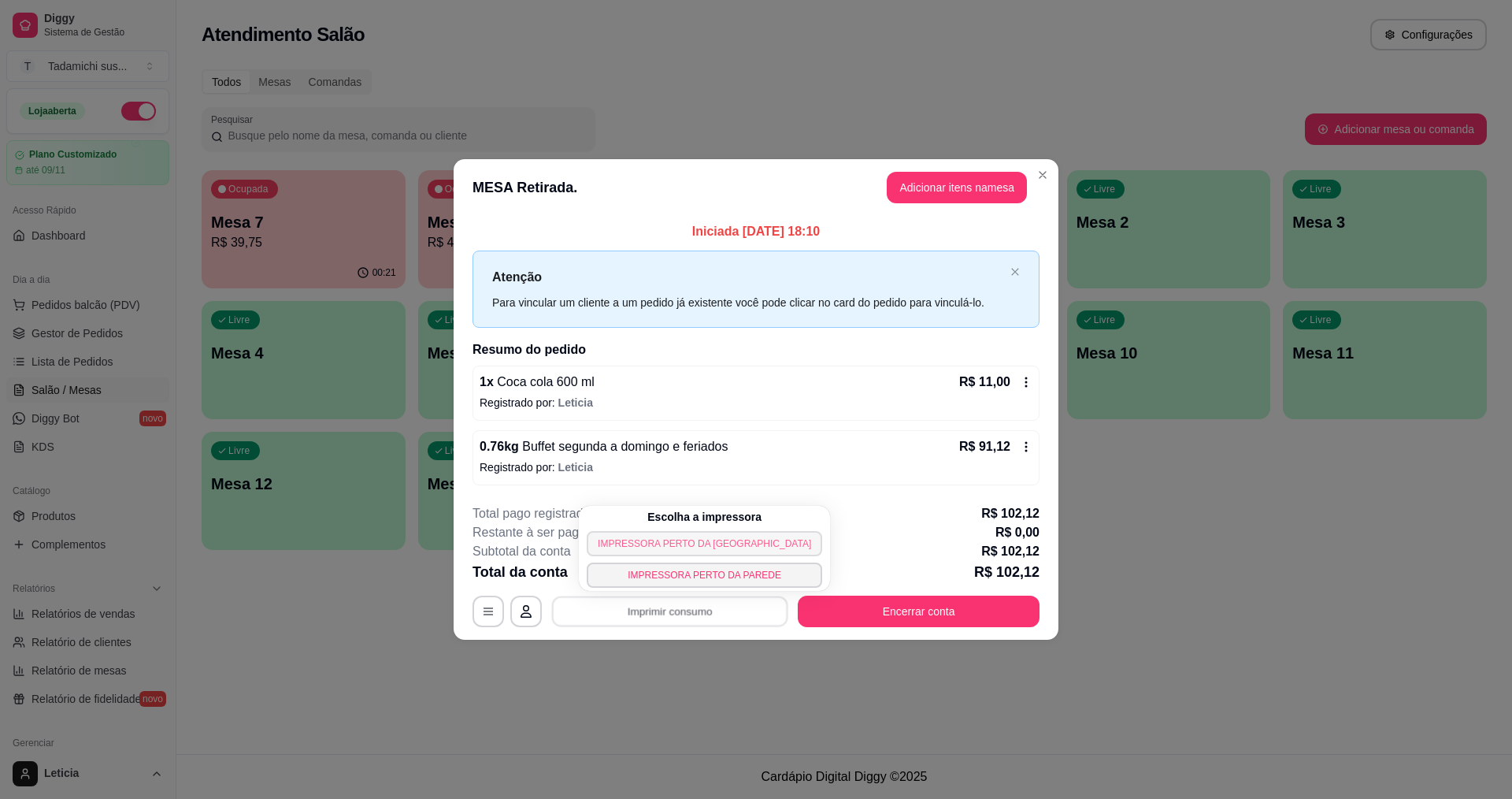
click at [689, 543] on button "IMPRESSORA PERTO DA [GEOGRAPHIC_DATA]" at bounding box center [705, 544] width 236 height 26
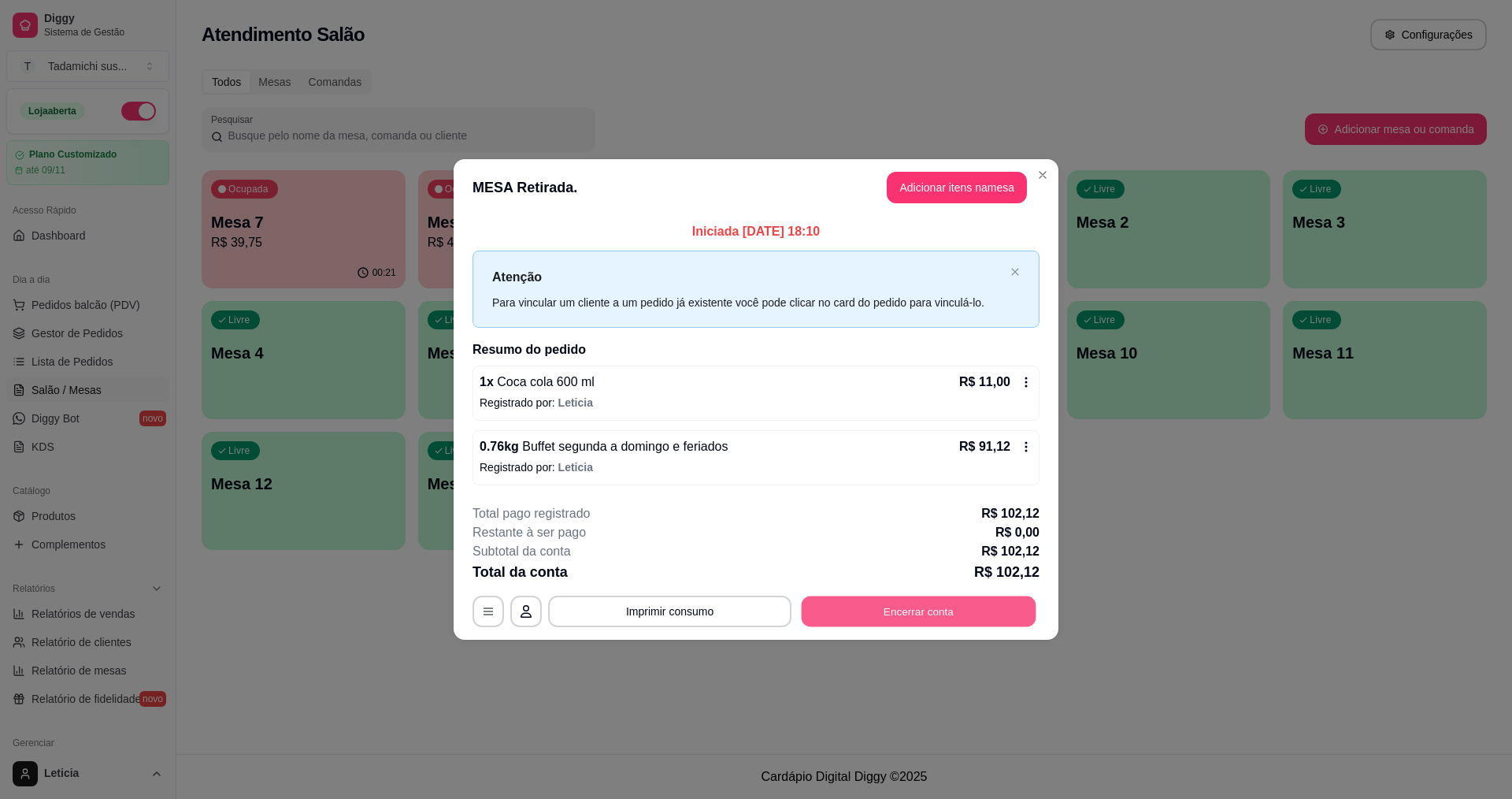
click at [853, 612] on button "Encerrar conta" at bounding box center [919, 611] width 235 height 31
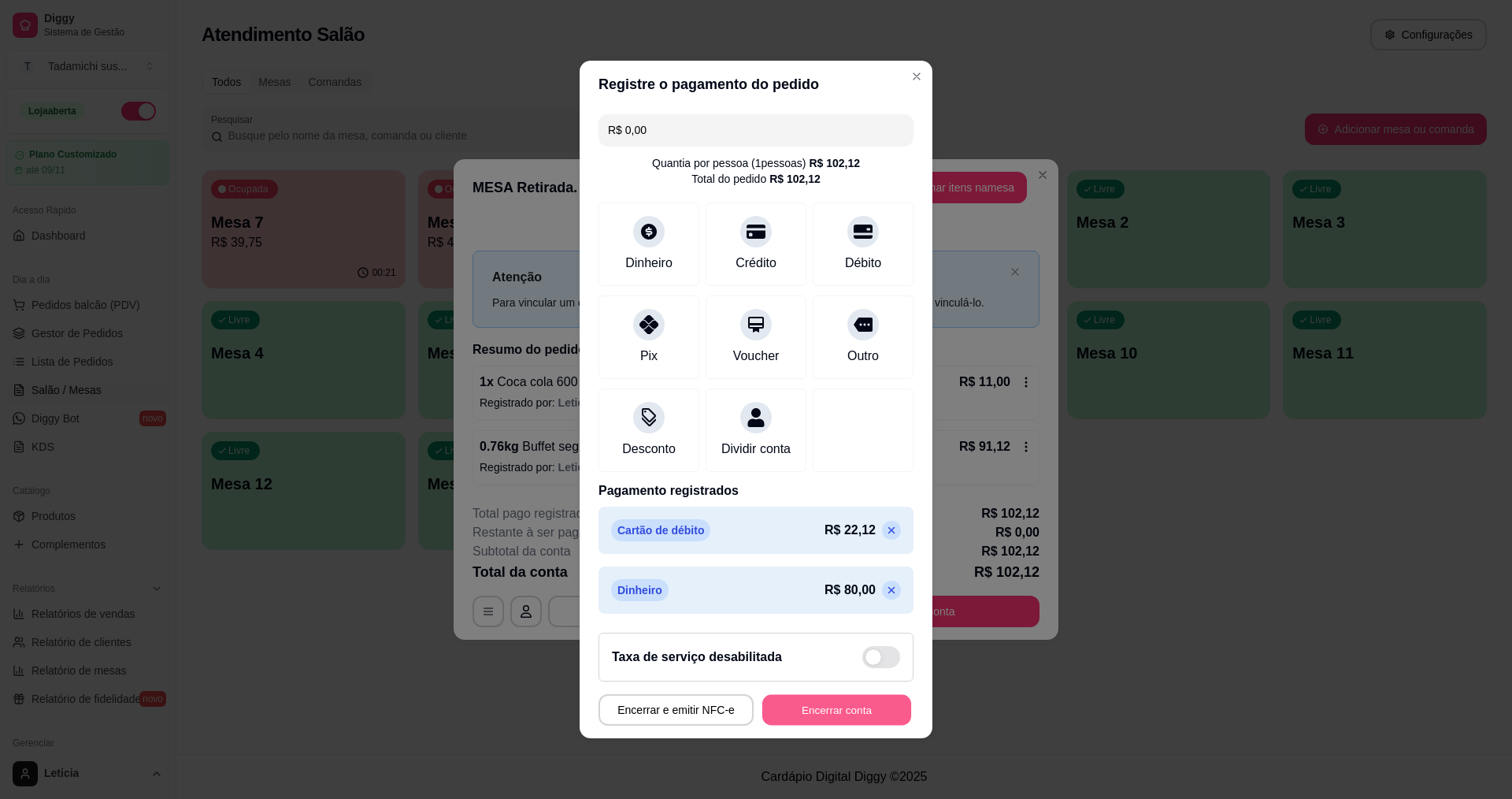
click at [843, 725] on button "Encerrar conta" at bounding box center [836, 710] width 149 height 31
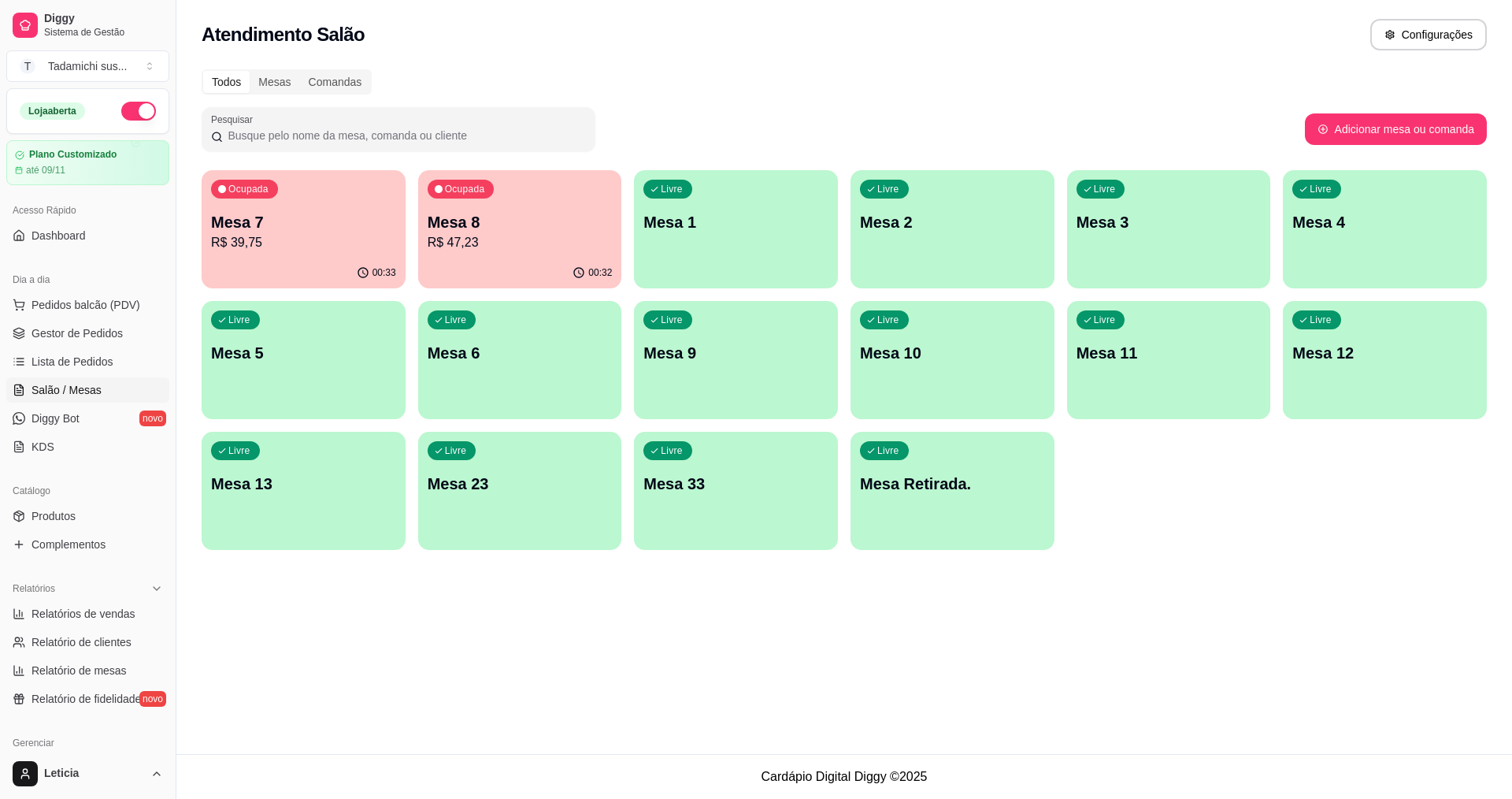
click at [386, 474] on p "Mesa 13" at bounding box center [303, 484] width 185 height 22
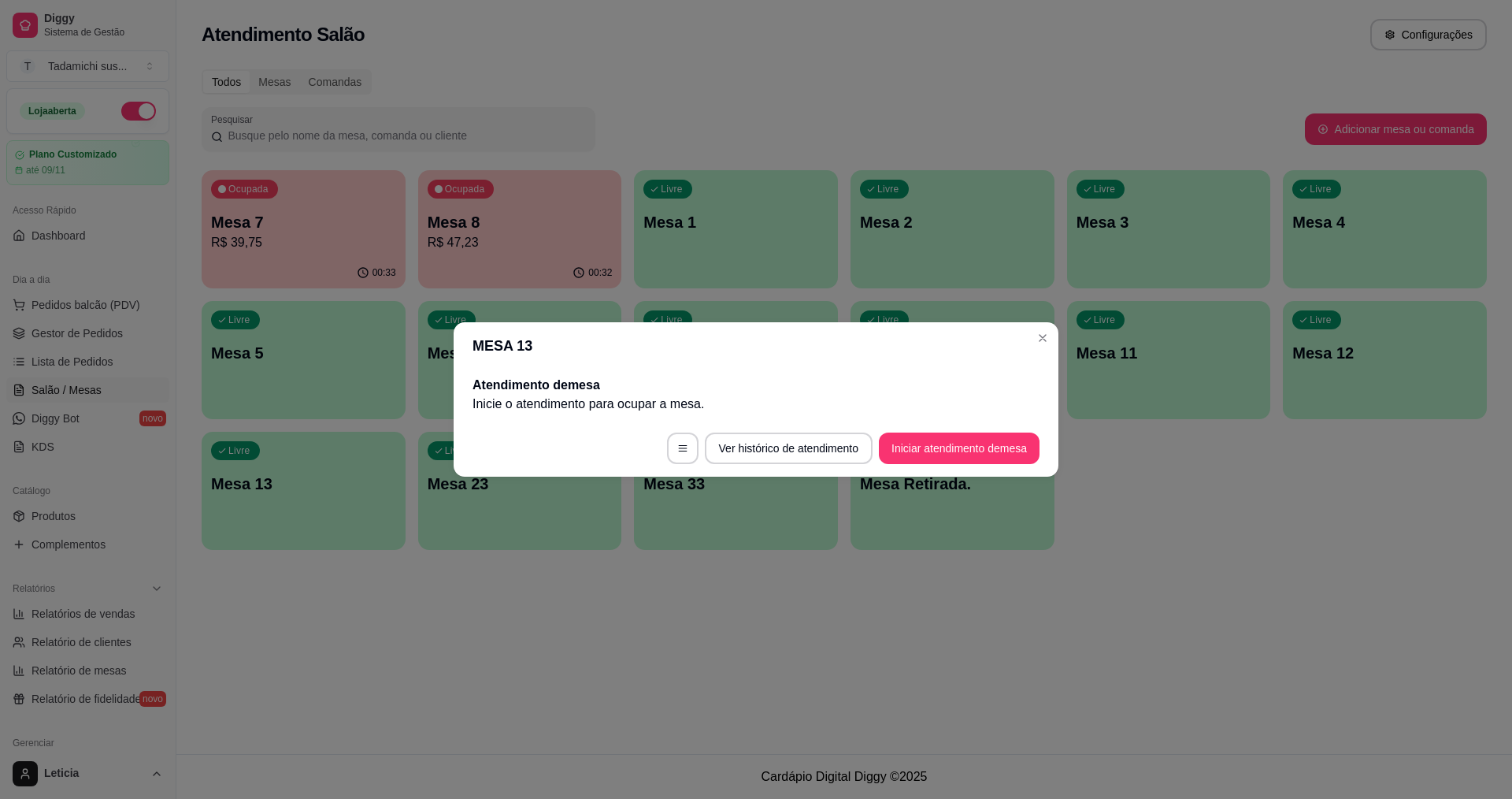
click at [902, 431] on footer "Ver histórico de atendimento Iniciar atendimento de mesa" at bounding box center [756, 448] width 605 height 57
click at [902, 441] on button "Iniciar atendimento de mesa" at bounding box center [960, 448] width 161 height 31
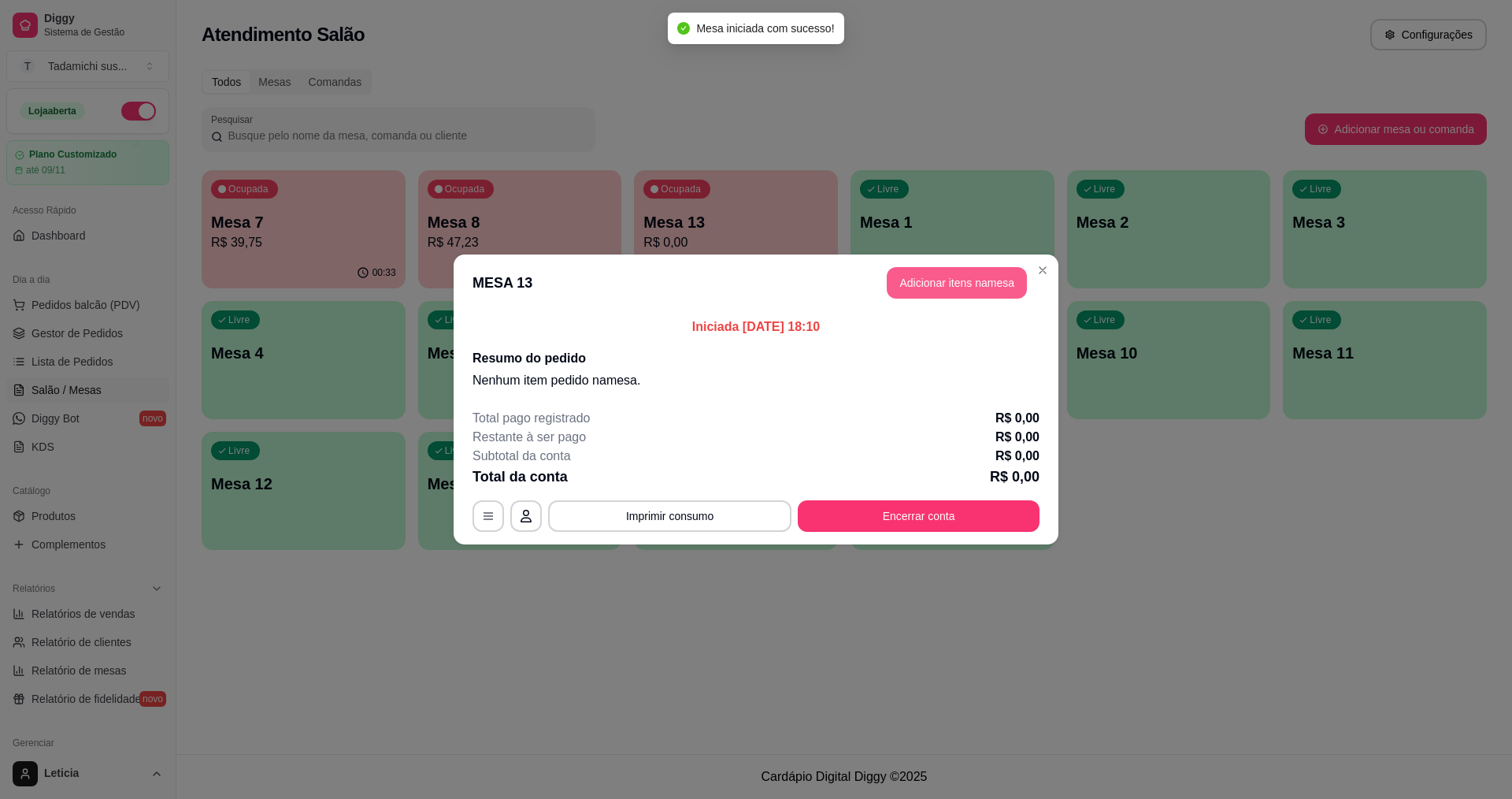
click at [944, 297] on button "Adicionar itens na mesa" at bounding box center [956, 282] width 140 height 31
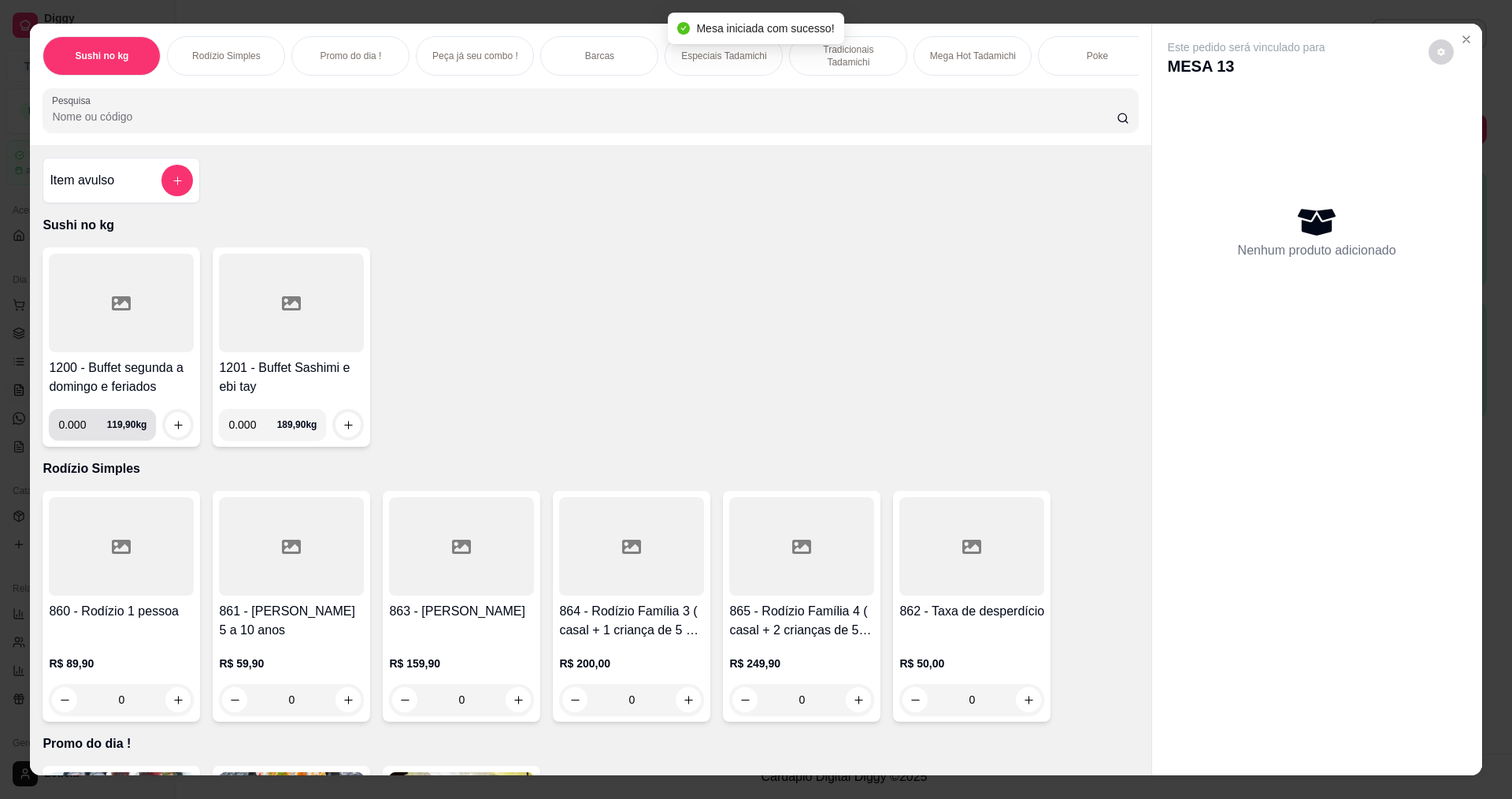
click at [80, 441] on input "0.000" at bounding box center [82, 424] width 48 height 31
type input "0.260"
click at [166, 428] on button "increase-product-quantity" at bounding box center [178, 424] width 25 height 25
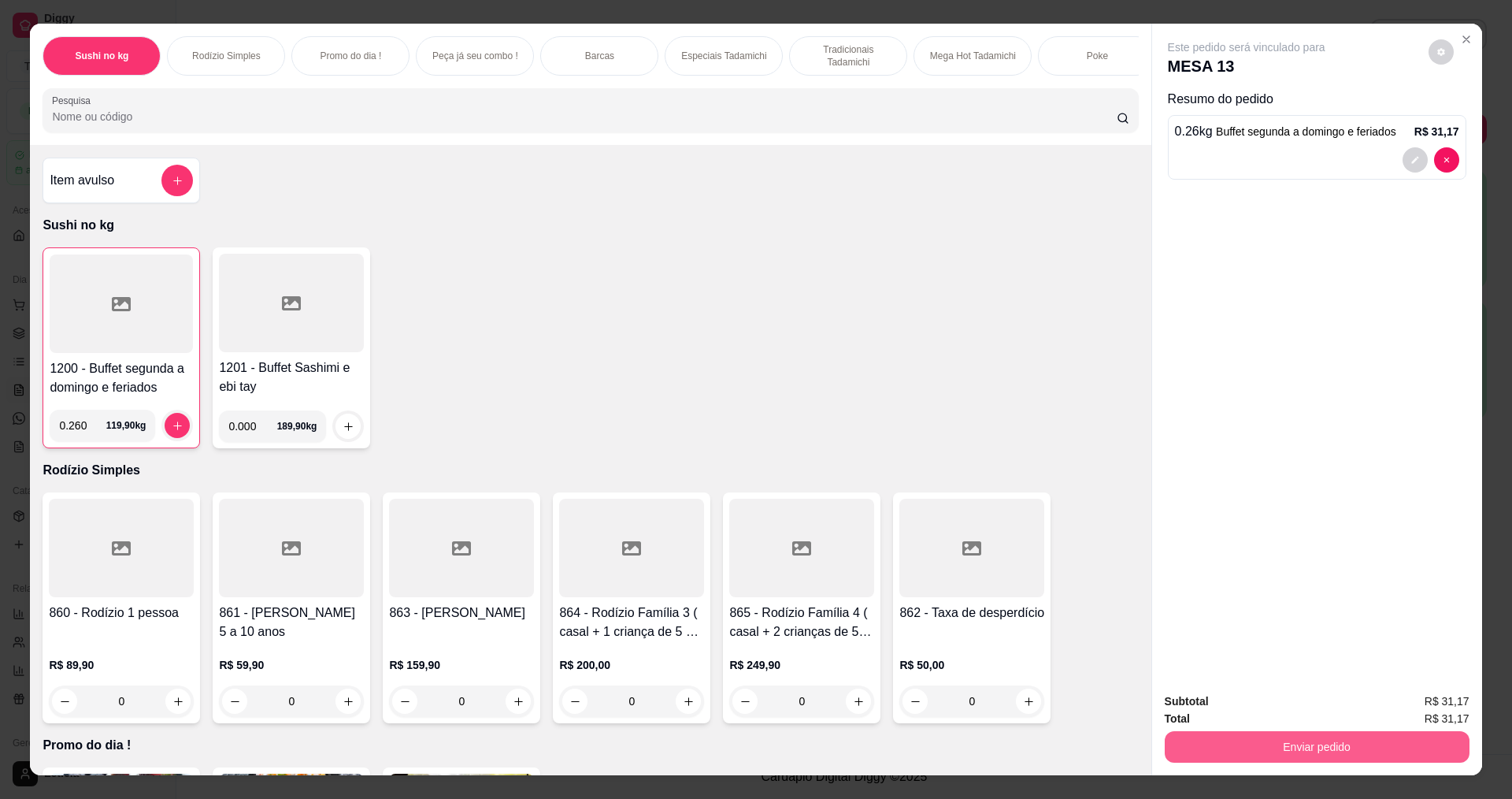
click at [1238, 745] on button "Enviar pedido" at bounding box center [1316, 747] width 304 height 31
click at [1430, 698] on button "Enviar pedido" at bounding box center [1428, 708] width 89 height 30
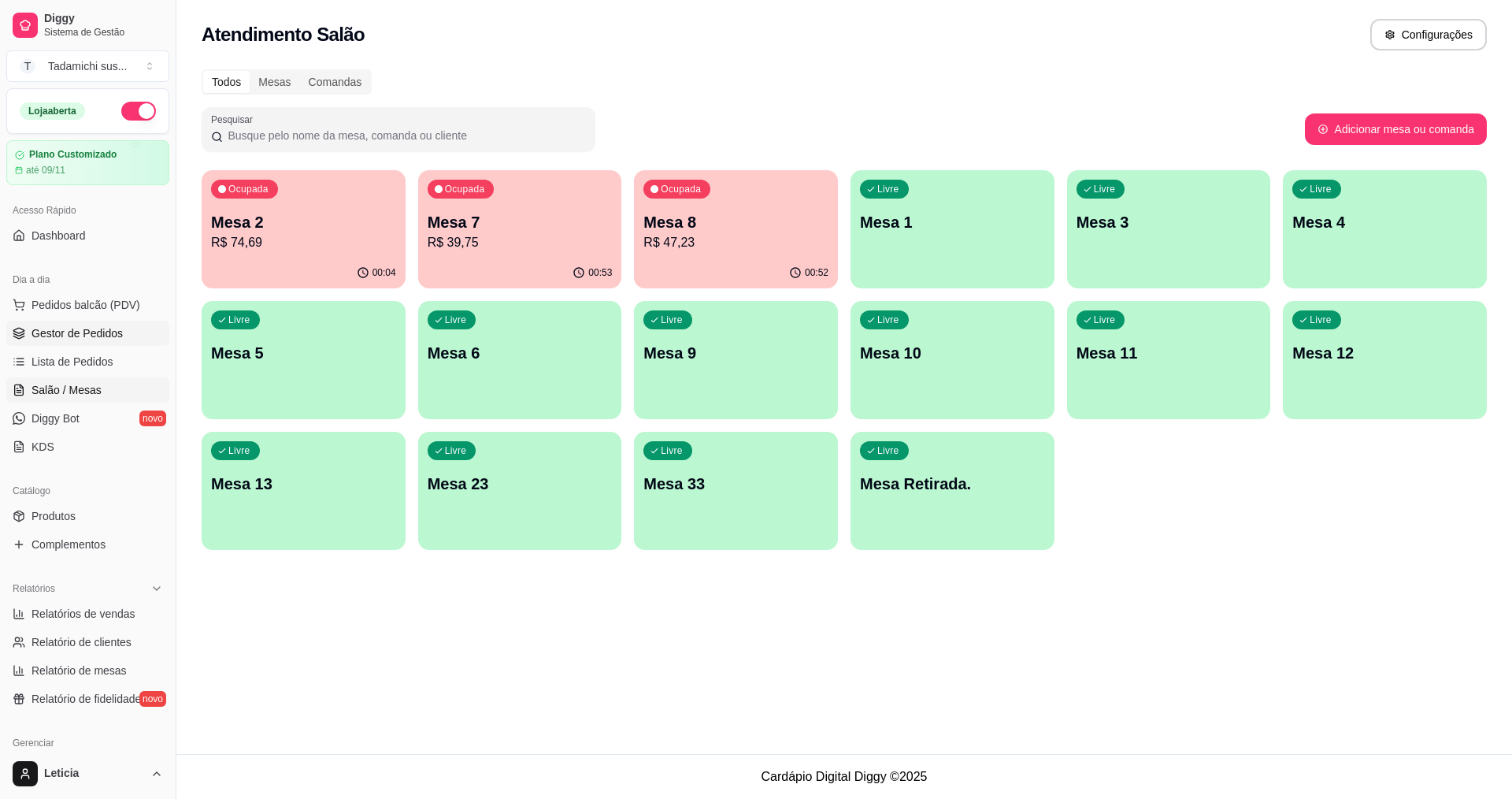
click at [65, 334] on span "Gestor de Pedidos" at bounding box center [77, 333] width 91 height 16
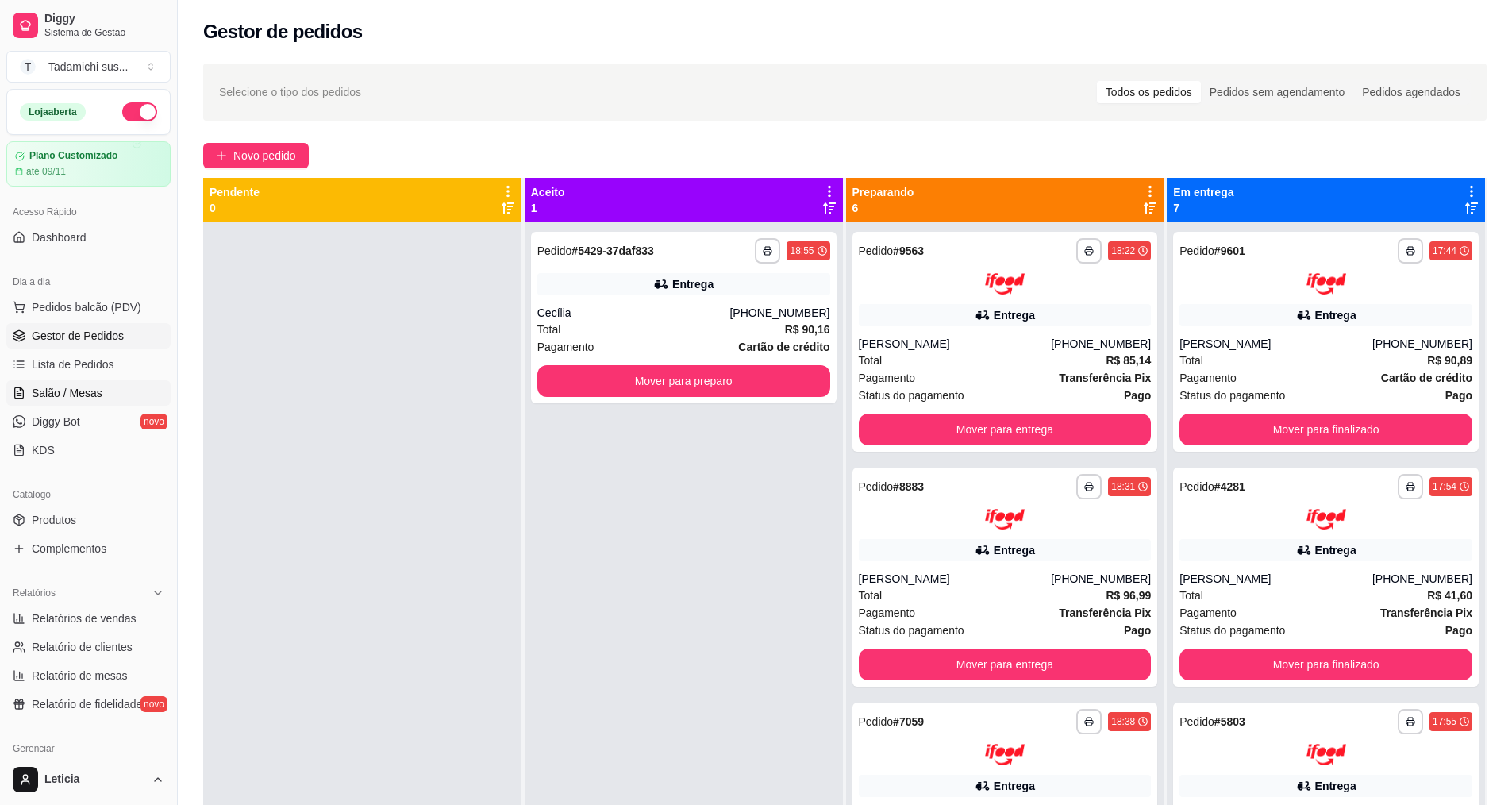
click at [61, 396] on span "Salão / Mesas" at bounding box center [66, 392] width 71 height 16
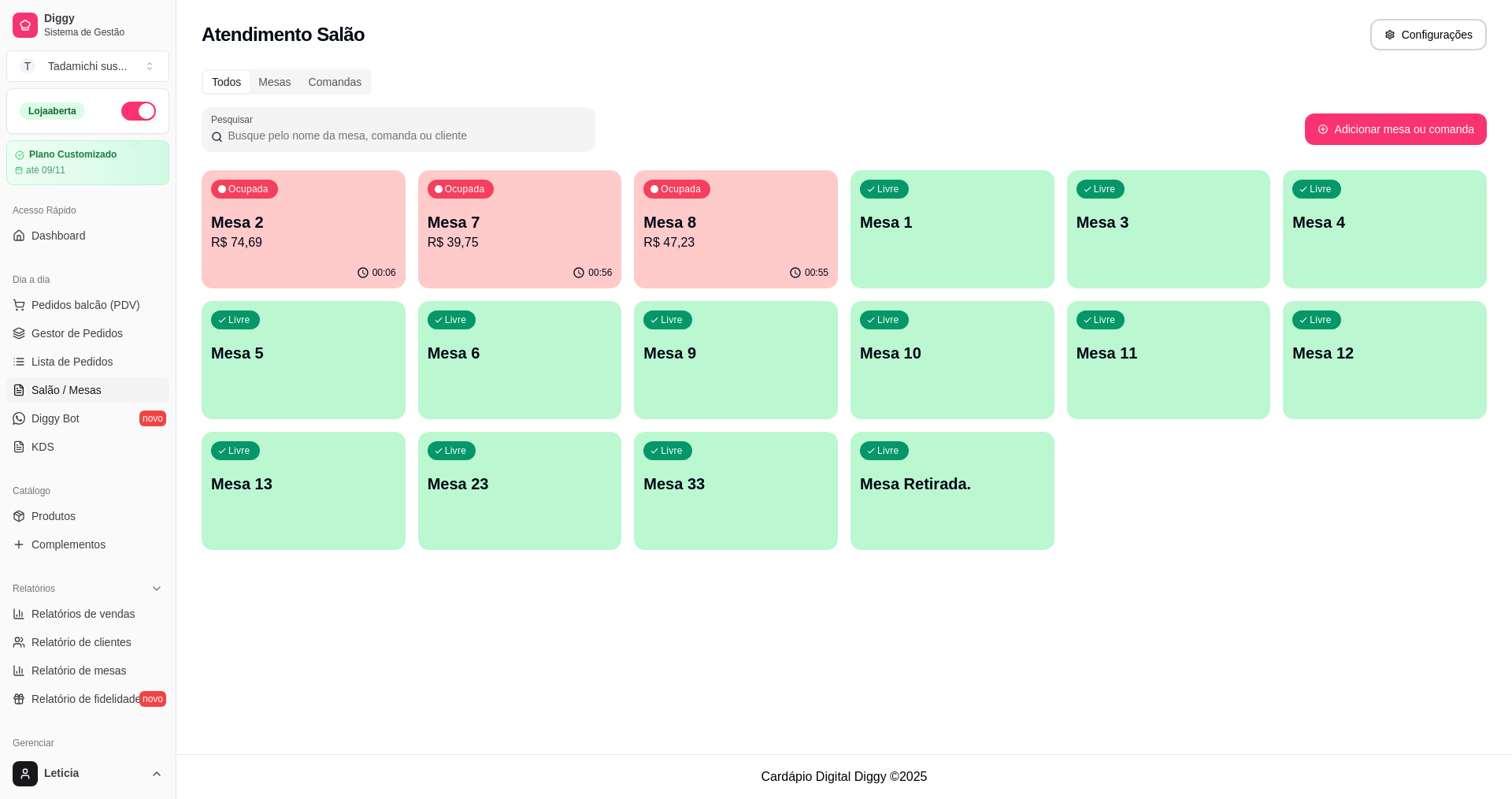
click at [603, 109] on div "Pesquisar" at bounding box center [753, 129] width 1103 height 44
click at [331, 232] on div "Mesa 2 R$ 74,69" at bounding box center [303, 231] width 185 height 41
click at [465, 240] on p "R$ 39,75" at bounding box center [519, 242] width 179 height 18
click at [389, 240] on p "R$ 74,69" at bounding box center [303, 242] width 185 height 19
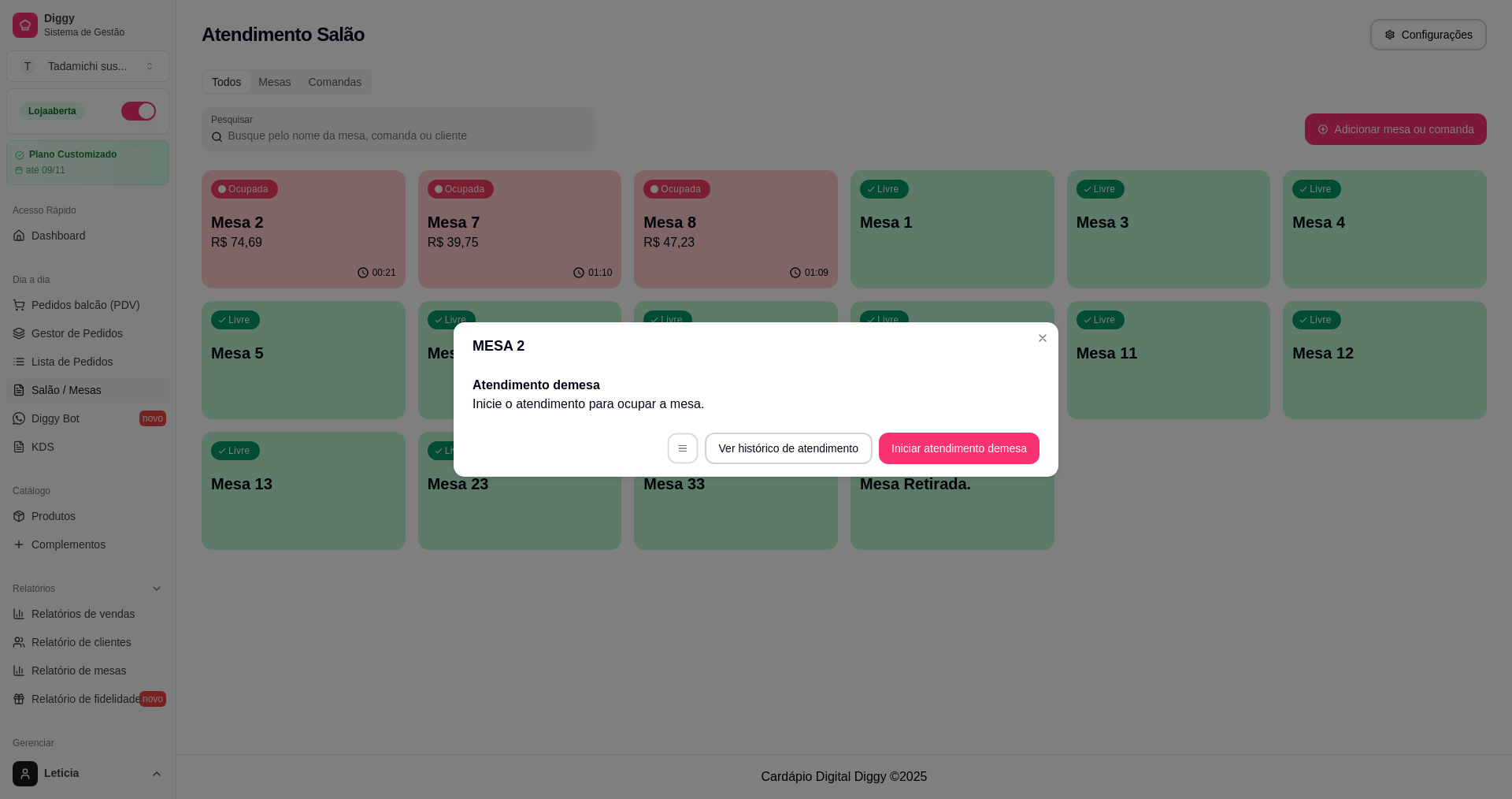
click at [667, 445] on button "button" at bounding box center [683, 449] width 31 height 31
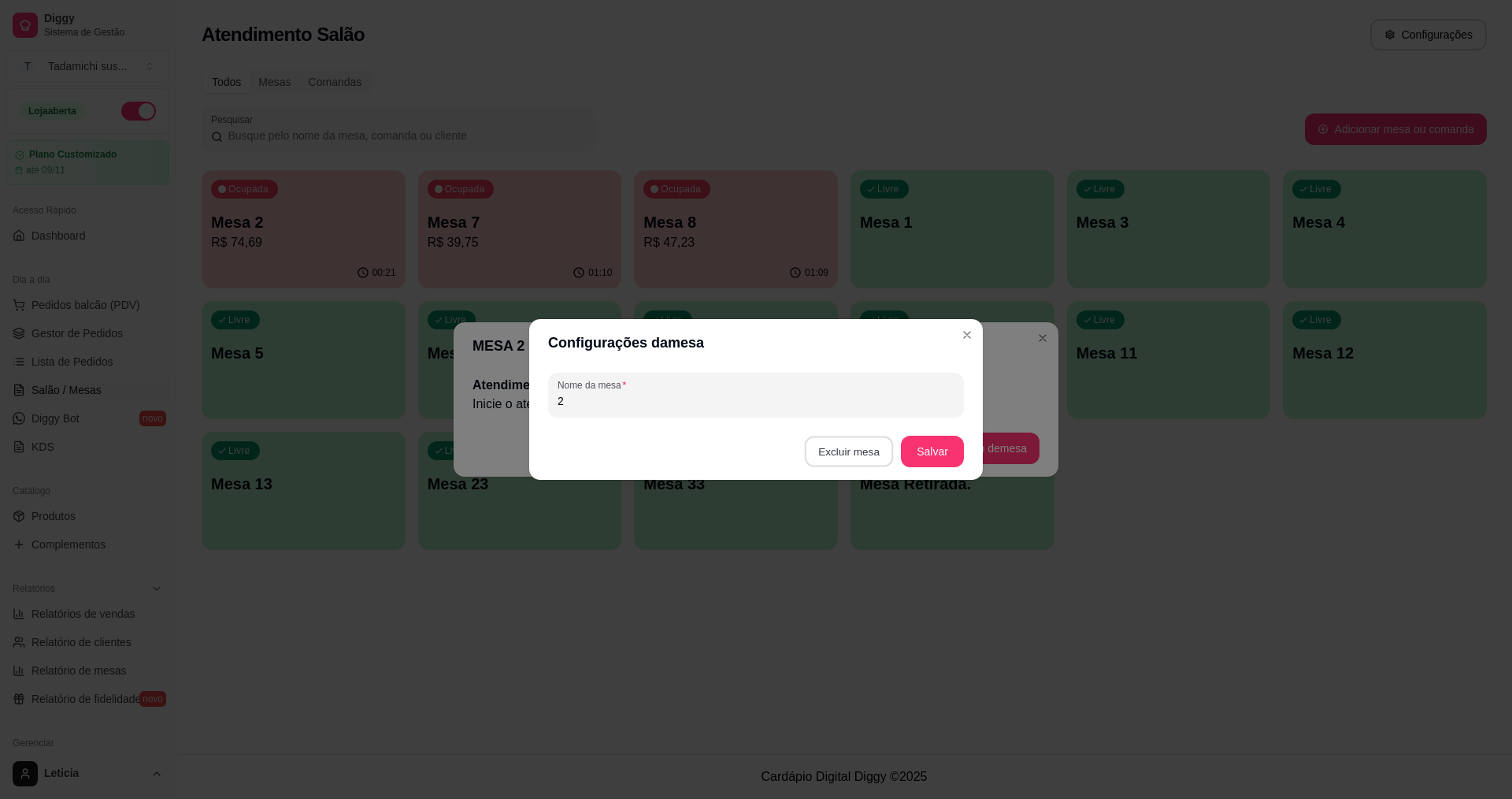
click at [865, 459] on button "Excluir mesa" at bounding box center [849, 452] width 89 height 31
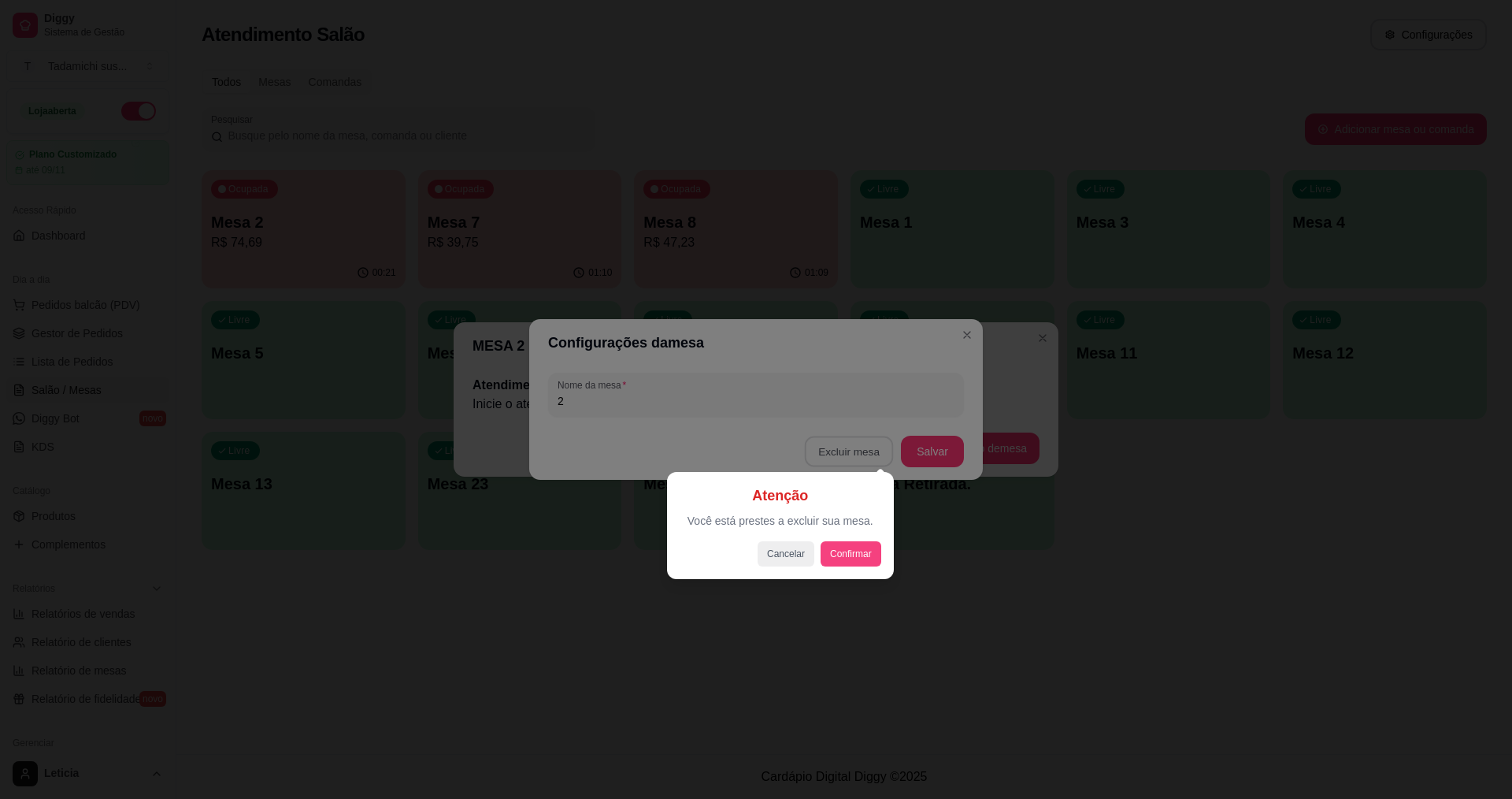
click at [861, 549] on button "Confirmar" at bounding box center [851, 554] width 60 height 26
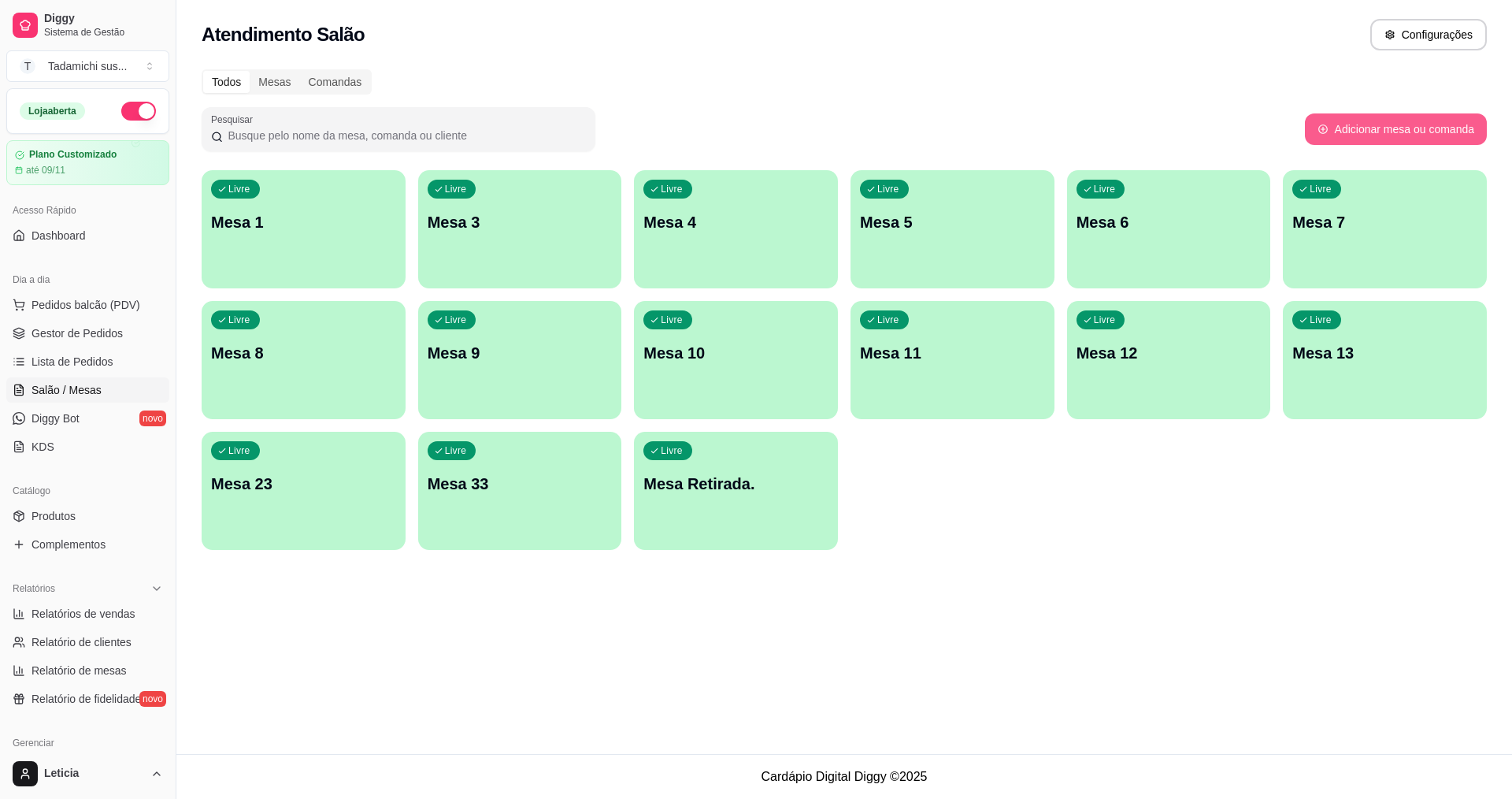
click at [1330, 135] on button "Adicionar mesa ou comanda" at bounding box center [1396, 129] width 182 height 31
select select "TABLE"
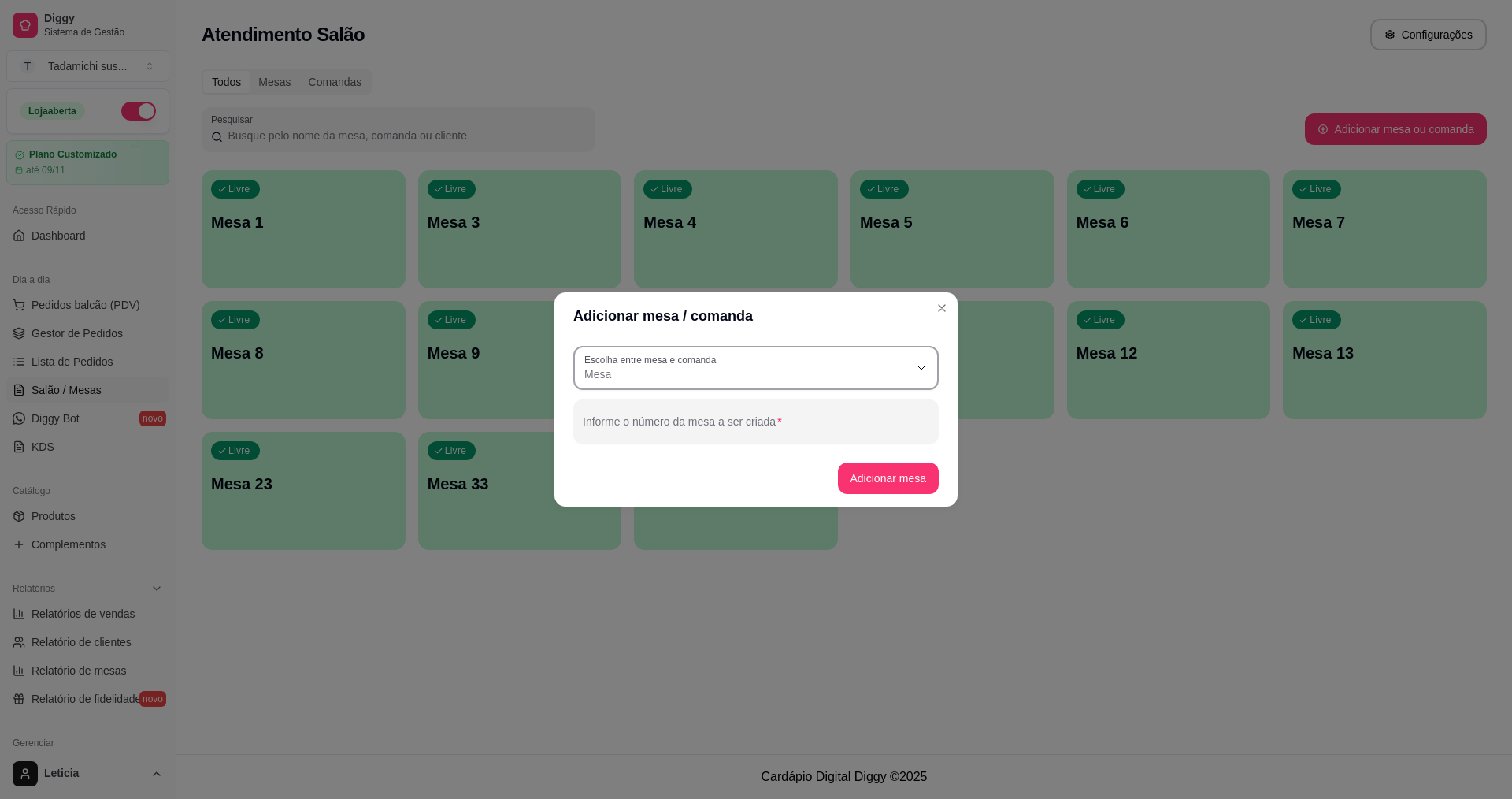
click at [831, 359] on div "Mesa" at bounding box center [746, 368] width 325 height 28
click at [816, 401] on li "Mesa" at bounding box center [756, 412] width 338 height 25
select select
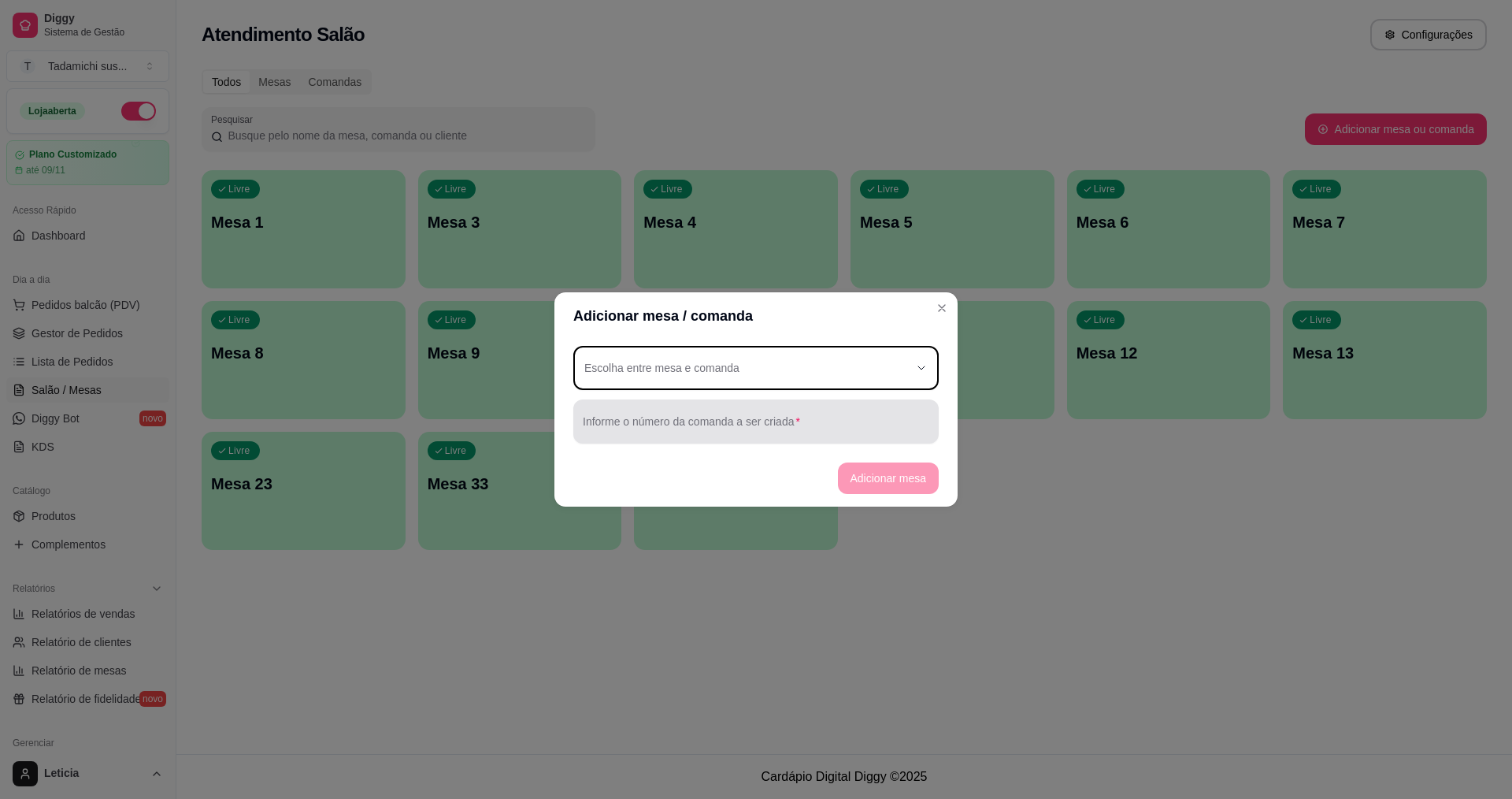
click at [765, 419] on div at bounding box center [756, 421] width 346 height 31
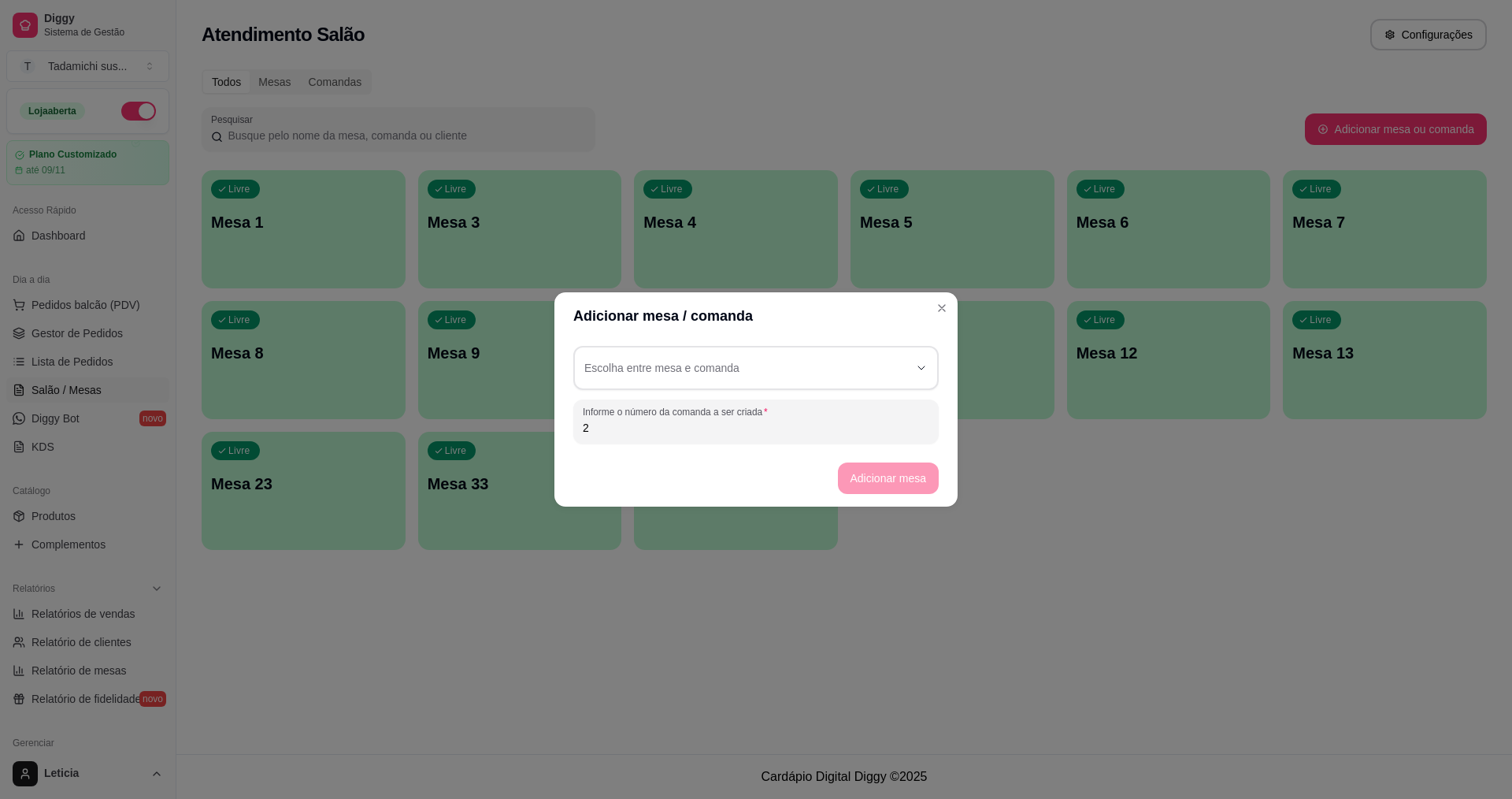
type input "2"
click at [882, 489] on footer "Adicionar mesa" at bounding box center [756, 478] width 403 height 57
click at [786, 437] on div "Informe o número da comanda a ser criada 2" at bounding box center [756, 421] width 366 height 44
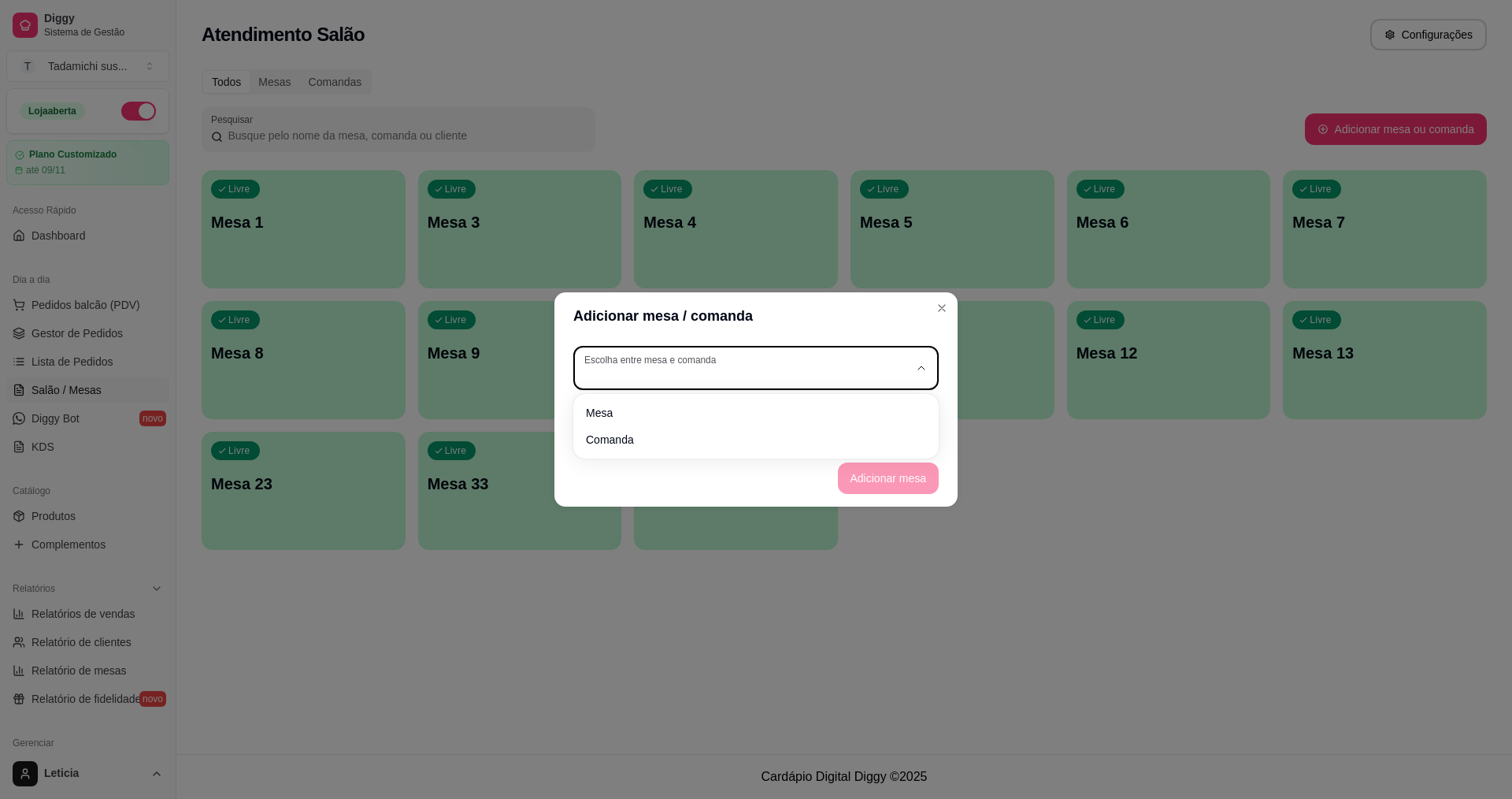
click at [788, 369] on div "button" at bounding box center [746, 368] width 325 height 28
click at [720, 416] on span "Mesa" at bounding box center [749, 411] width 312 height 15
type input "TABLE"
select select "TABLE"
click at [890, 485] on button "Adicionar mesa" at bounding box center [889, 478] width 101 height 31
